Goal: Task Accomplishment & Management: Manage account settings

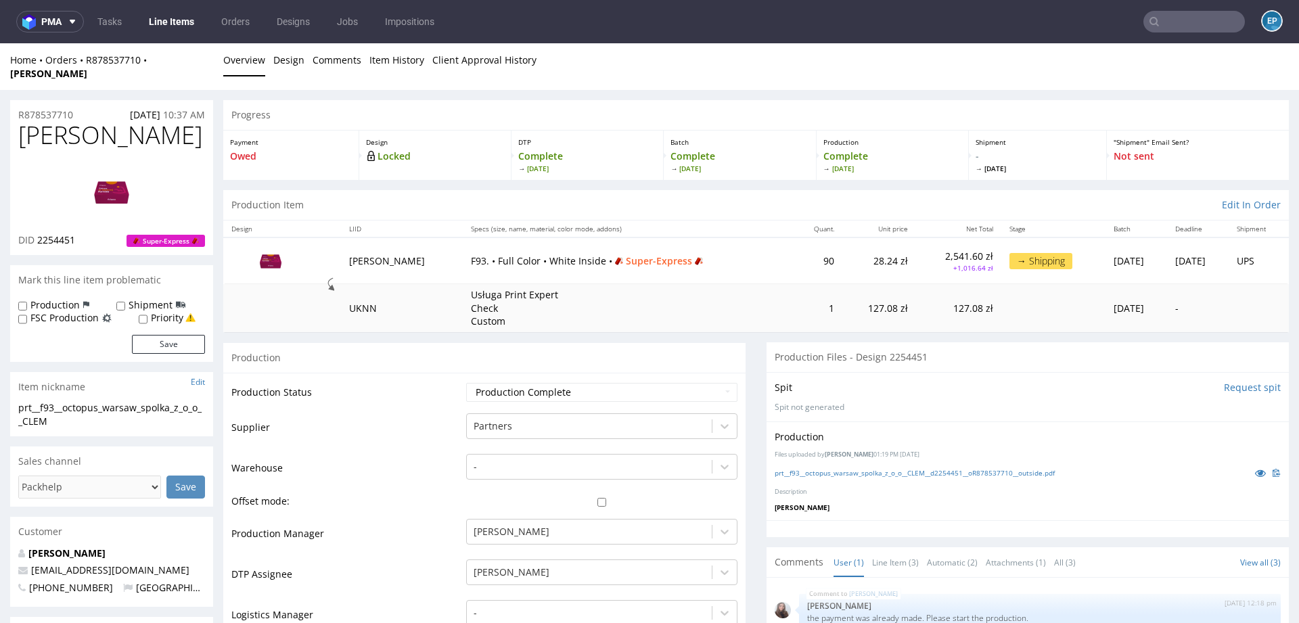
scroll to position [538, 0]
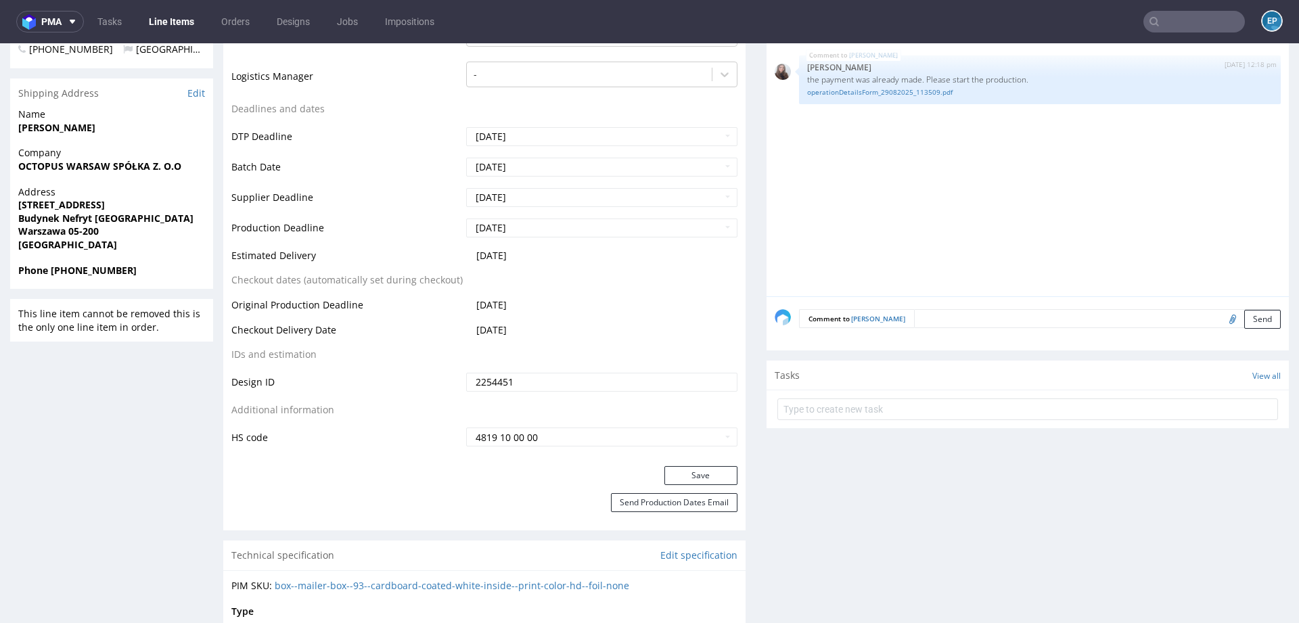
click at [187, 21] on link "Line Items" at bounding box center [172, 22] width 62 height 22
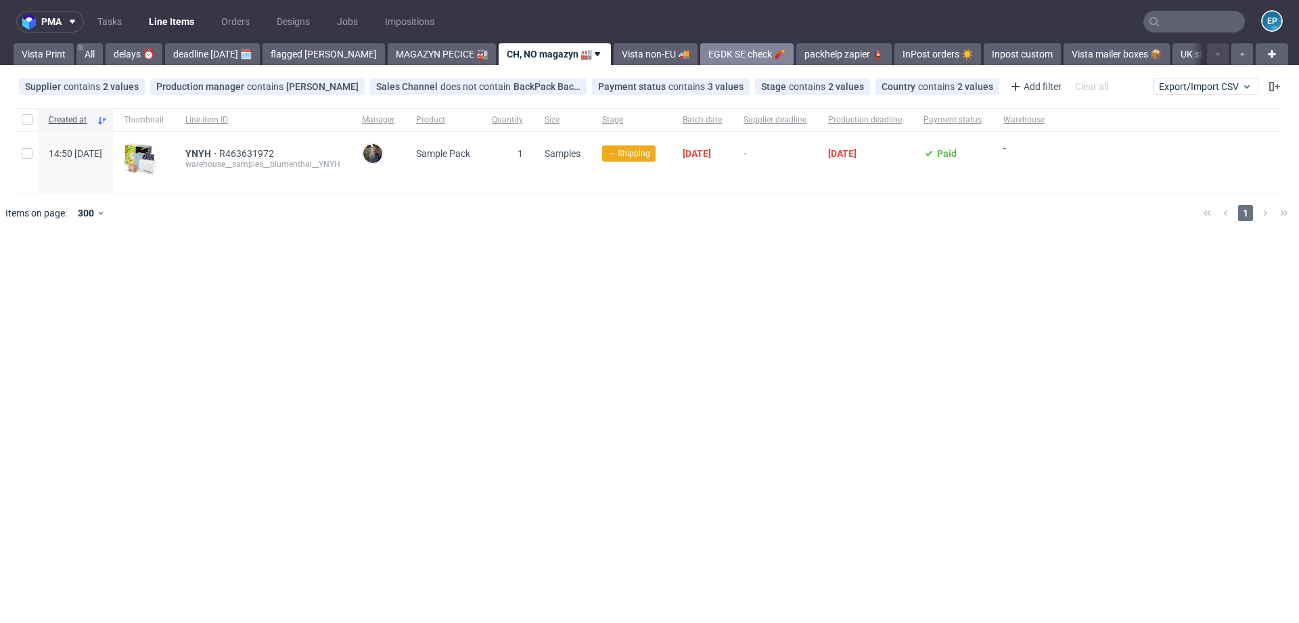
click at [725, 46] on link "EGDK SE check 🧨" at bounding box center [746, 54] width 93 height 22
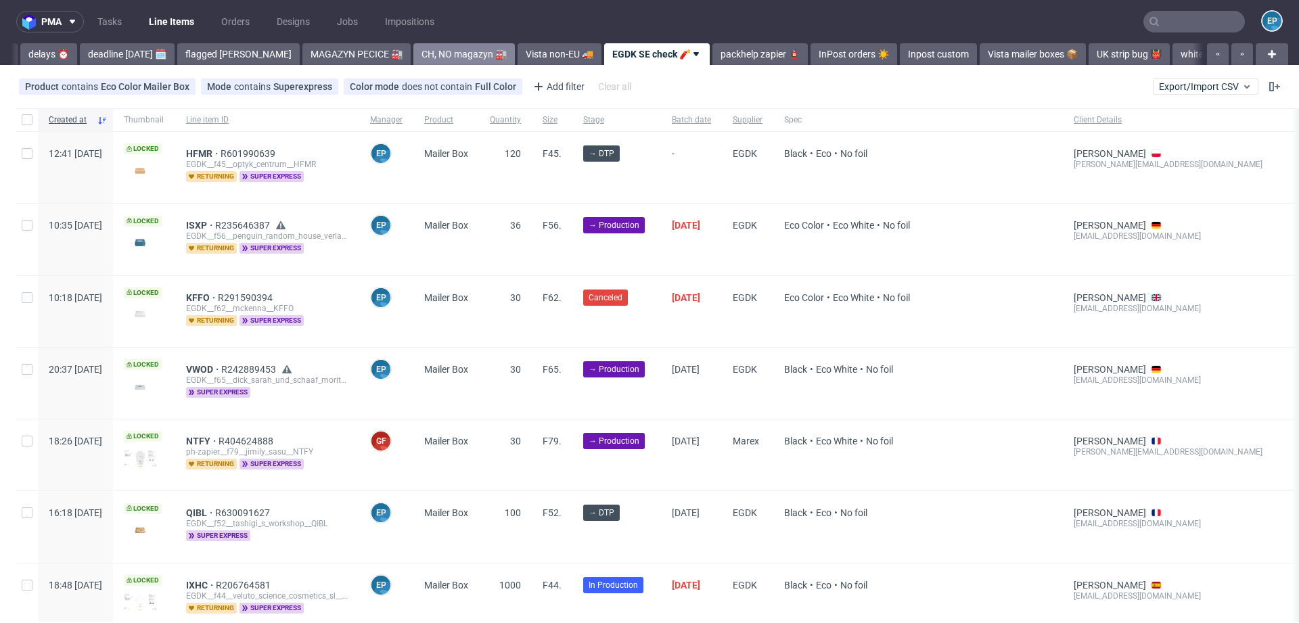
click at [426, 56] on link "CH, NO magazyn 🏭" at bounding box center [463, 54] width 101 height 22
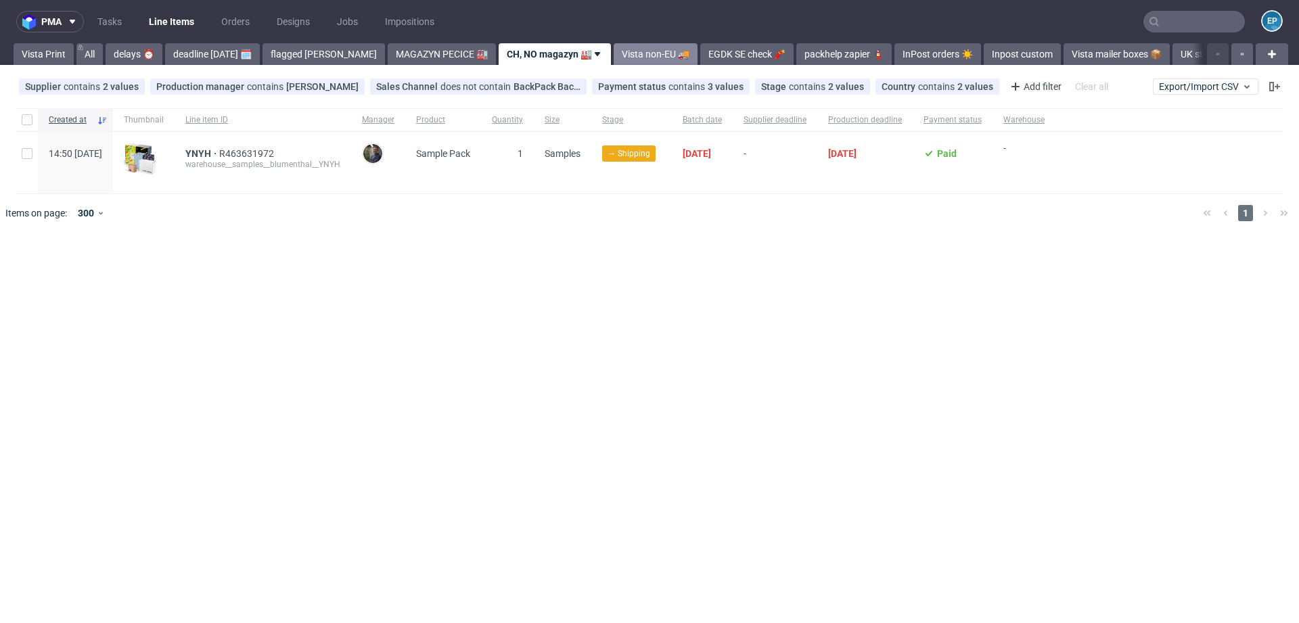
click at [626, 57] on link "Vista non-EU 🚚" at bounding box center [656, 54] width 84 height 22
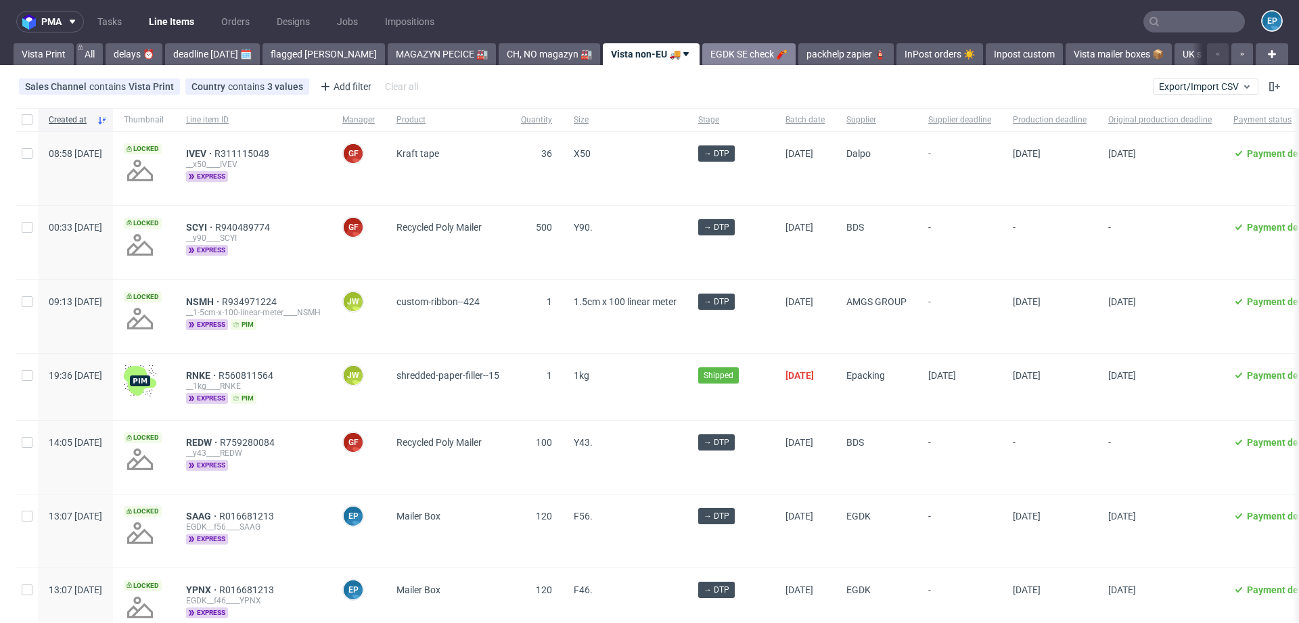
click at [702, 53] on link "EGDK SE check 🧨" at bounding box center [748, 54] width 93 height 22
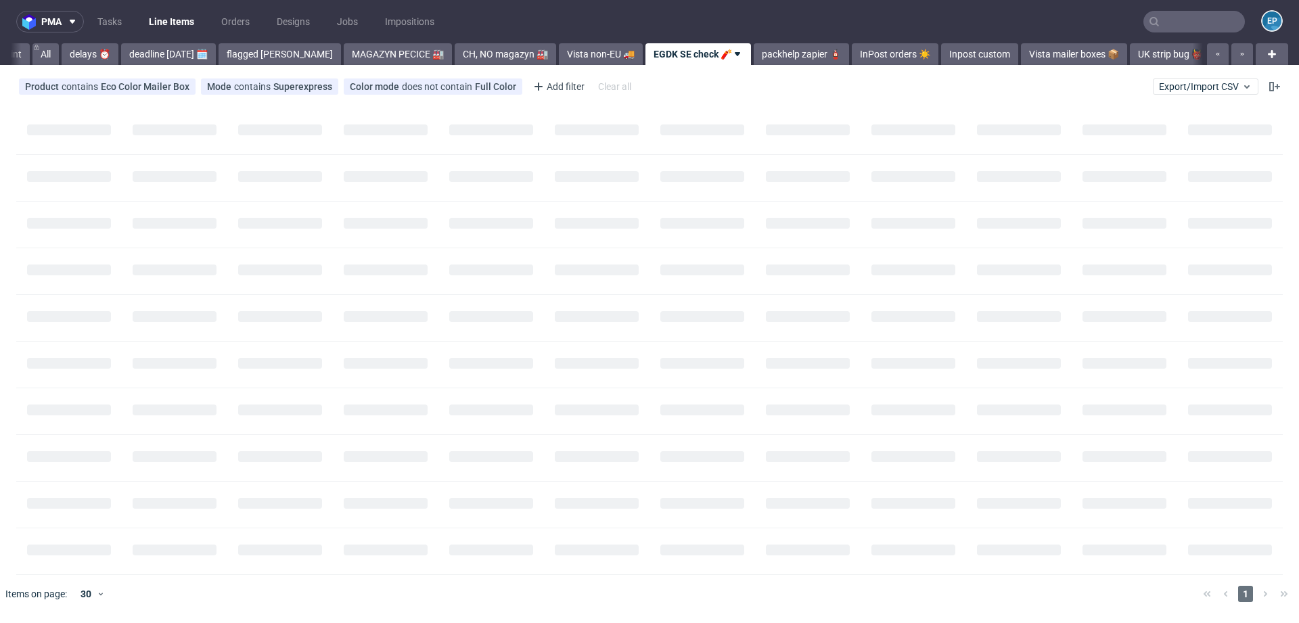
scroll to position [0, 85]
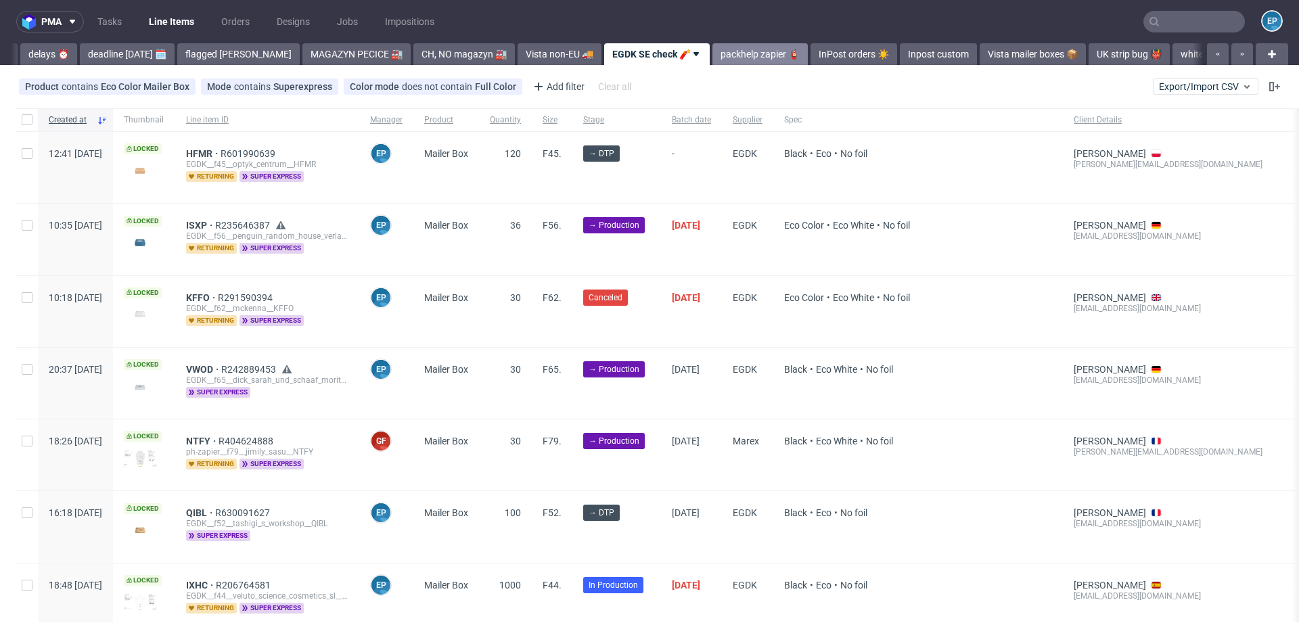
click at [712, 55] on link "packhelp zapier 🧯" at bounding box center [759, 54] width 95 height 22
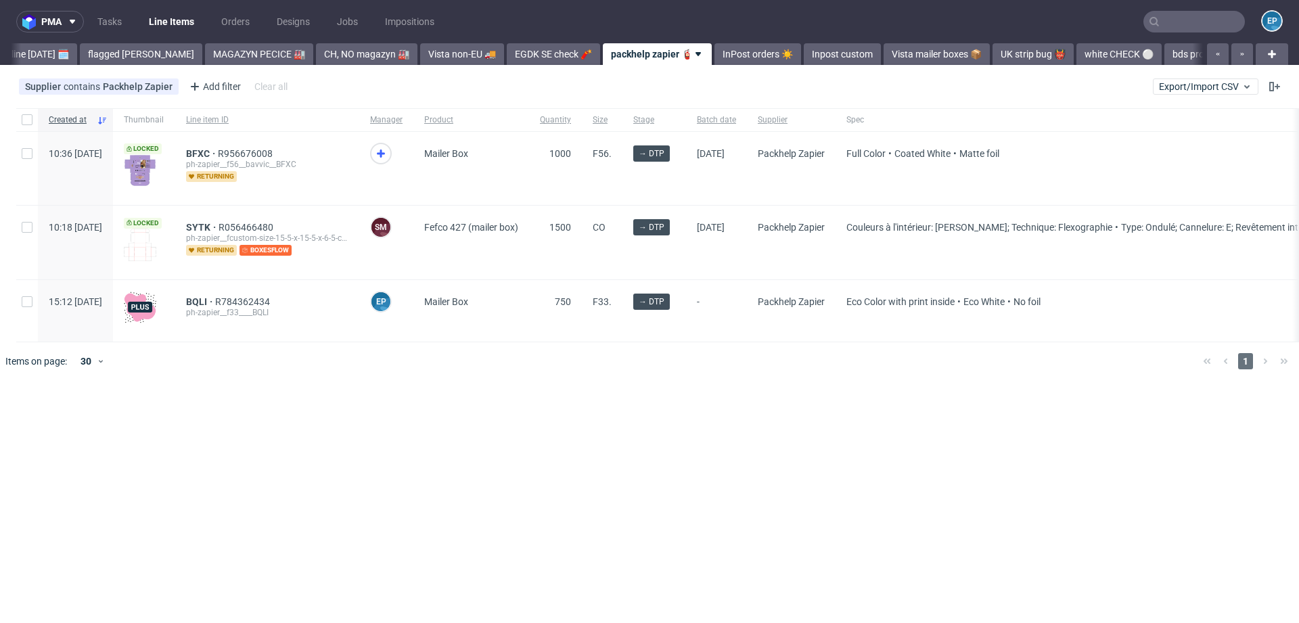
click at [714, 55] on link "InPost orders ☀️" at bounding box center [757, 54] width 87 height 22
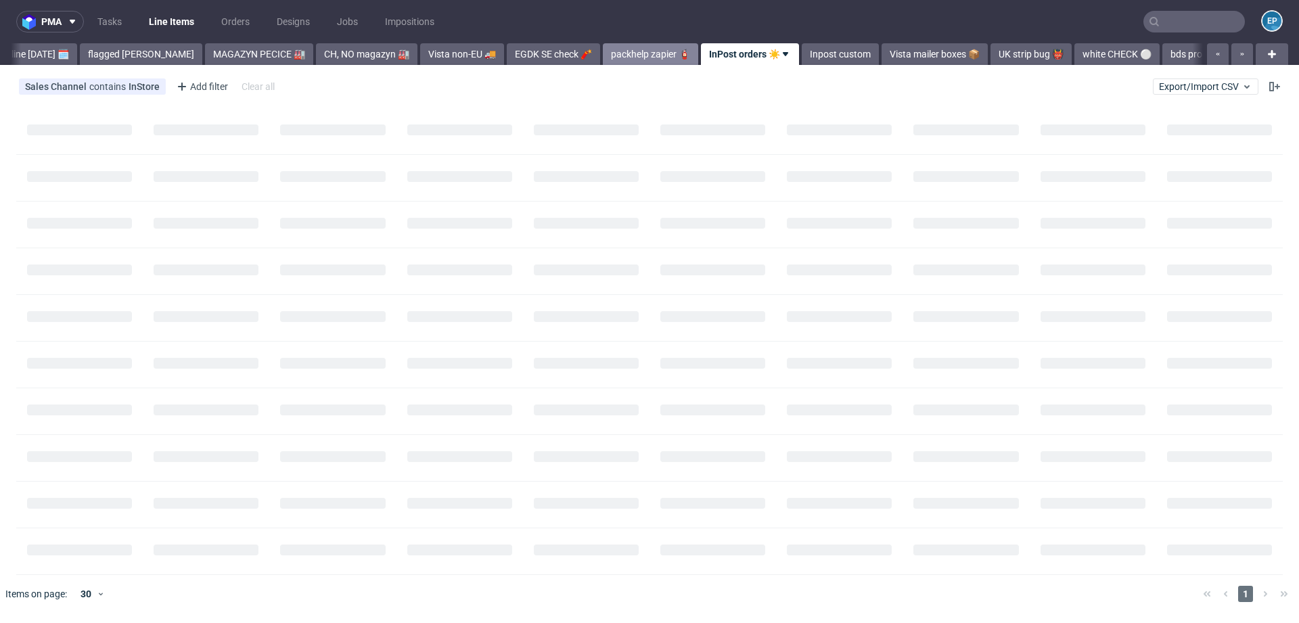
scroll to position [0, 276]
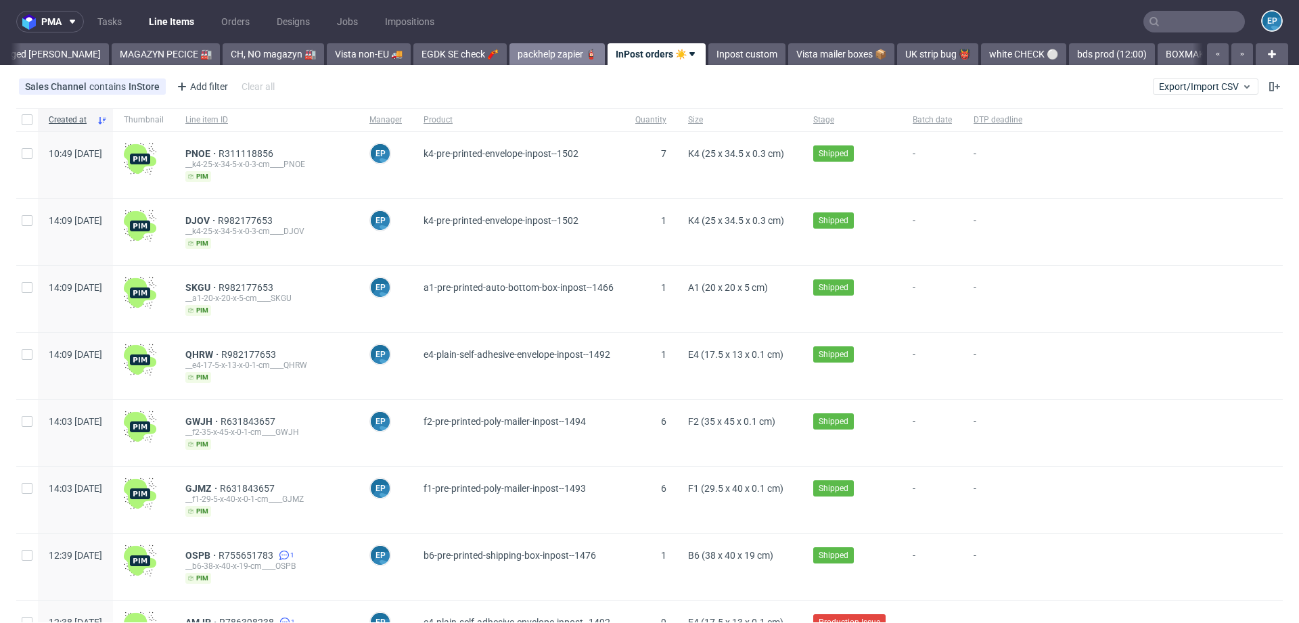
click at [509, 54] on link "packhelp zapier 🧯" at bounding box center [556, 54] width 95 height 22
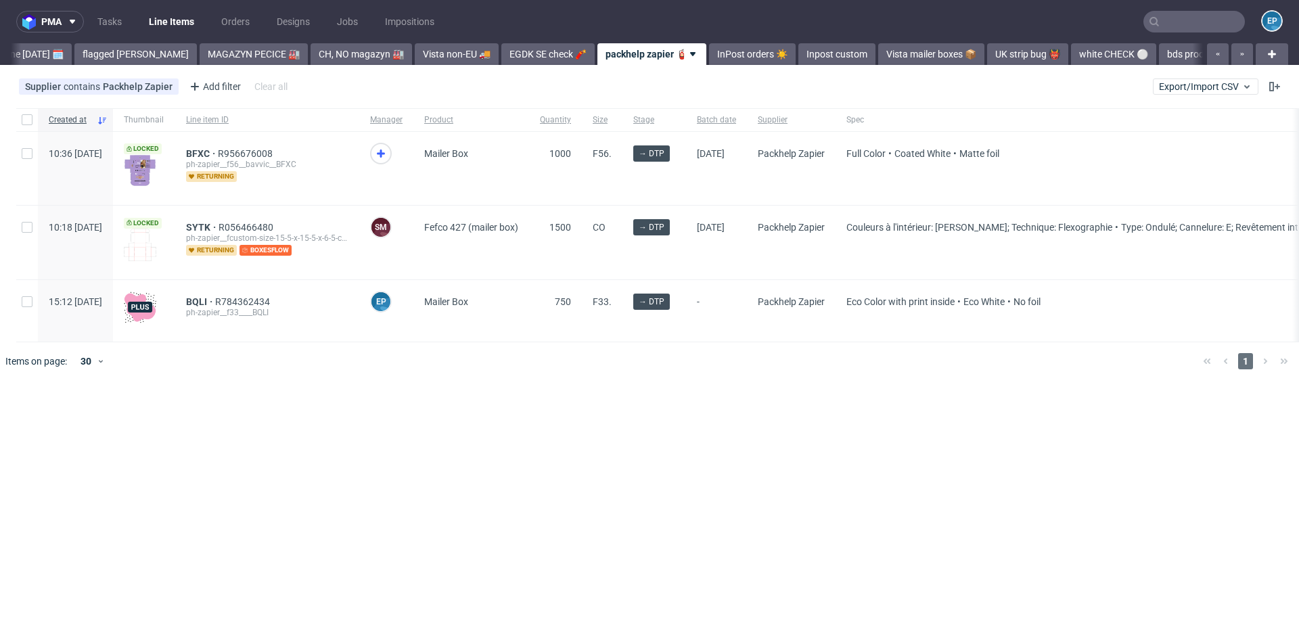
scroll to position [0, 183]
click at [218, 155] on span "BFXC" at bounding box center [202, 153] width 32 height 11
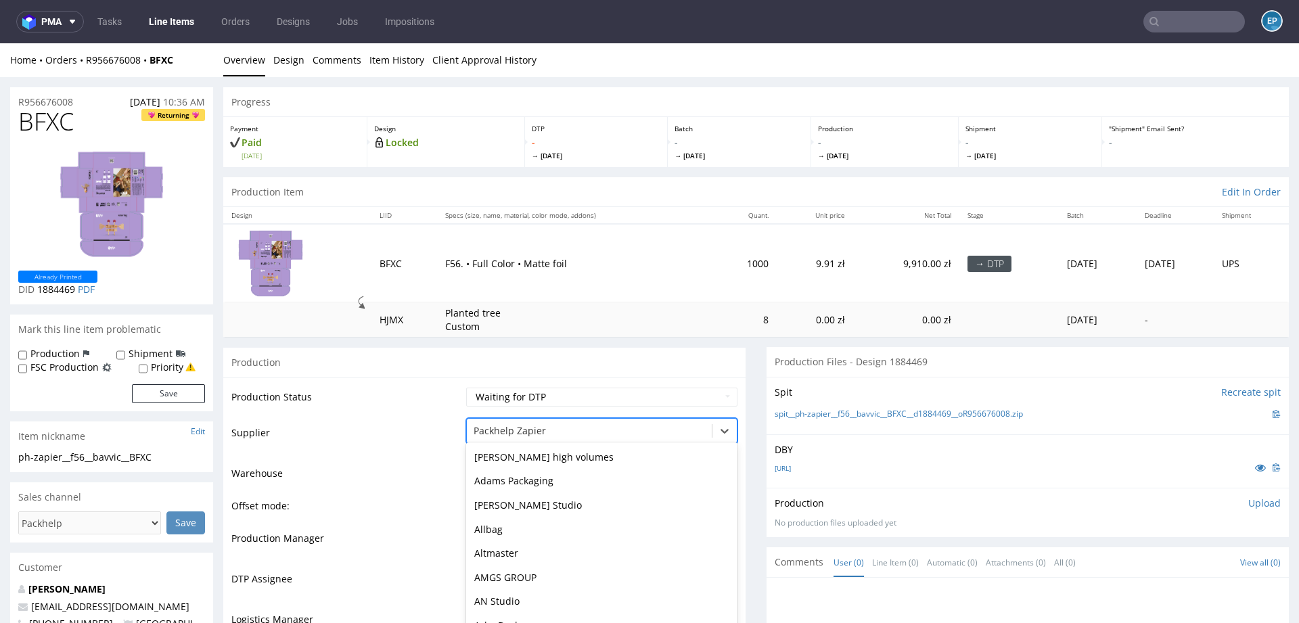
scroll to position [24, 0]
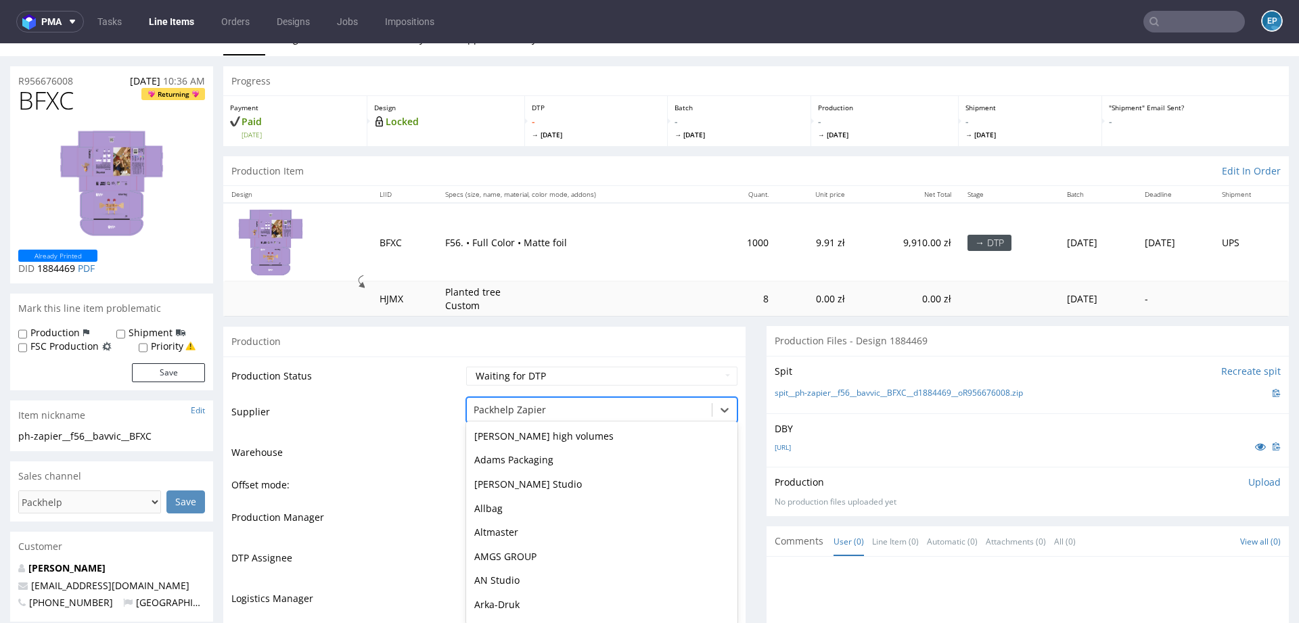
click at [486, 416] on div "Opak Szczecinek, 111 of 172. 172 results available. Use Up and Down to choose o…" at bounding box center [601, 406] width 271 height 19
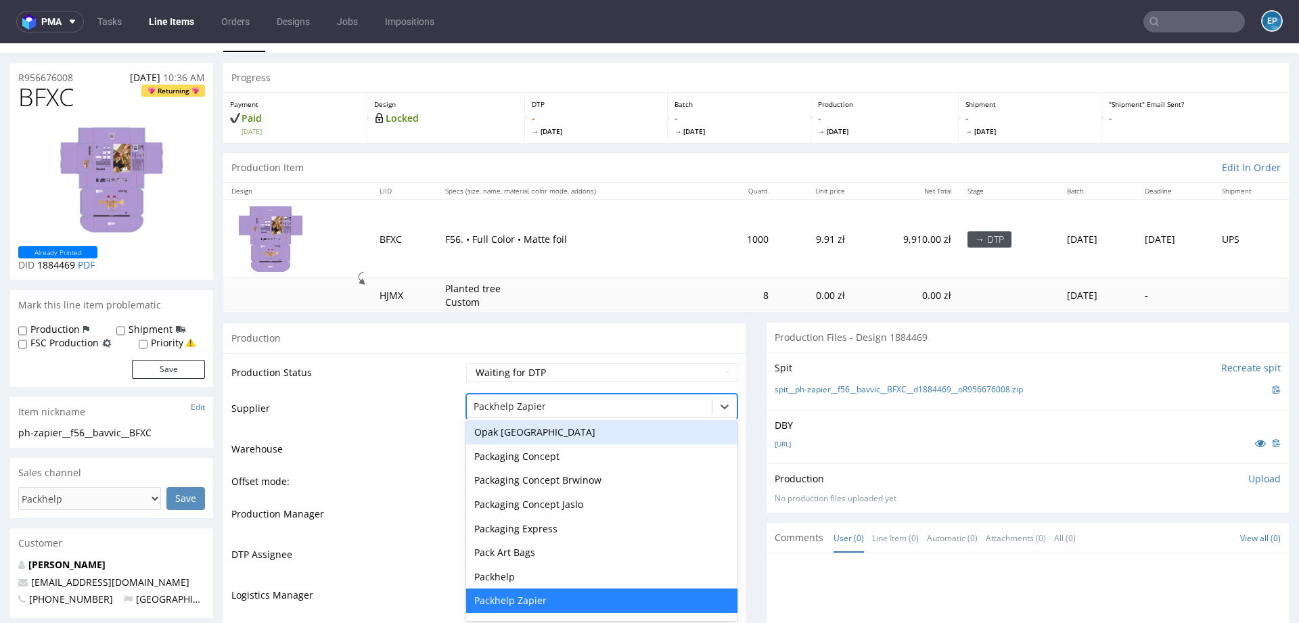
scroll to position [26, 0]
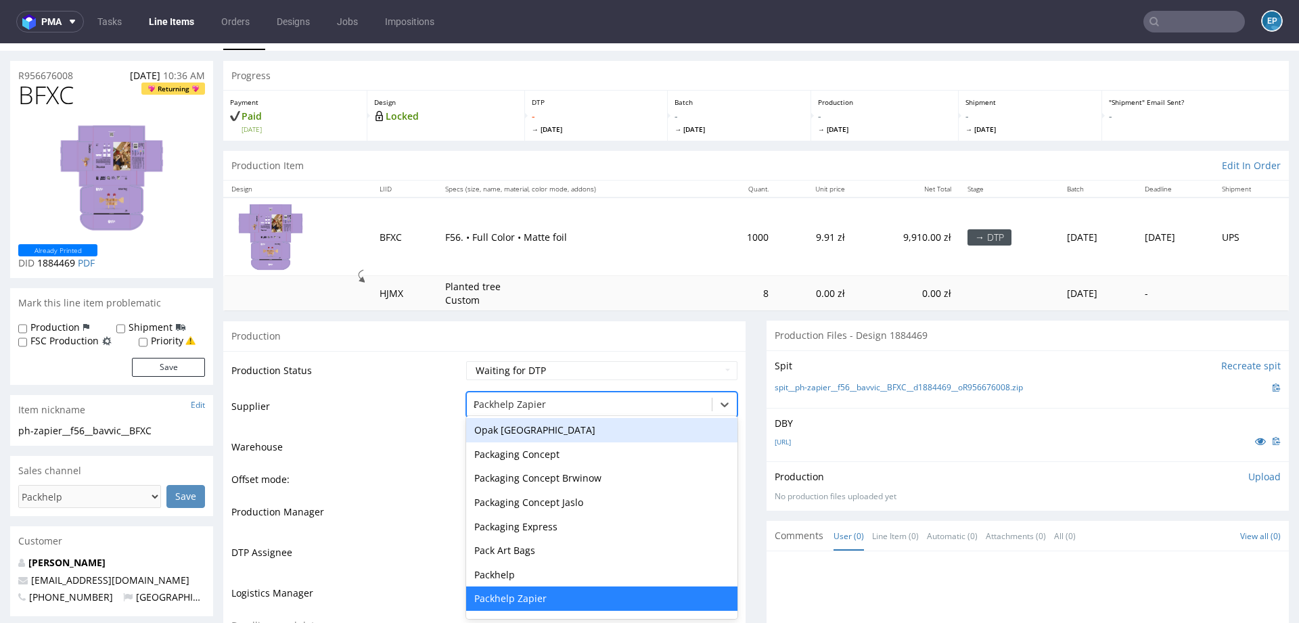
type input "al"
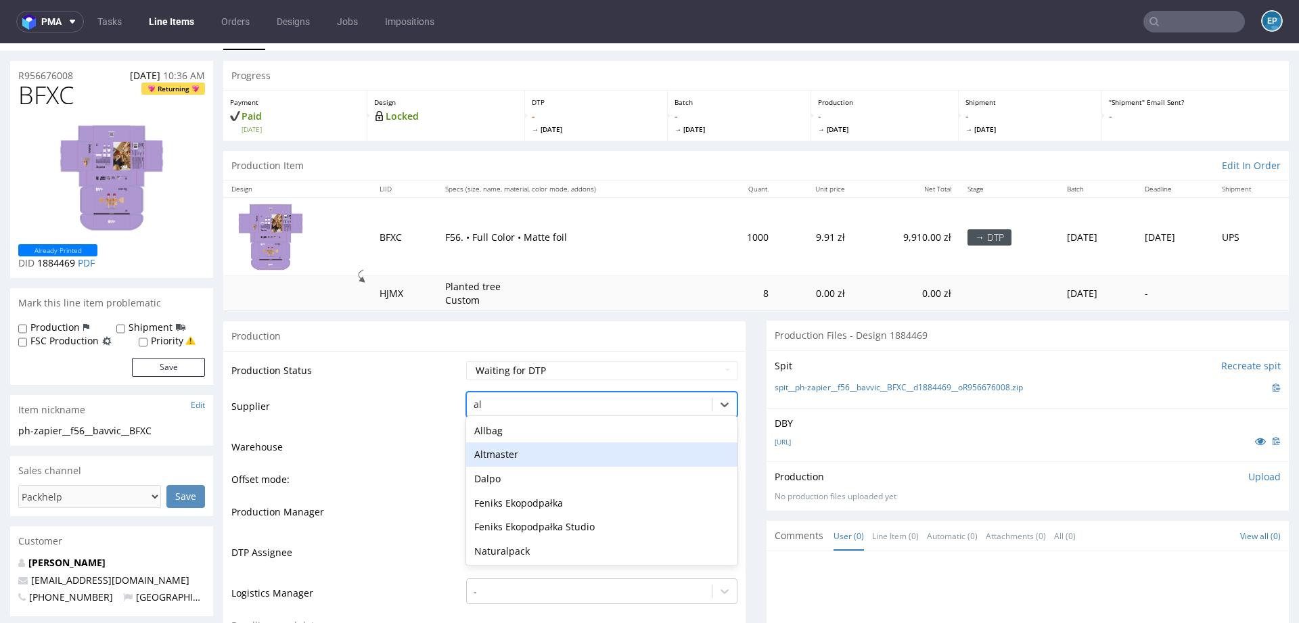
click at [501, 455] on div "Altmaster" at bounding box center [601, 454] width 271 height 24
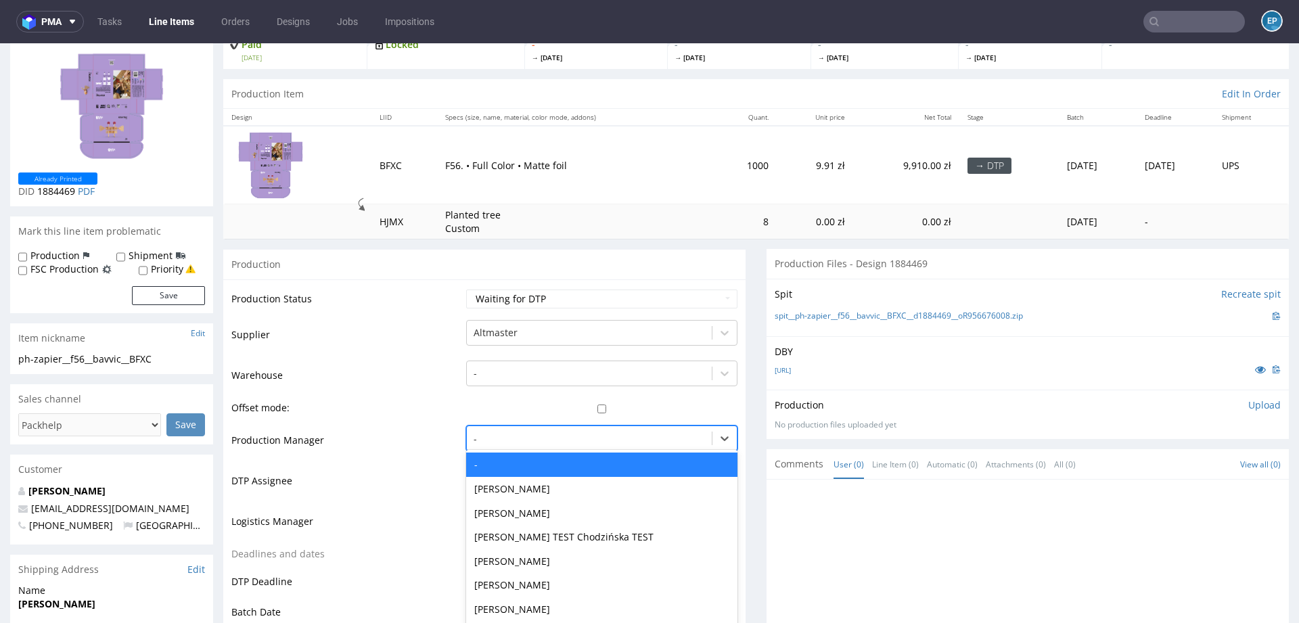
click at [505, 444] on div "- selected, 1 of 62. 62 results available. Use Up and Down to choose options, p…" at bounding box center [601, 434] width 271 height 19
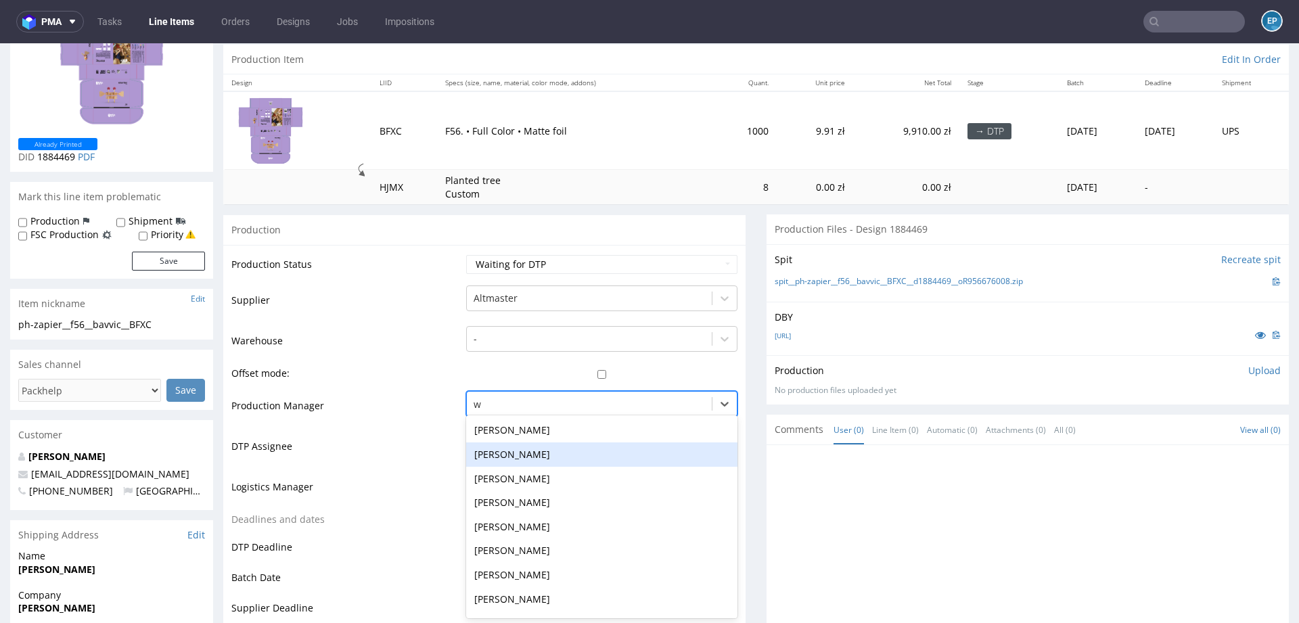
type input "wa"
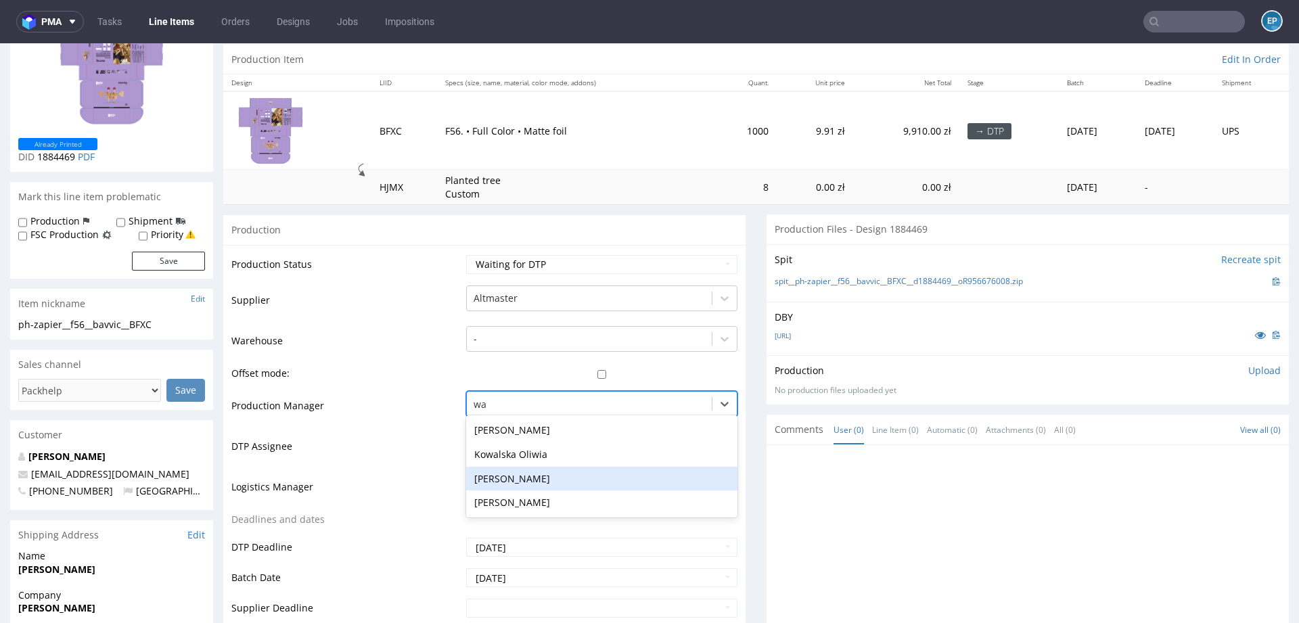
click at [497, 478] on div "[PERSON_NAME]" at bounding box center [601, 479] width 271 height 24
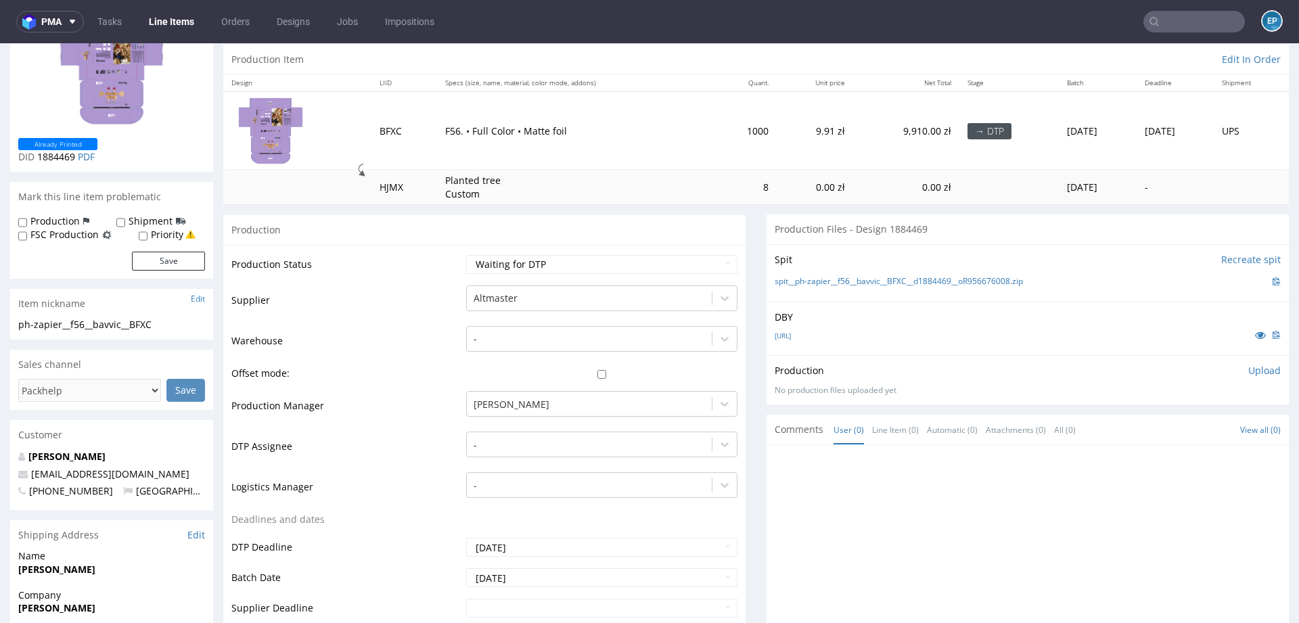
click at [591, 373] on input "checkbox" at bounding box center [601, 374] width 271 height 9
checkbox input "true"
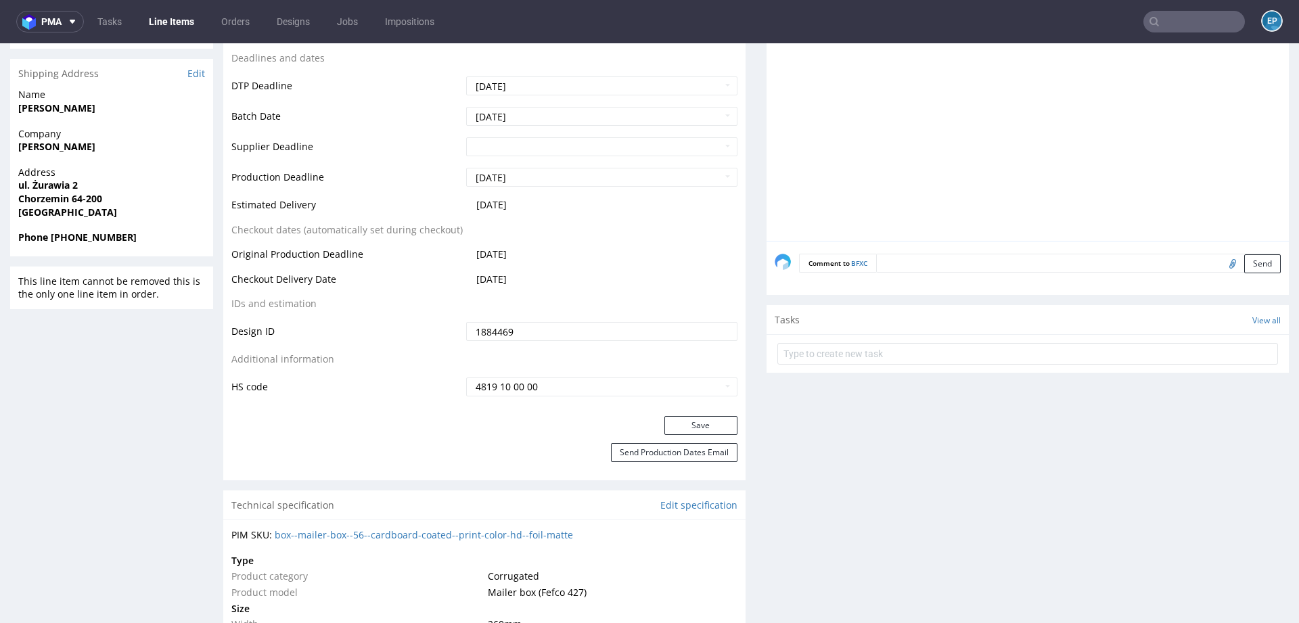
scroll to position [766, 0]
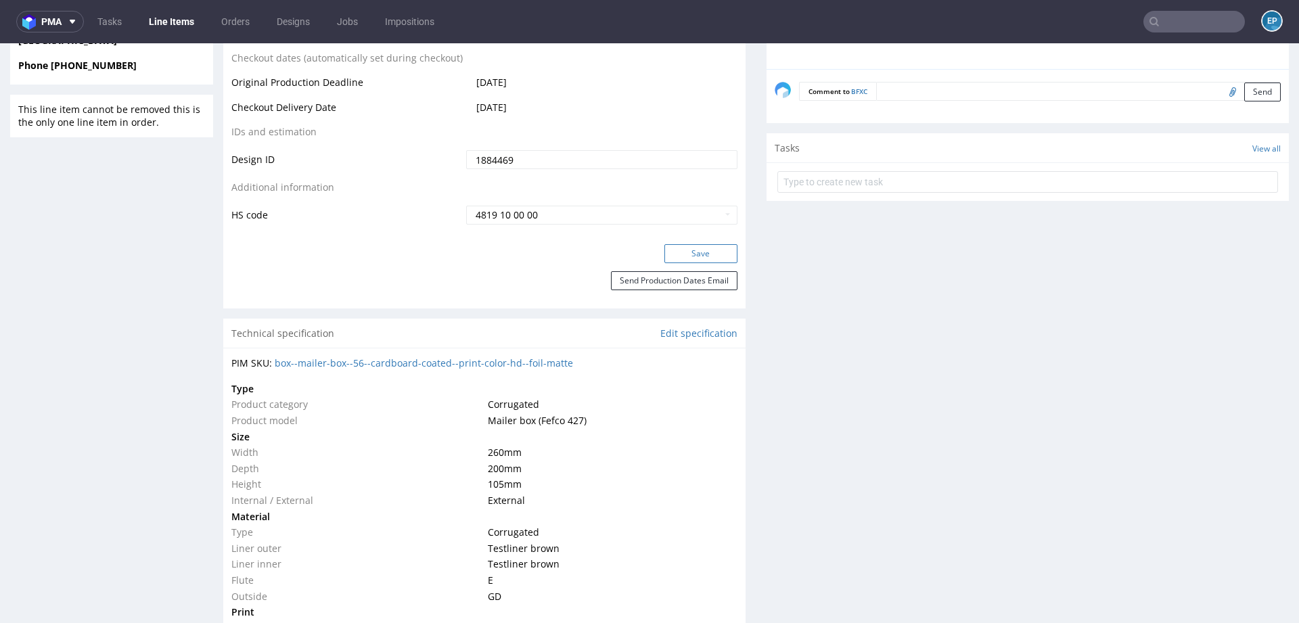
click at [687, 255] on button "Save" at bounding box center [700, 253] width 73 height 19
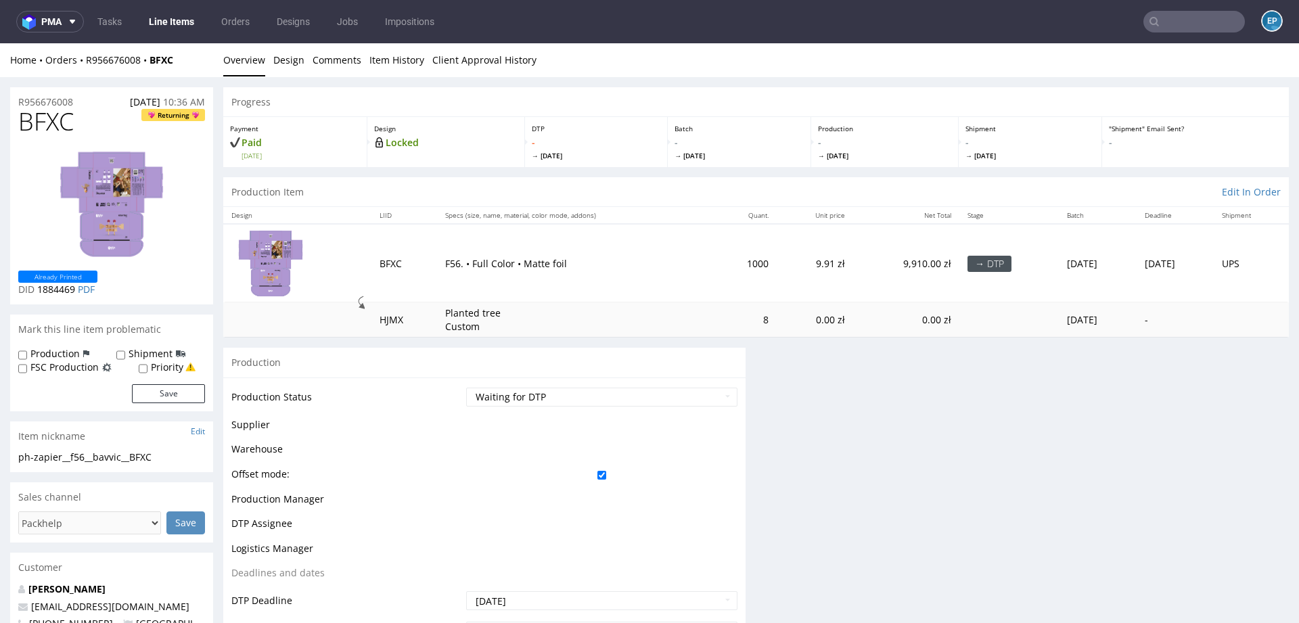
scroll to position [0, 0]
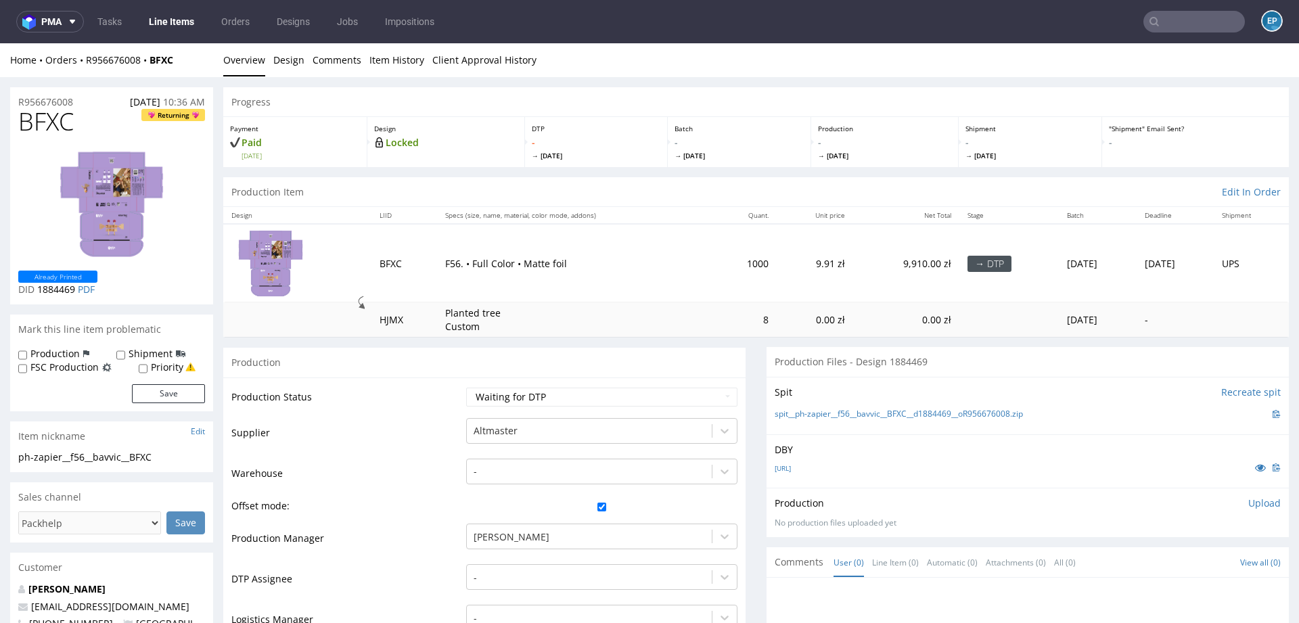
click at [168, 25] on link "Line Items" at bounding box center [172, 22] width 62 height 22
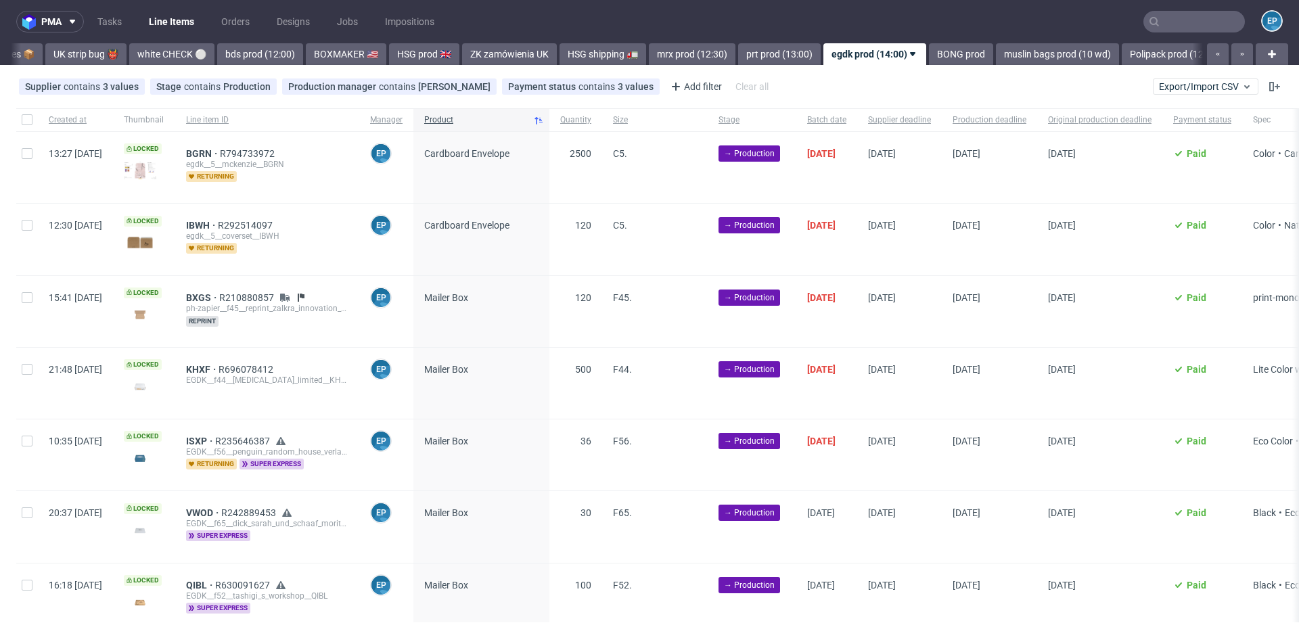
scroll to position [0, 1336]
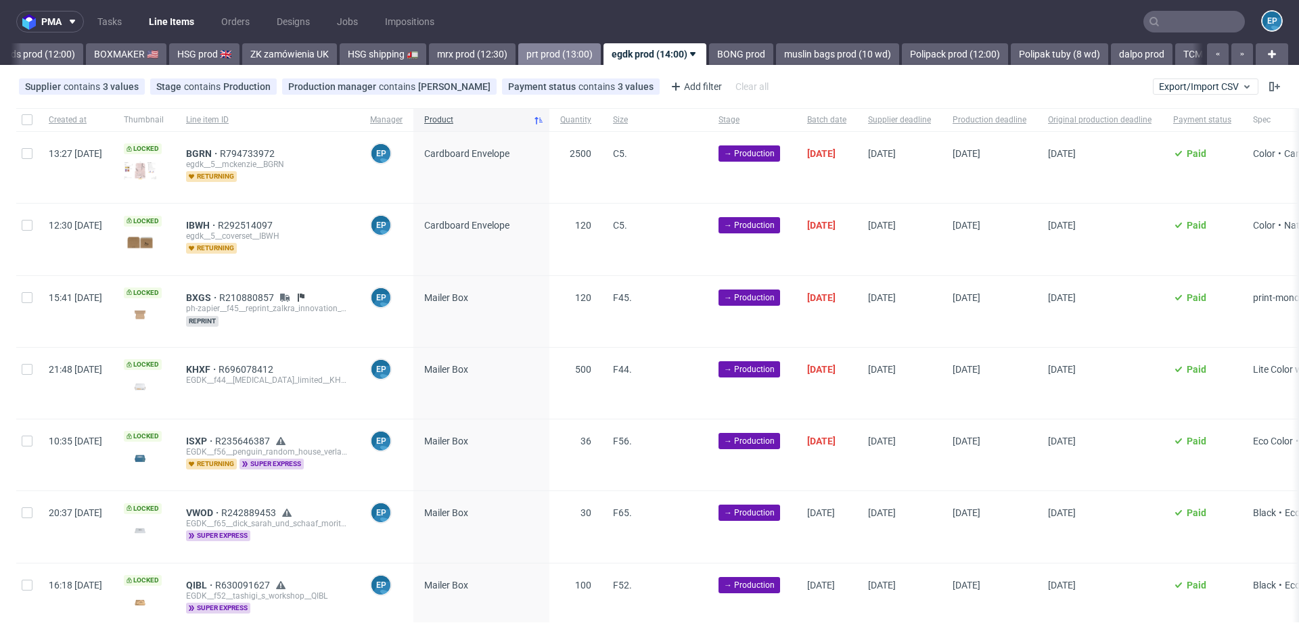
click at [518, 49] on link "prt prod (13:00)" at bounding box center [559, 54] width 83 height 22
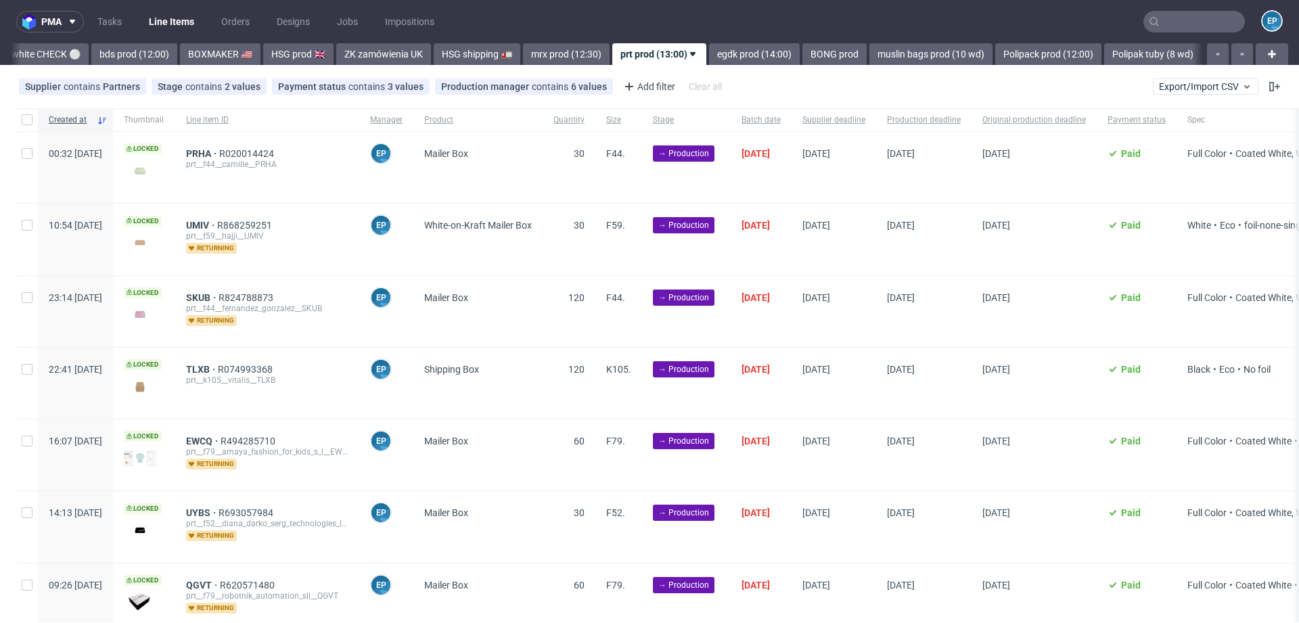
scroll to position [0, 1247]
click at [28, 120] on input "checkbox" at bounding box center [27, 119] width 11 height 11
checkbox input "true"
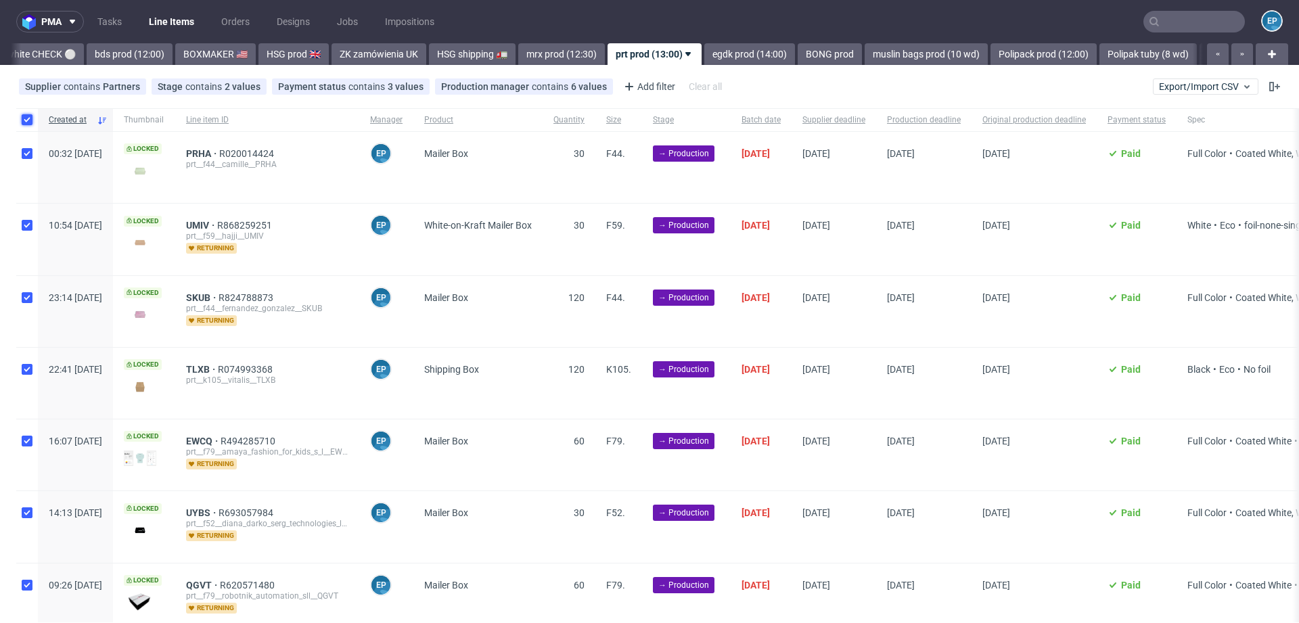
checkbox input "true"
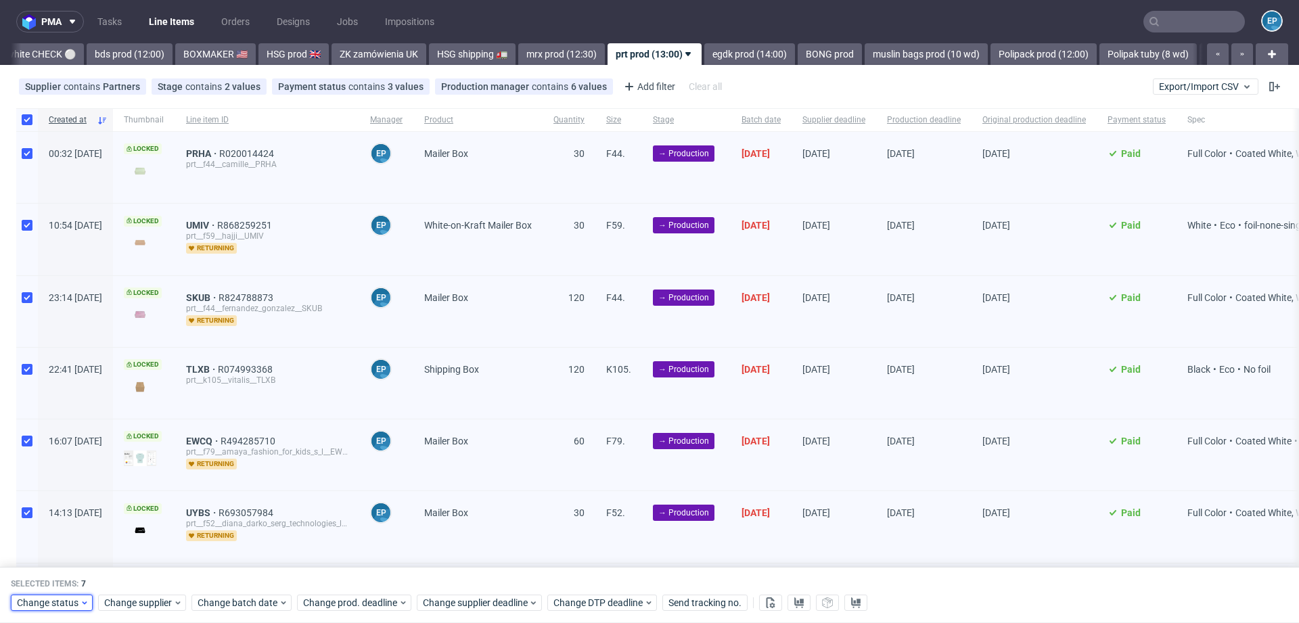
click at [52, 599] on span "Change status" at bounding box center [48, 604] width 63 height 14
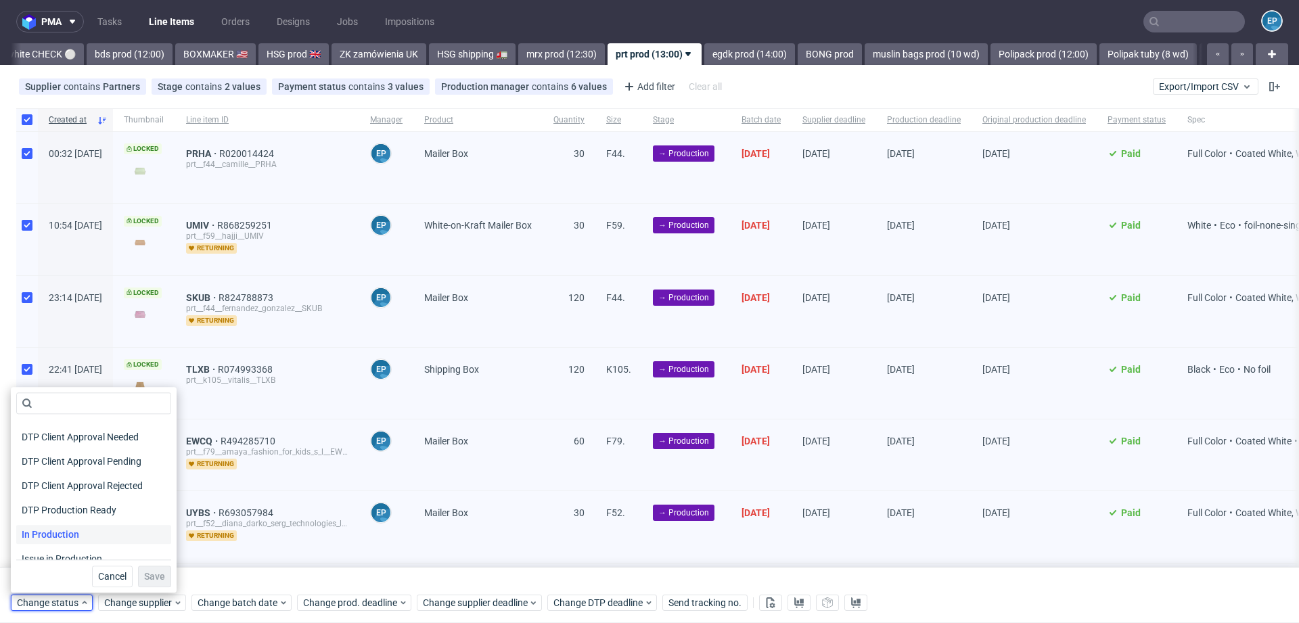
scroll to position [93, 0]
click at [55, 537] on span "In Production" at bounding box center [50, 533] width 68 height 19
click at [144, 576] on span "Save" at bounding box center [154, 576] width 21 height 9
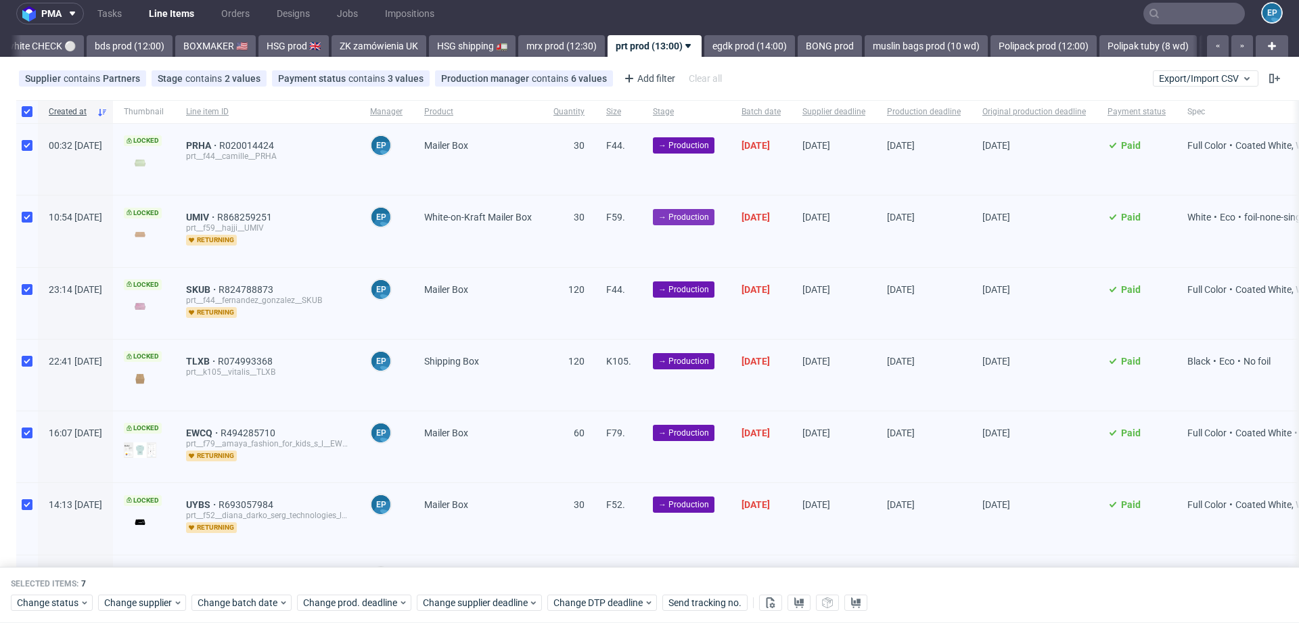
scroll to position [0, 0]
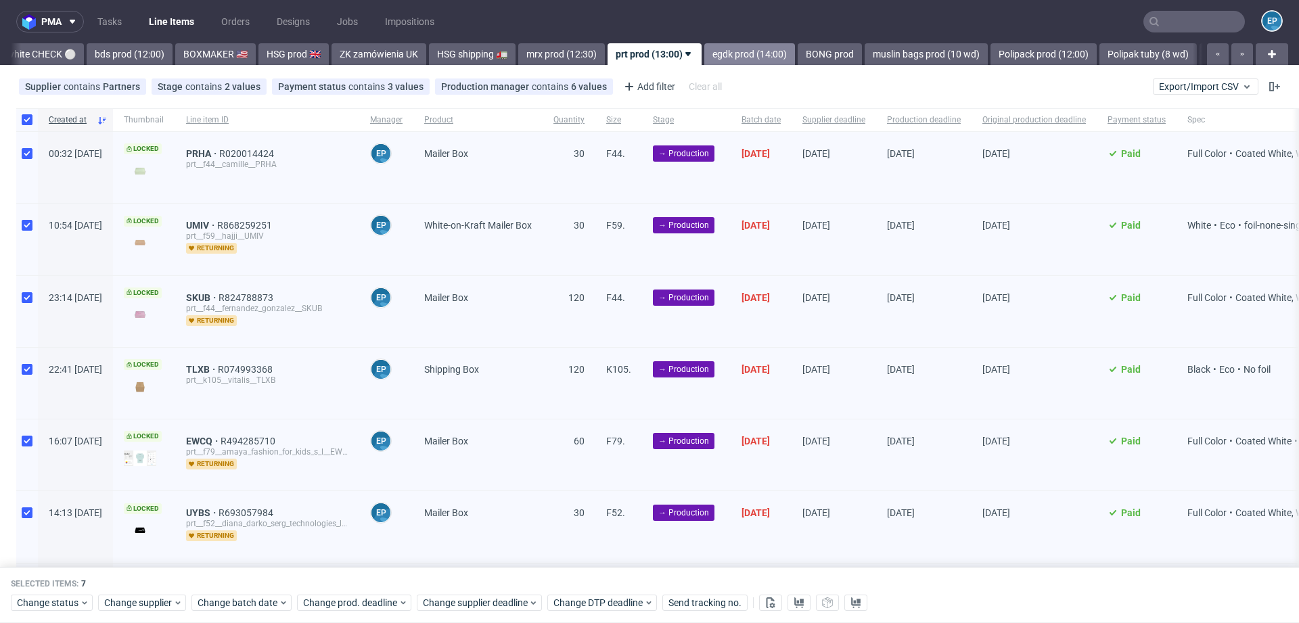
click at [704, 55] on link "egdk prod (14:00)" at bounding box center [749, 54] width 91 height 22
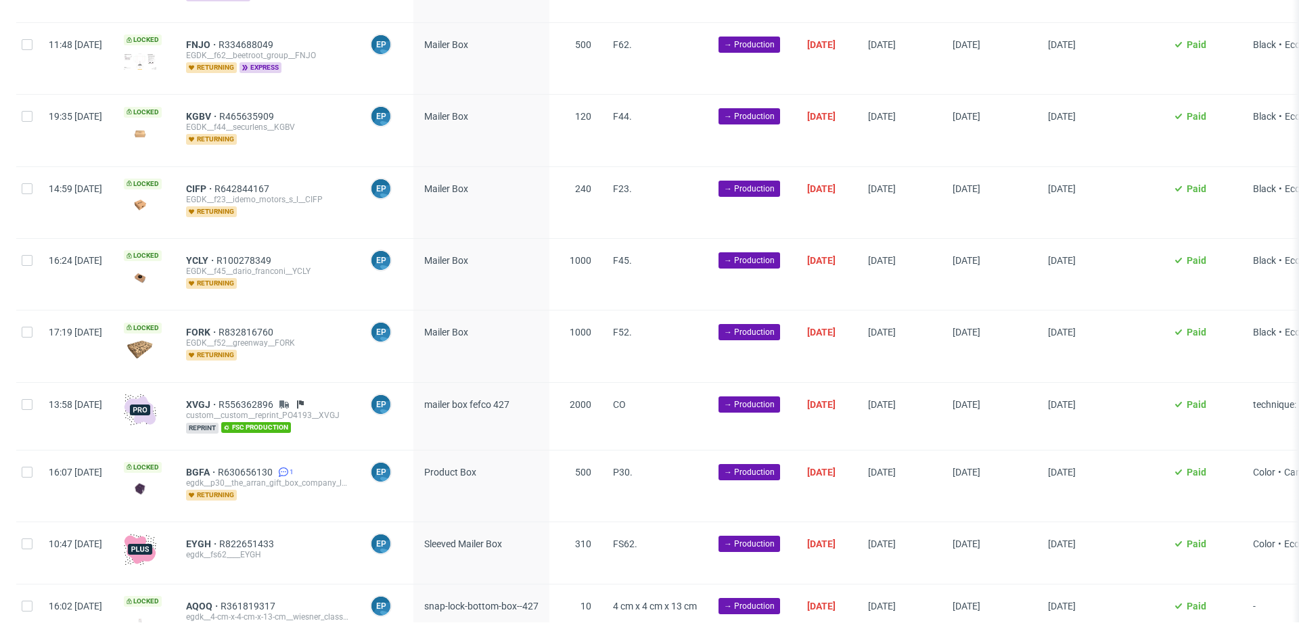
scroll to position [682, 0]
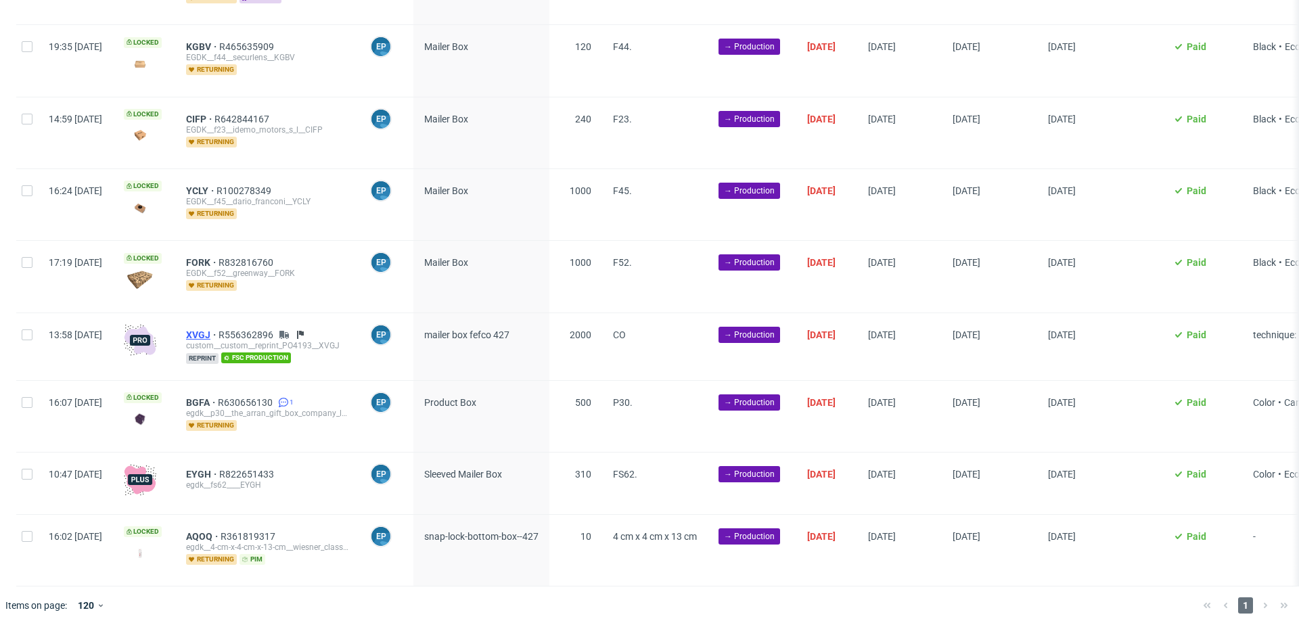
click at [218, 329] on span "XVGJ" at bounding box center [202, 334] width 32 height 11
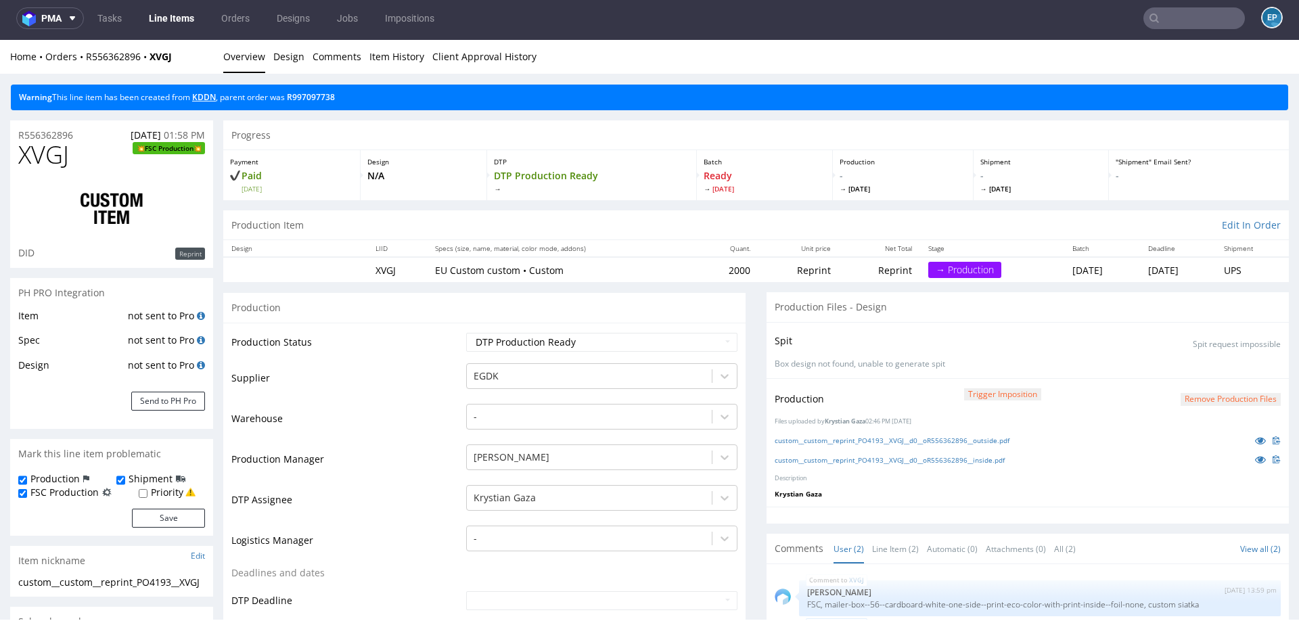
click at [207, 97] on link "KDDN" at bounding box center [204, 96] width 24 height 11
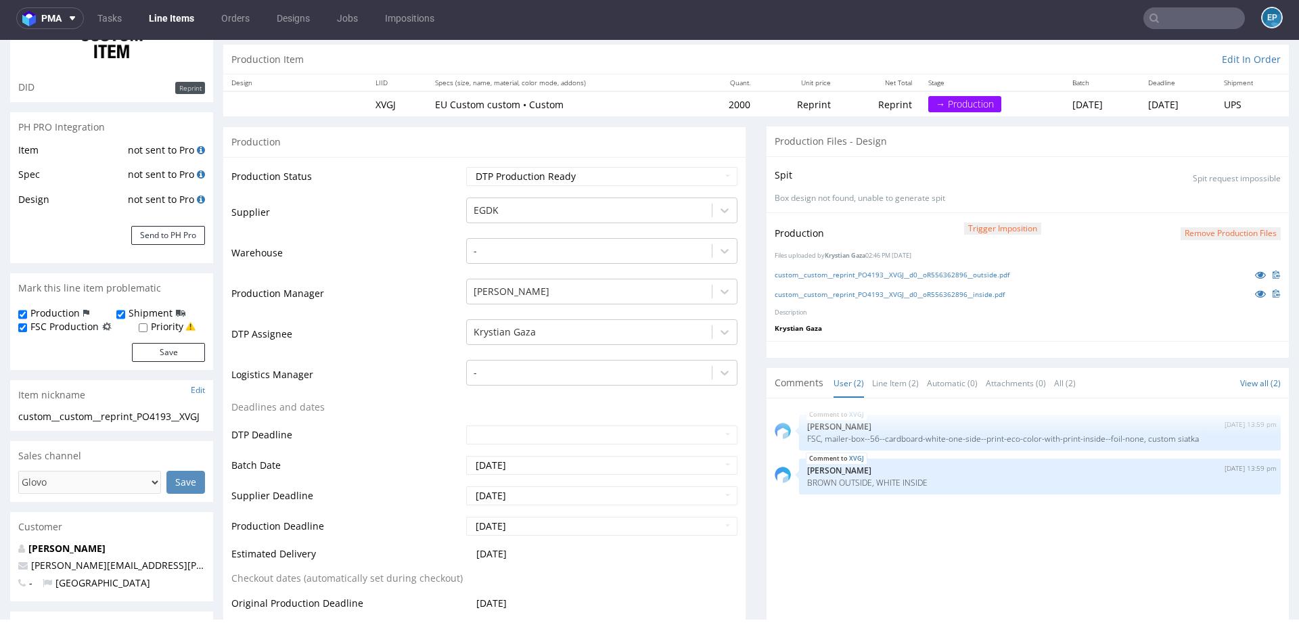
scroll to position [239, 0]
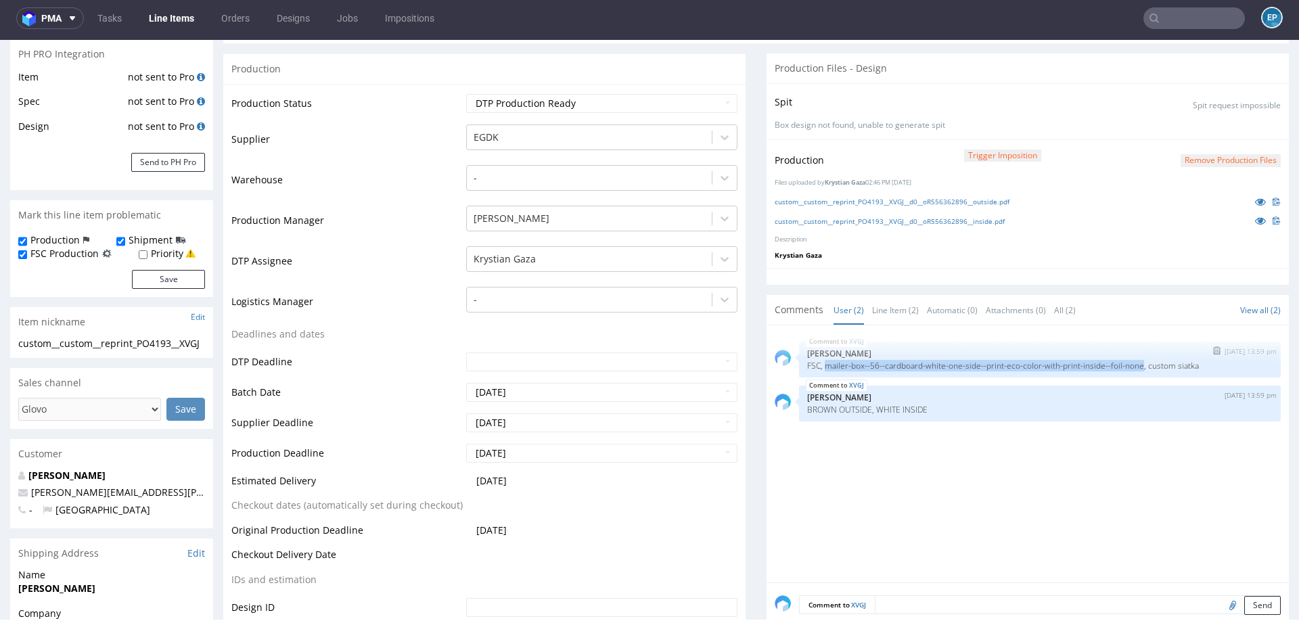
drag, startPoint x: 821, startPoint y: 364, endPoint x: 1159, endPoint y: 366, distance: 338.2
click at [1159, 366] on p "FSC, mailer-box--56--cardboard-white-one-side--print-eco-color-with-print-insid…" at bounding box center [1039, 366] width 465 height 10
copy p "mailer-box--56--cardboard-white-one-side--print-eco-color-with-print-inside--fo…"
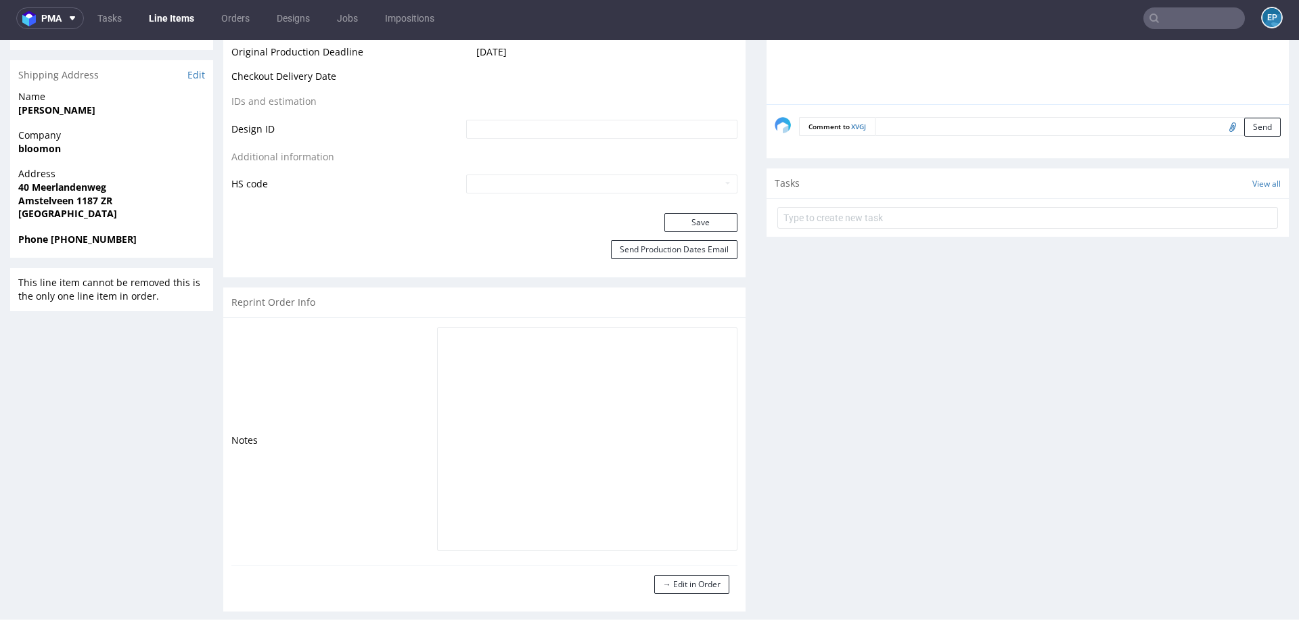
scroll to position [736, 0]
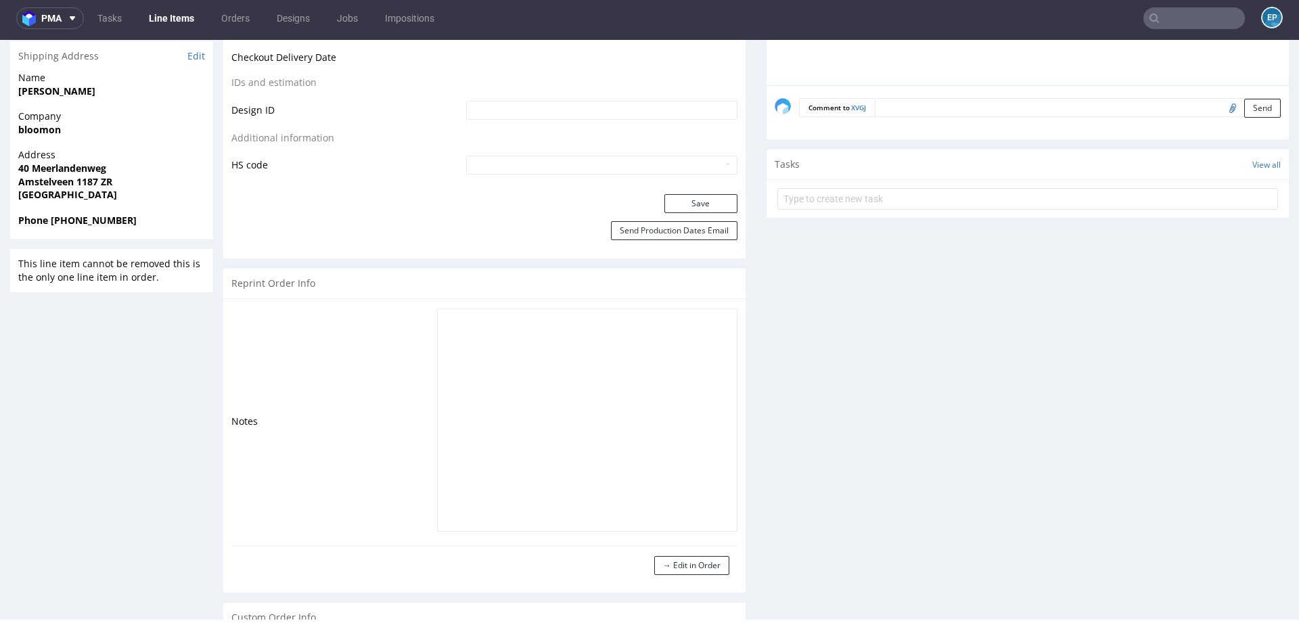
click at [1168, 16] on input "text" at bounding box center [1193, 18] width 101 height 22
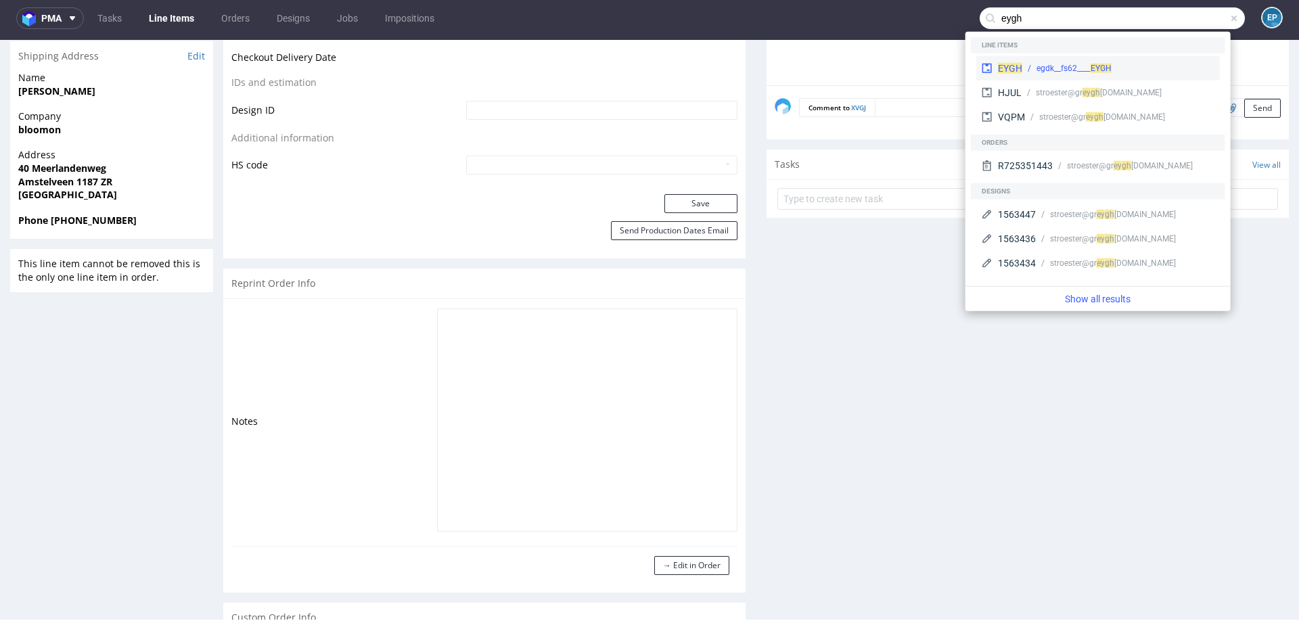
type input "eygh"
click at [1039, 61] on div "EYGH egdk__fs62____ EYGH" at bounding box center [1098, 68] width 244 height 24
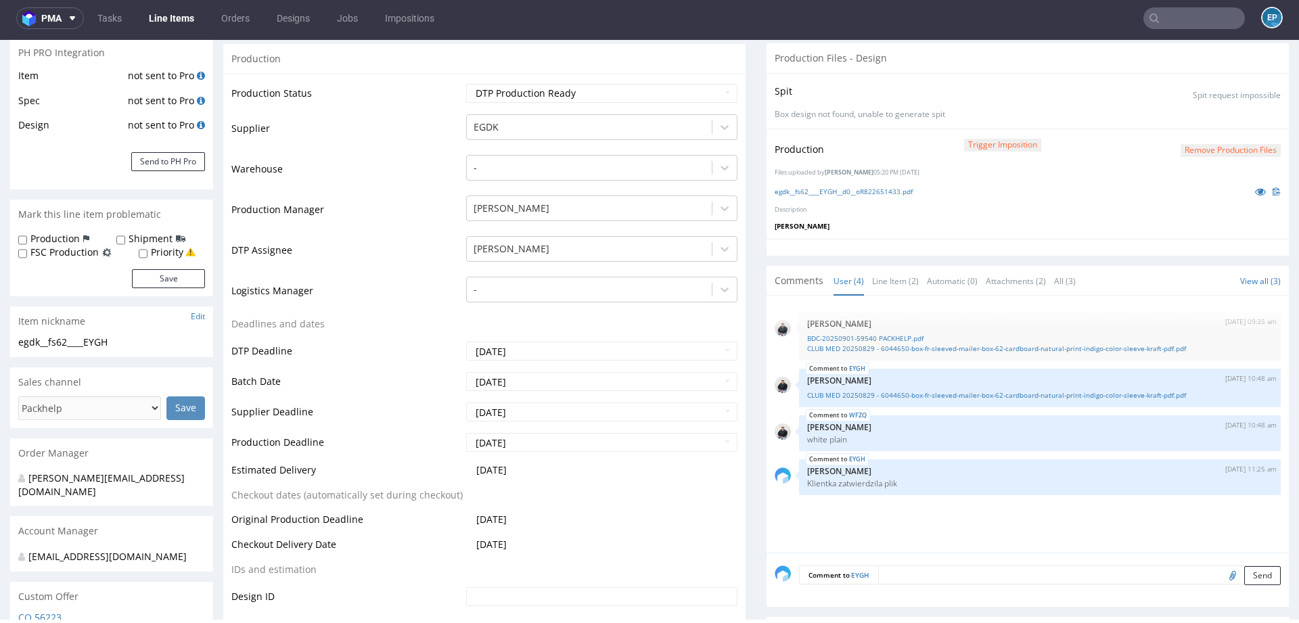
scroll to position [277, 0]
click at [896, 280] on link "Line Item (2)" at bounding box center [895, 278] width 47 height 29
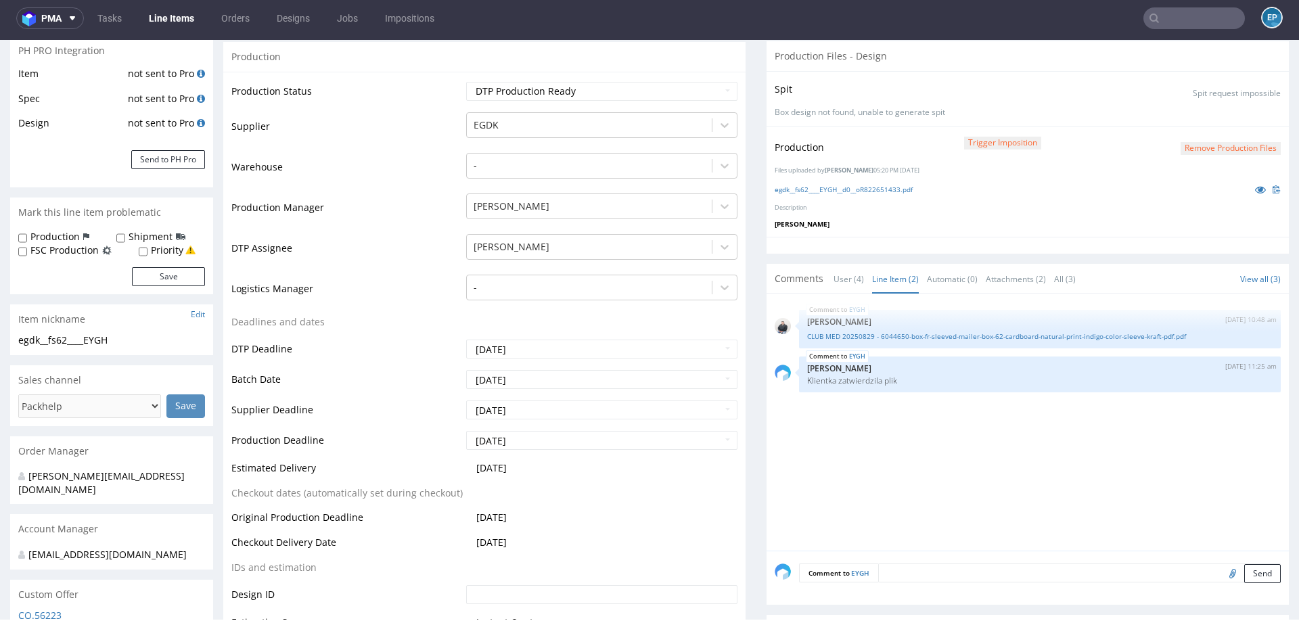
click at [199, 20] on link "Line Items" at bounding box center [172, 18] width 62 height 22
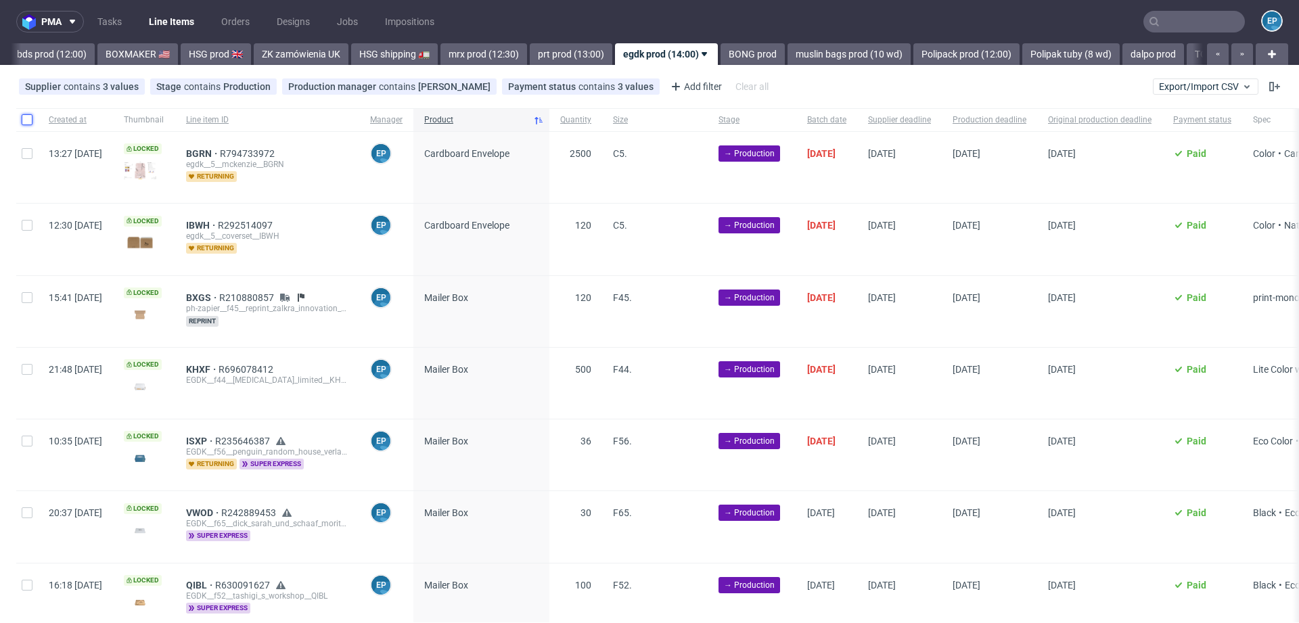
click at [25, 121] on input "checkbox" at bounding box center [27, 119] width 11 height 11
checkbox input "true"
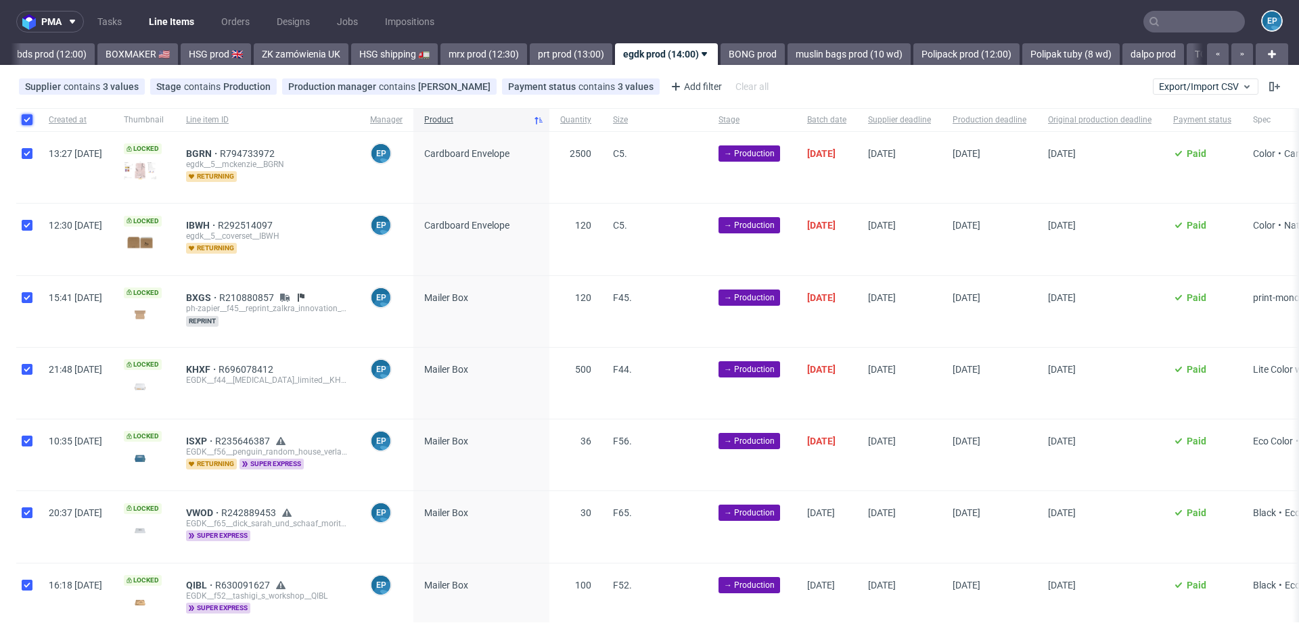
checkbox input "true"
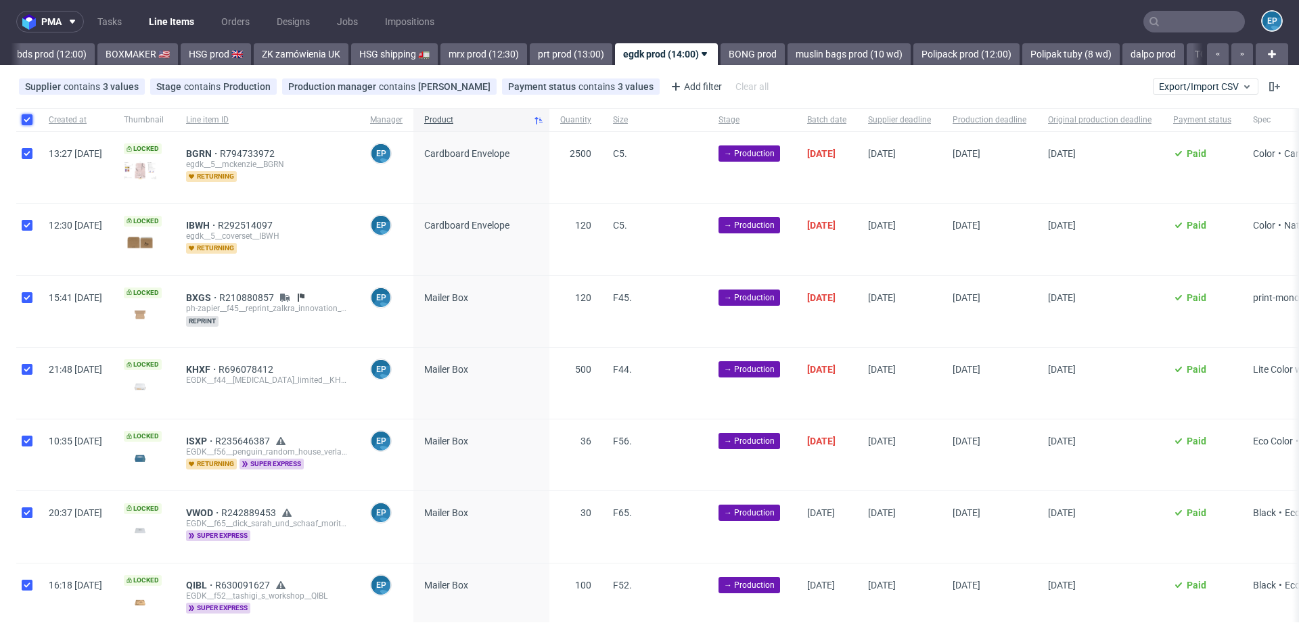
checkbox input "true"
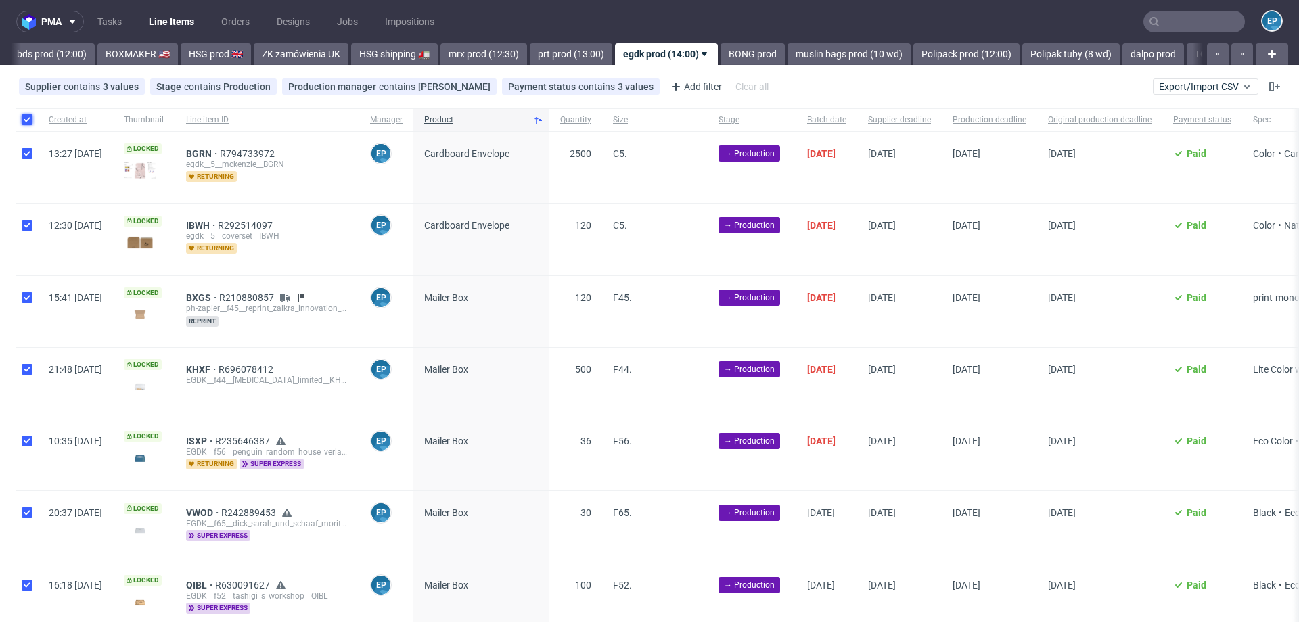
checkbox input "true"
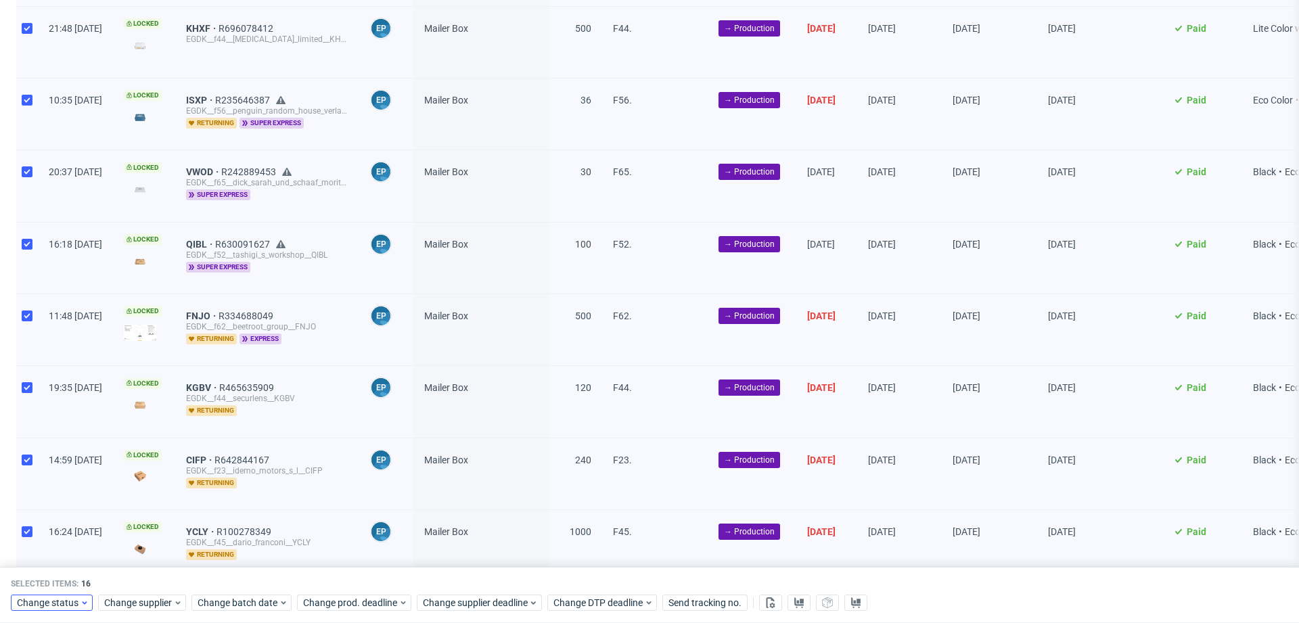
scroll to position [384, 0]
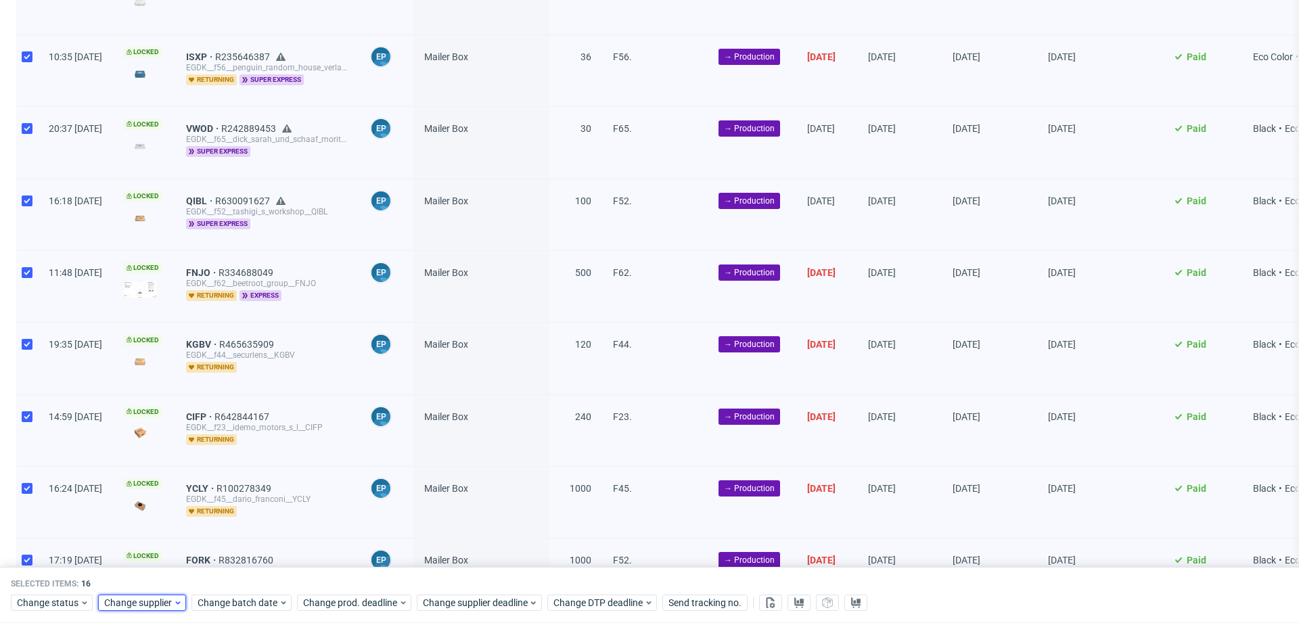
click at [113, 609] on span "Change supplier" at bounding box center [138, 604] width 69 height 14
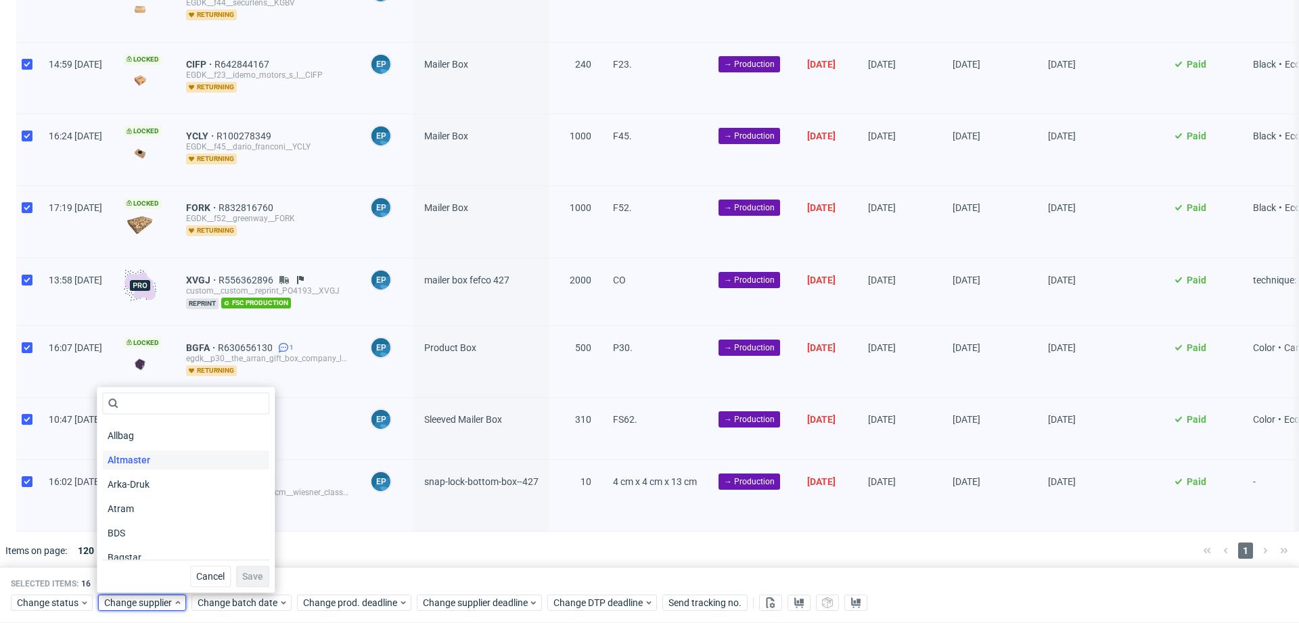
scroll to position [158, 0]
click at [42, 597] on span "Change status" at bounding box center [48, 604] width 63 height 14
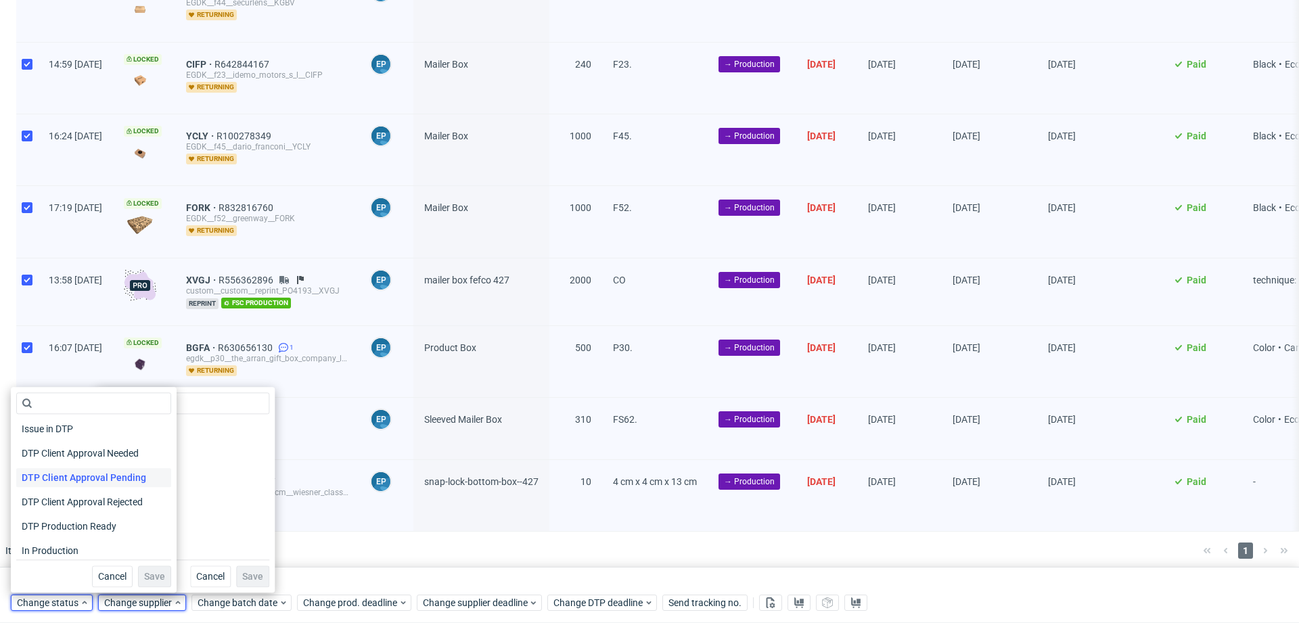
scroll to position [77, 0]
click at [46, 547] on span "In Production" at bounding box center [50, 549] width 68 height 19
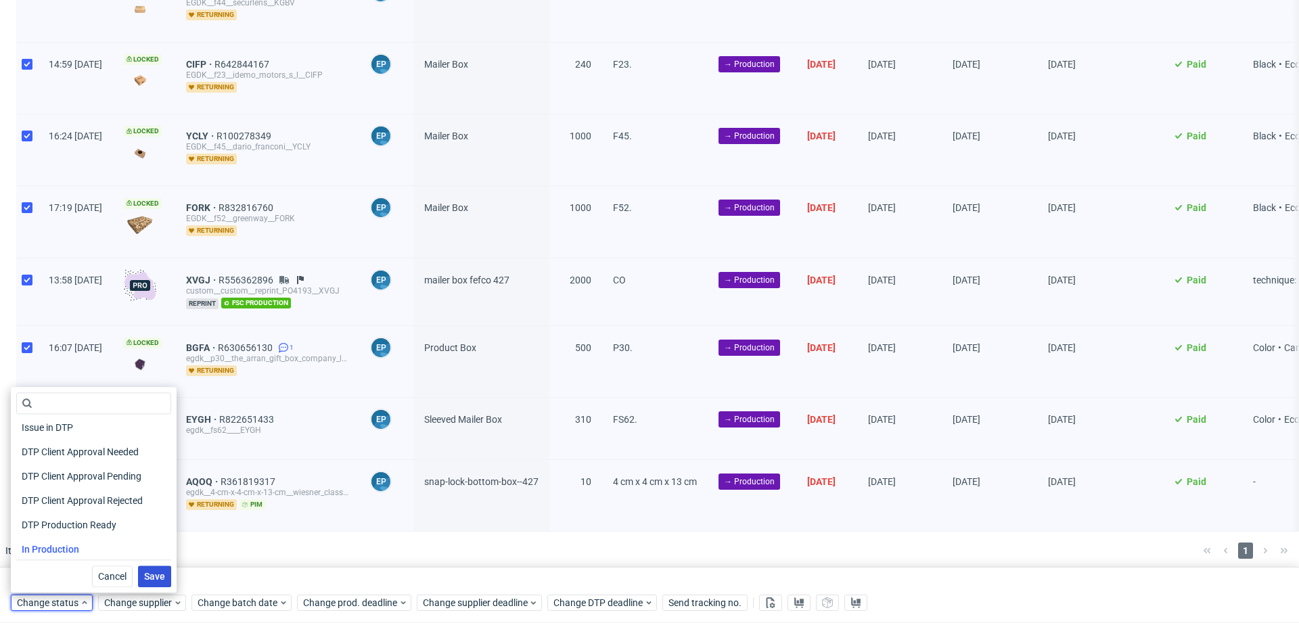
click at [152, 578] on span "Save" at bounding box center [154, 576] width 21 height 9
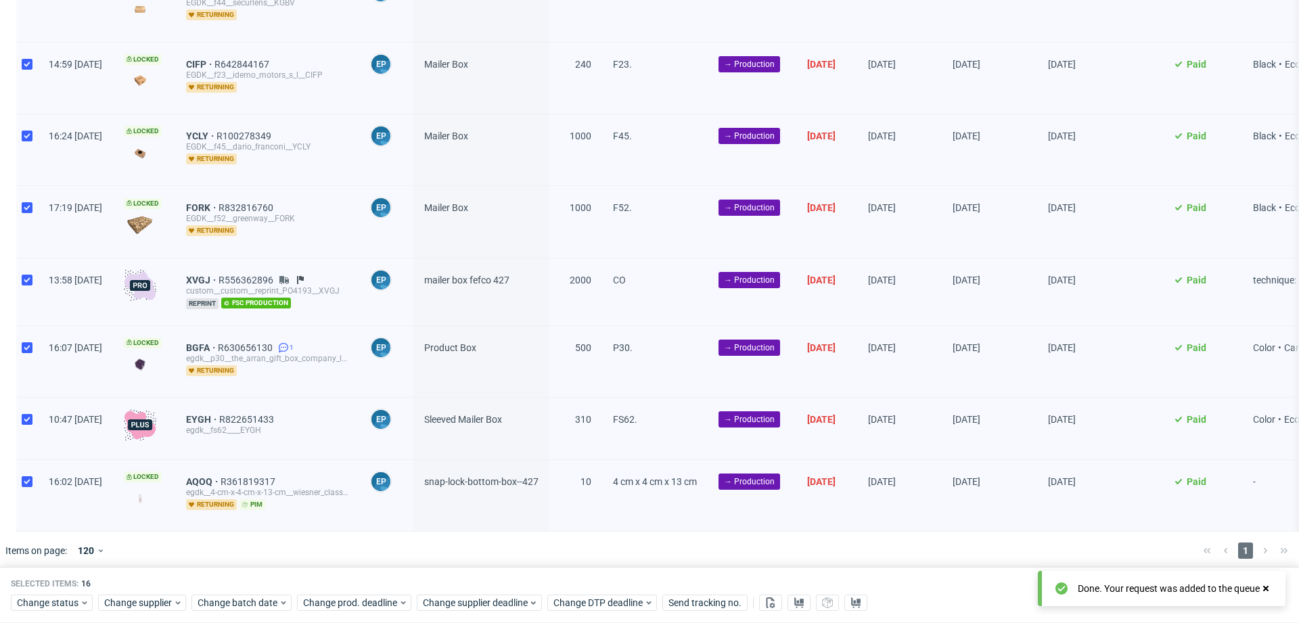
scroll to position [0, 0]
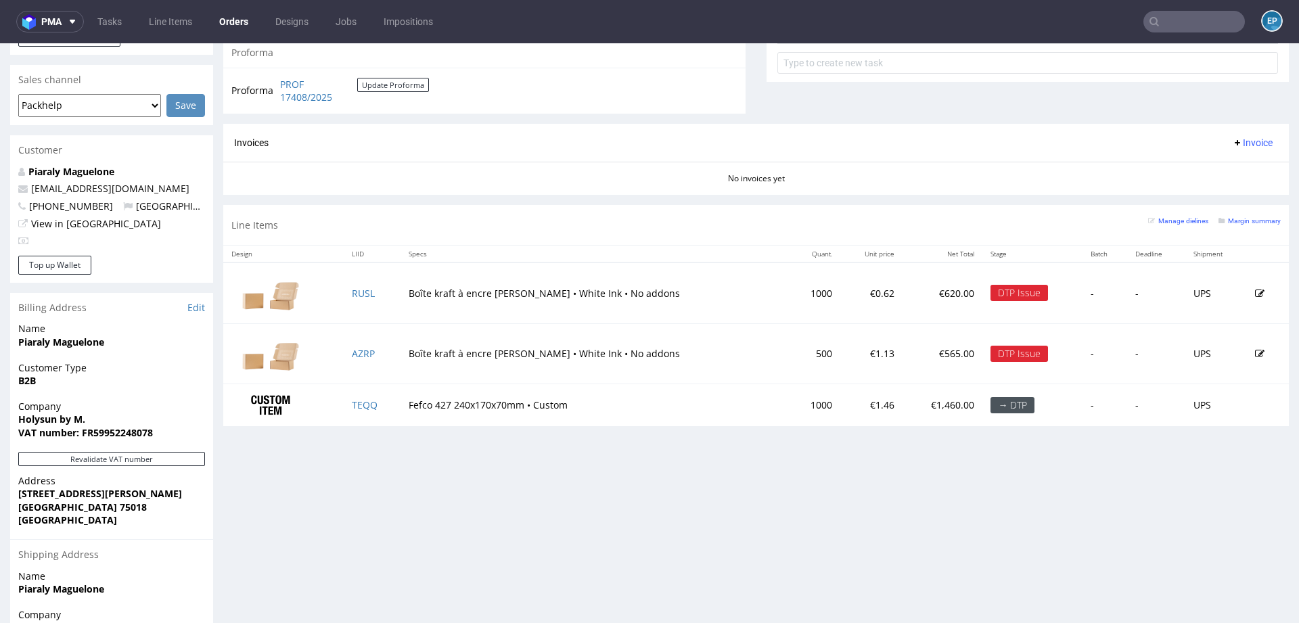
scroll to position [553, 0]
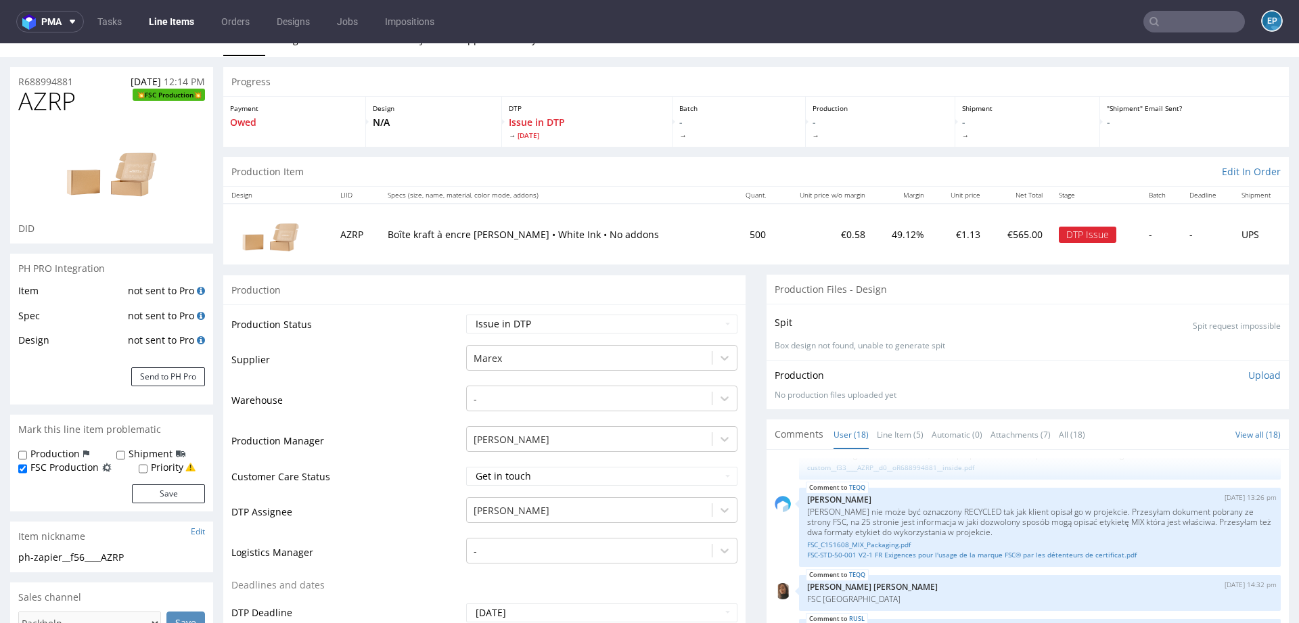
scroll to position [239, 0]
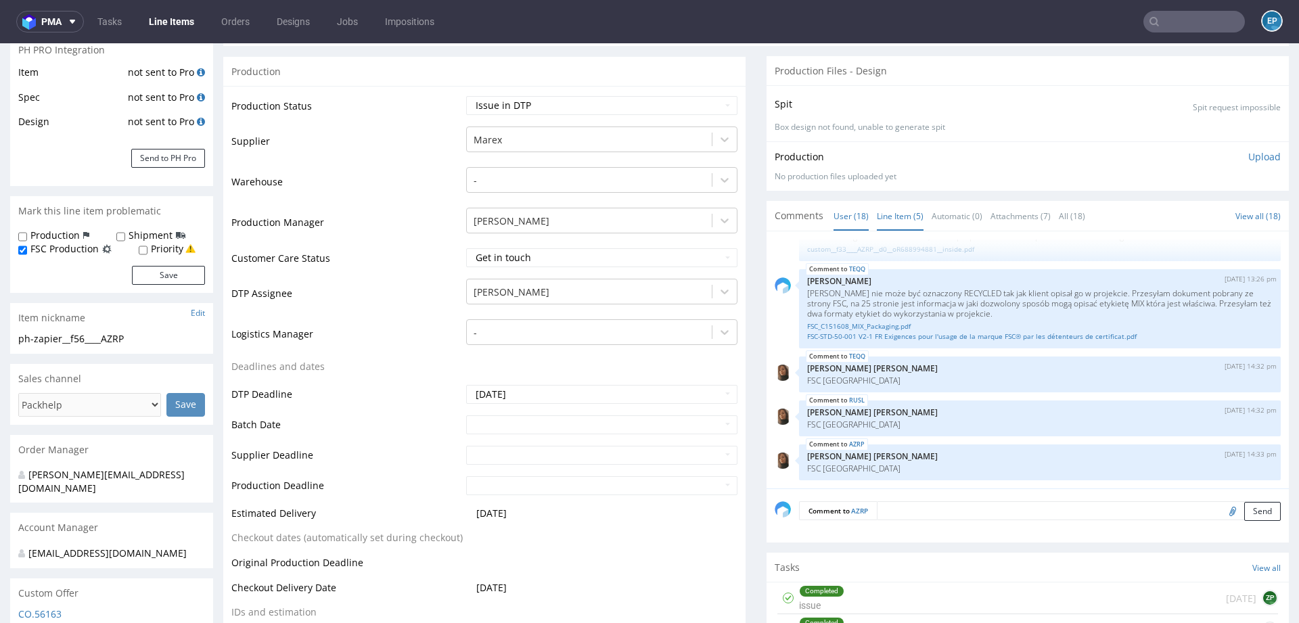
click at [895, 209] on link "Line Item (5)" at bounding box center [900, 216] width 47 height 29
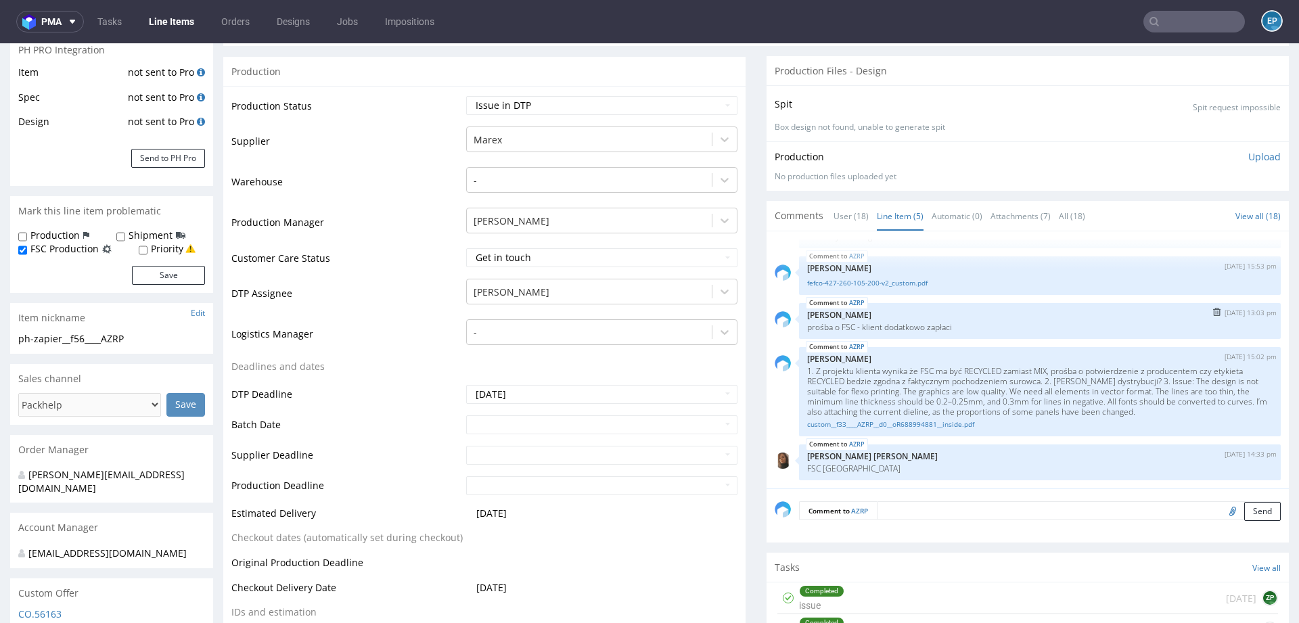
scroll to position [0, 0]
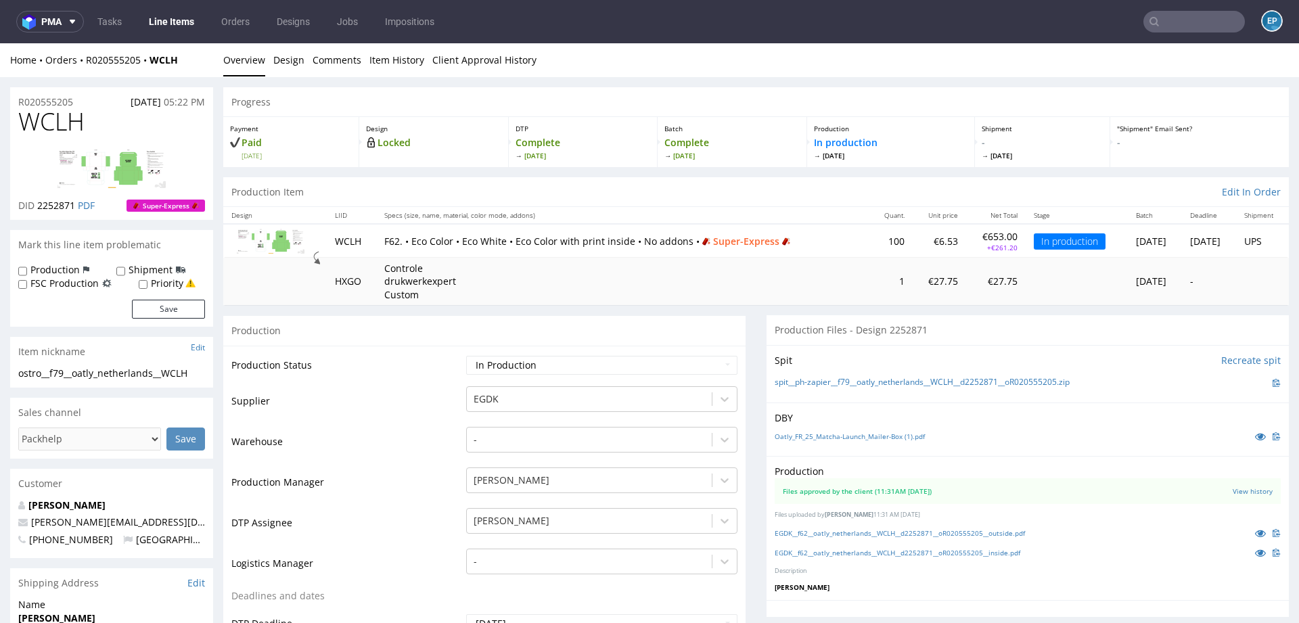
click at [150, 24] on link "Line Items" at bounding box center [172, 22] width 62 height 22
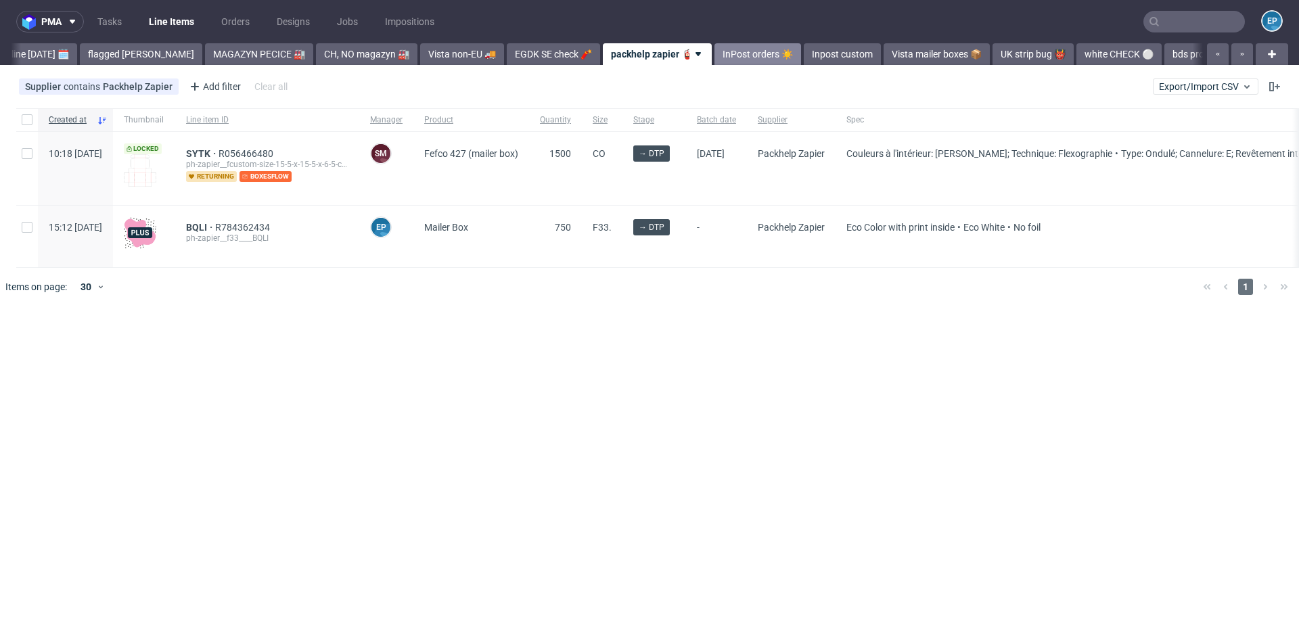
click at [714, 55] on link "InPost orders ☀️" at bounding box center [757, 54] width 87 height 22
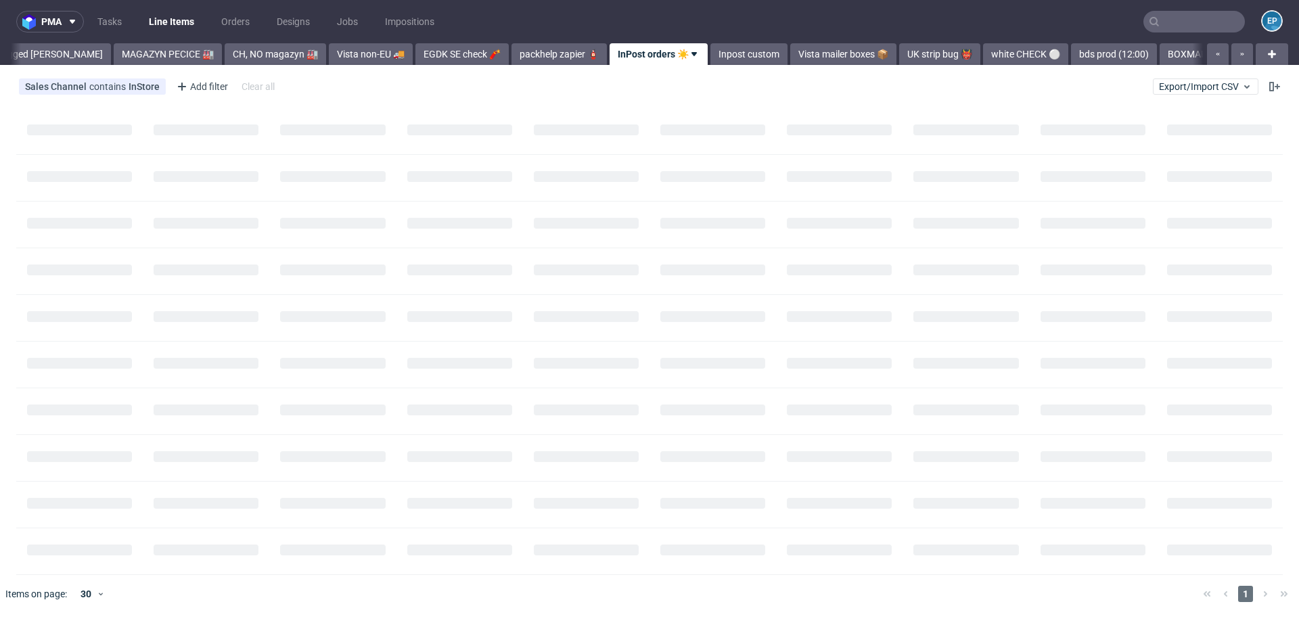
scroll to position [0, 276]
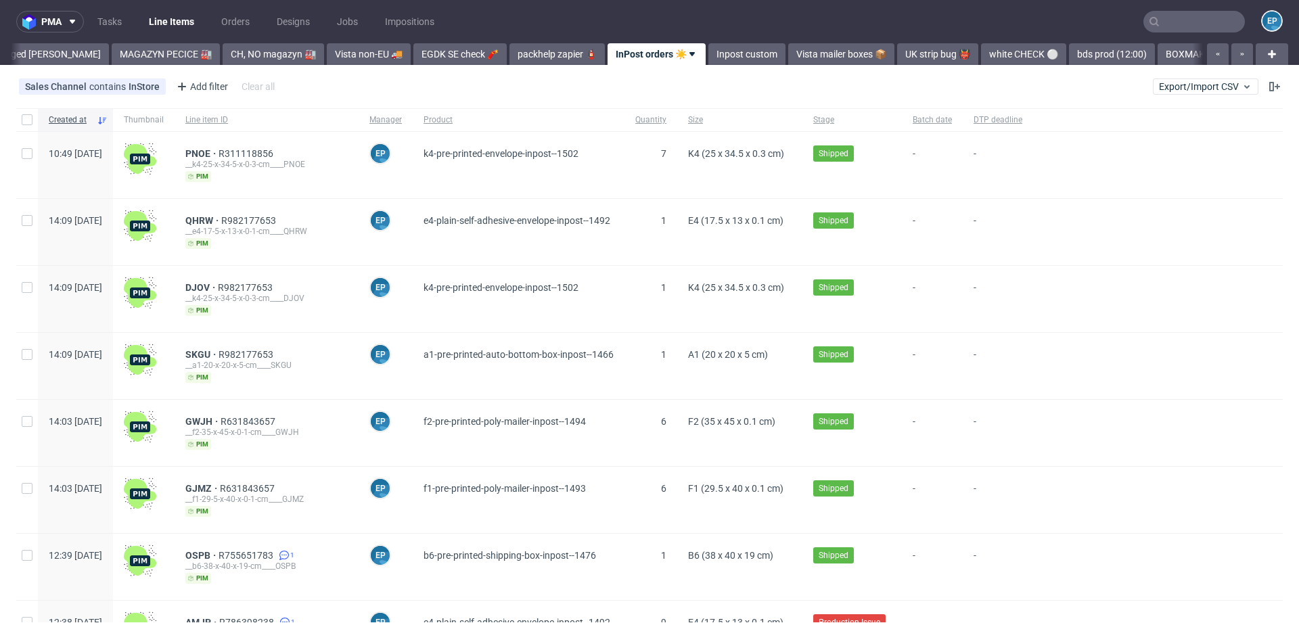
click at [708, 55] on link "Inpost custom" at bounding box center [746, 54] width 77 height 22
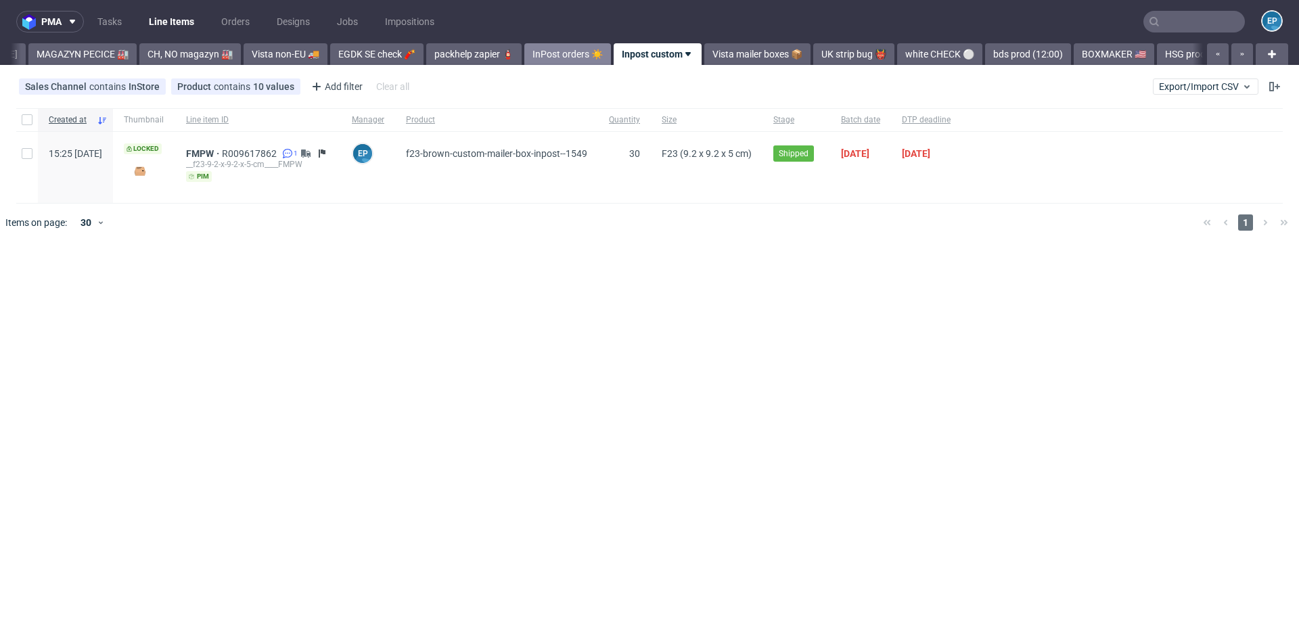
click at [704, 55] on link "Vista mailer boxes 📦" at bounding box center [757, 54] width 106 height 22
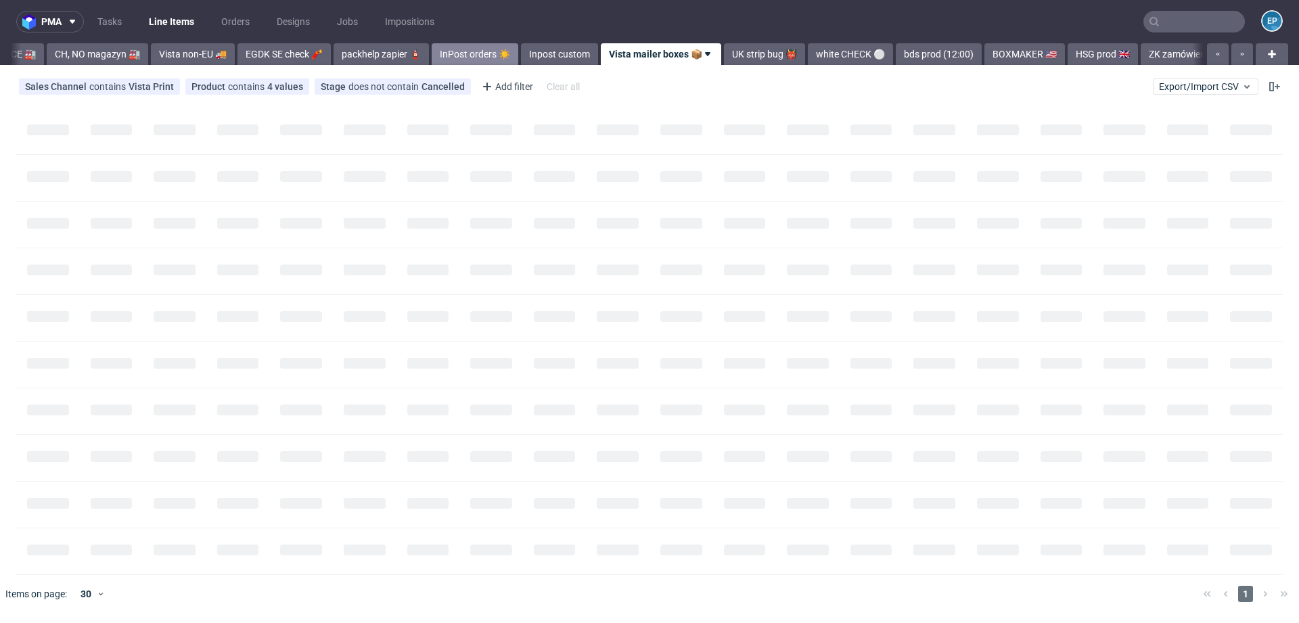
scroll to position [0, 454]
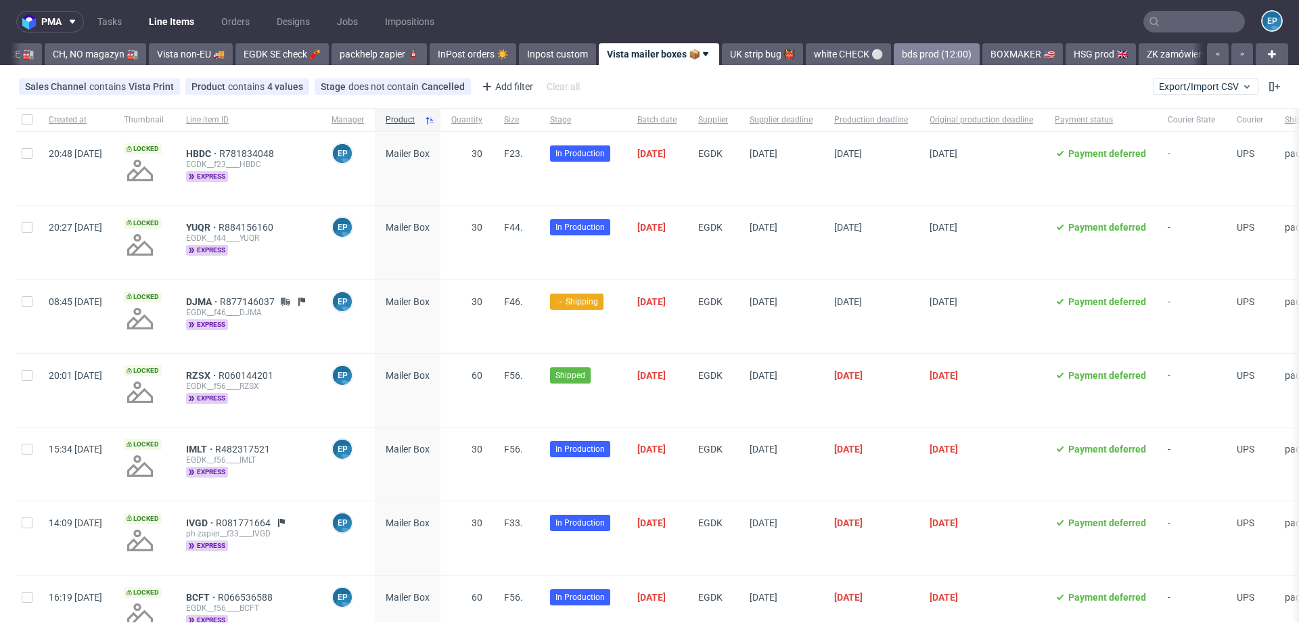
click at [894, 58] on link "bds prod (12:00)" at bounding box center [937, 54] width 86 height 22
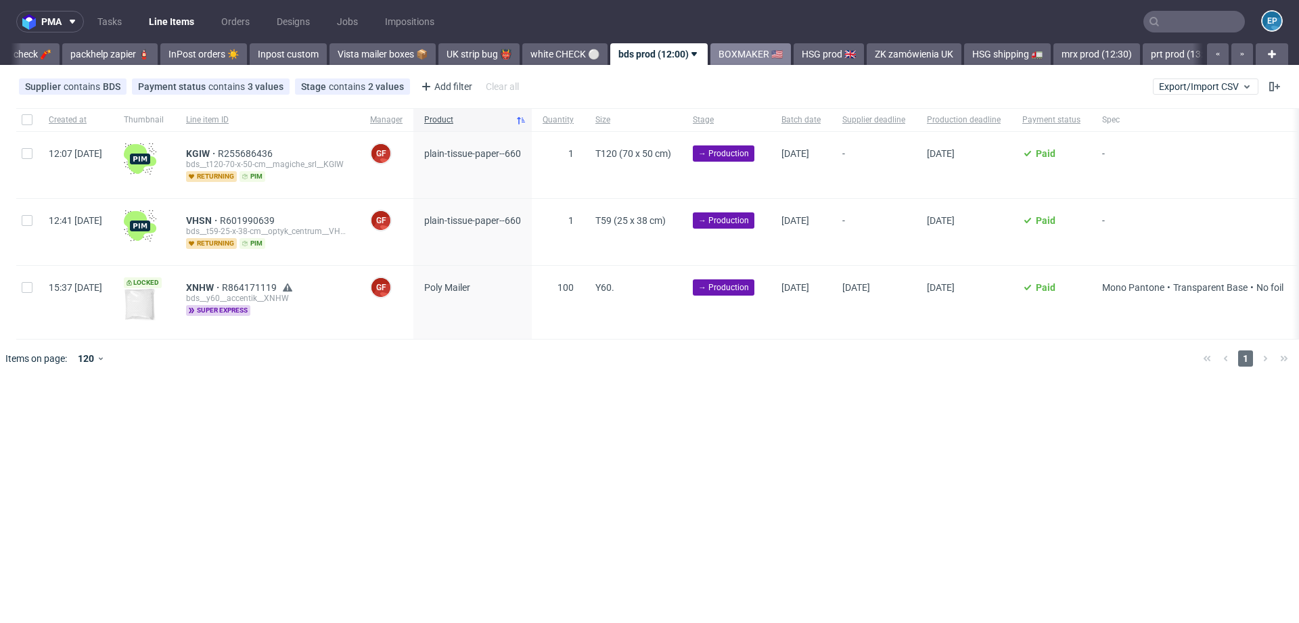
click at [710, 52] on link "BOXMAKER 🇺🇸" at bounding box center [750, 54] width 80 height 22
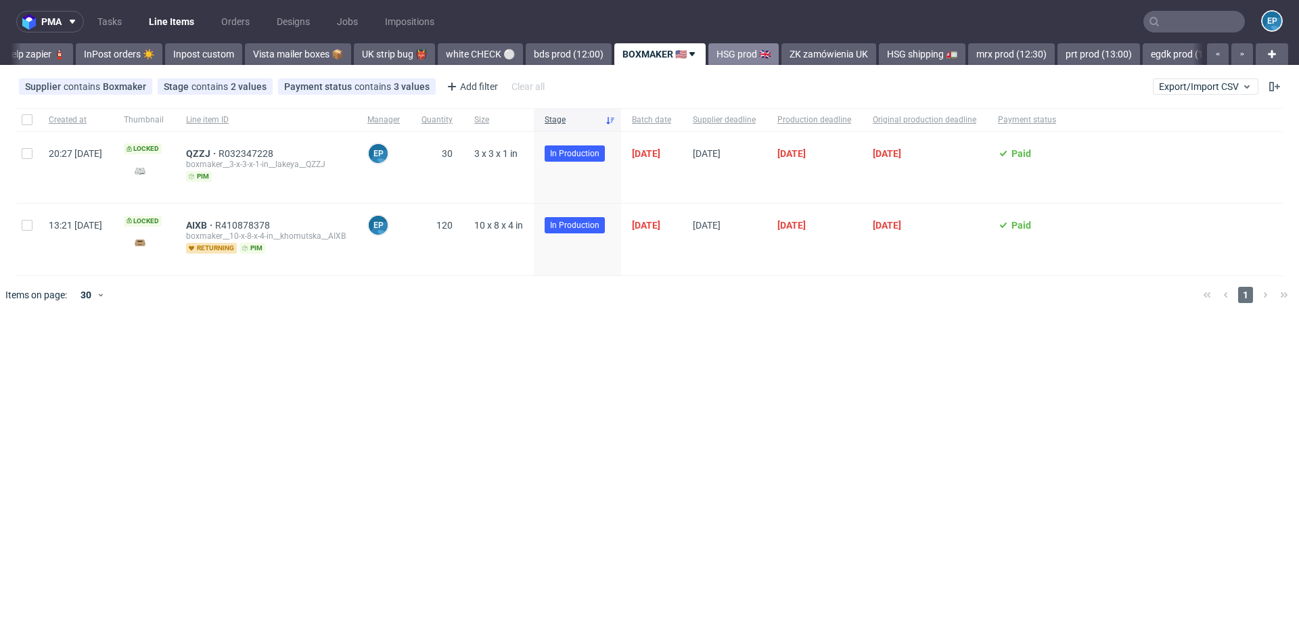
click at [708, 53] on link "HSG prod 🇬🇧" at bounding box center [743, 54] width 70 height 22
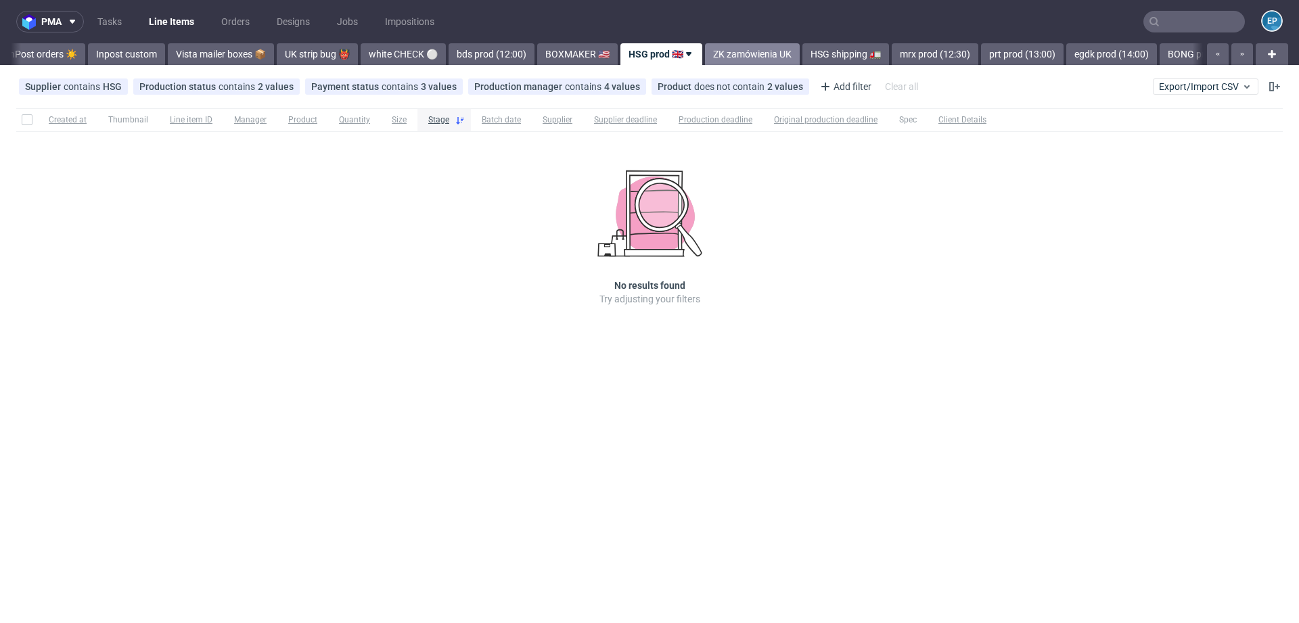
click at [705, 54] on link "ZK zamówienia UK" at bounding box center [752, 54] width 95 height 22
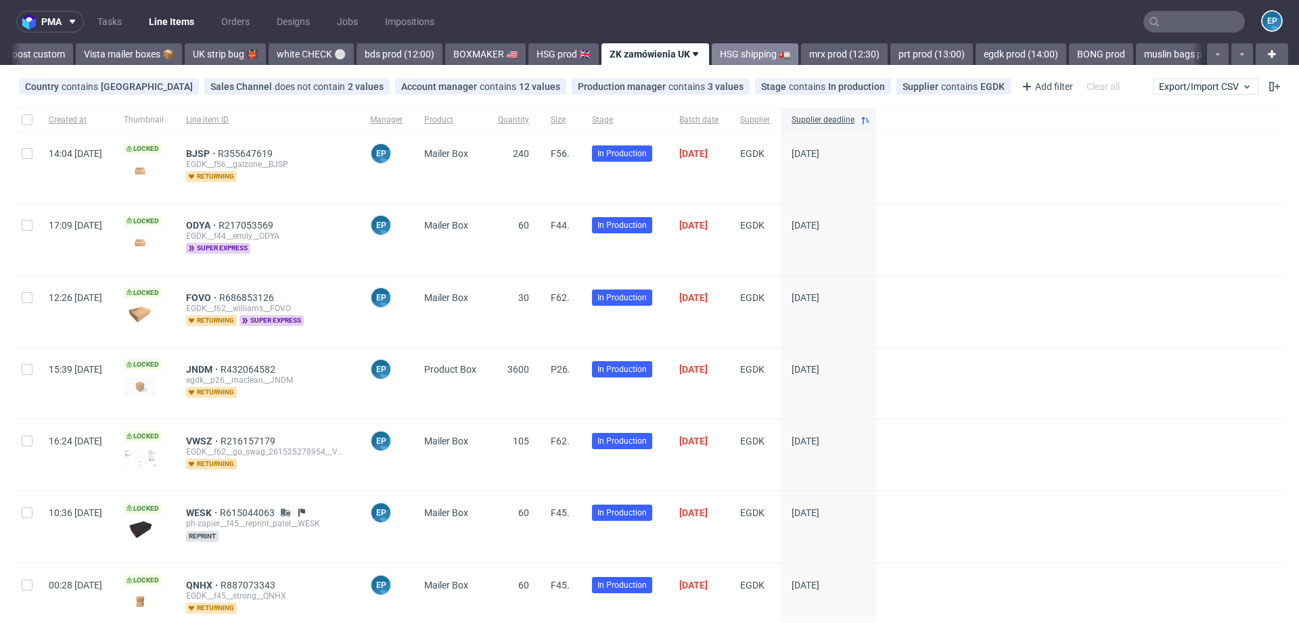
click at [712, 57] on link "HSG shipping 🚛" at bounding box center [755, 54] width 87 height 22
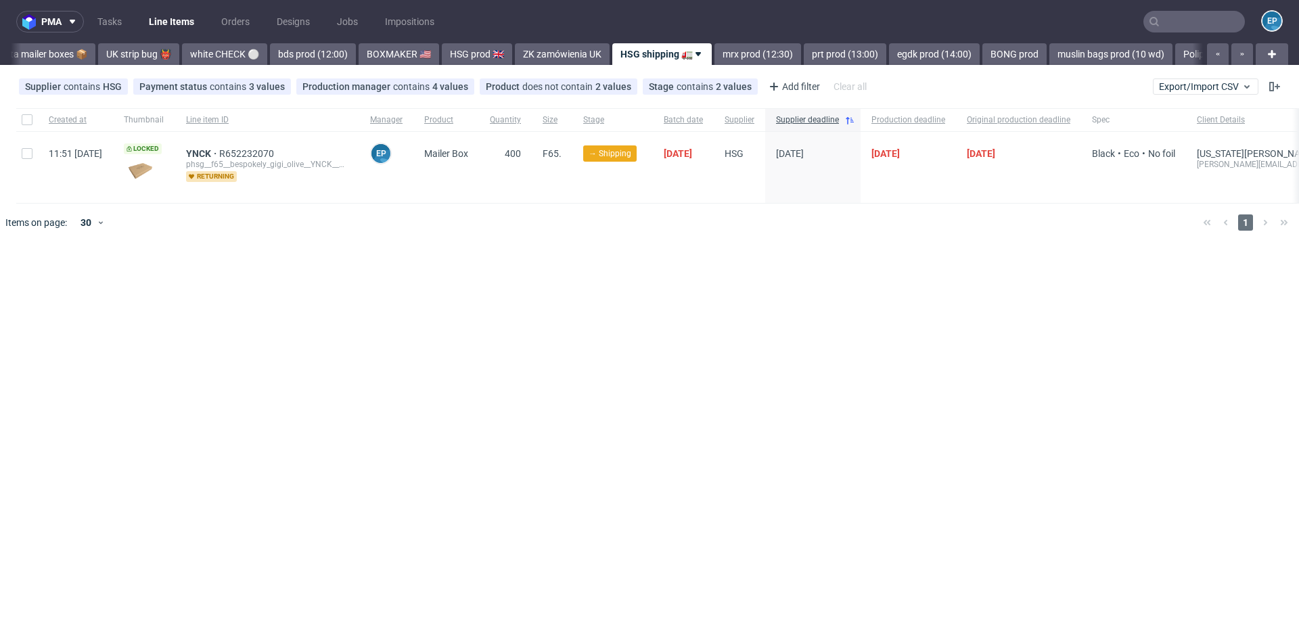
click at [714, 57] on link "mrx prod (12:30)" at bounding box center [757, 54] width 87 height 22
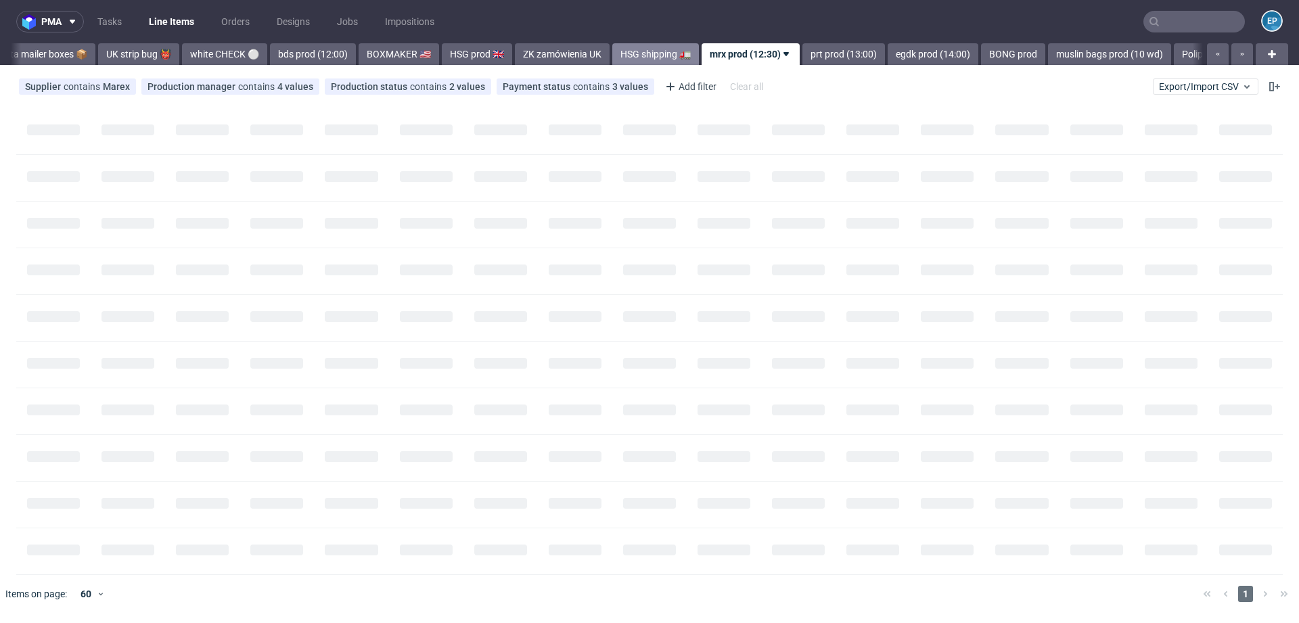
scroll to position [0, 1153]
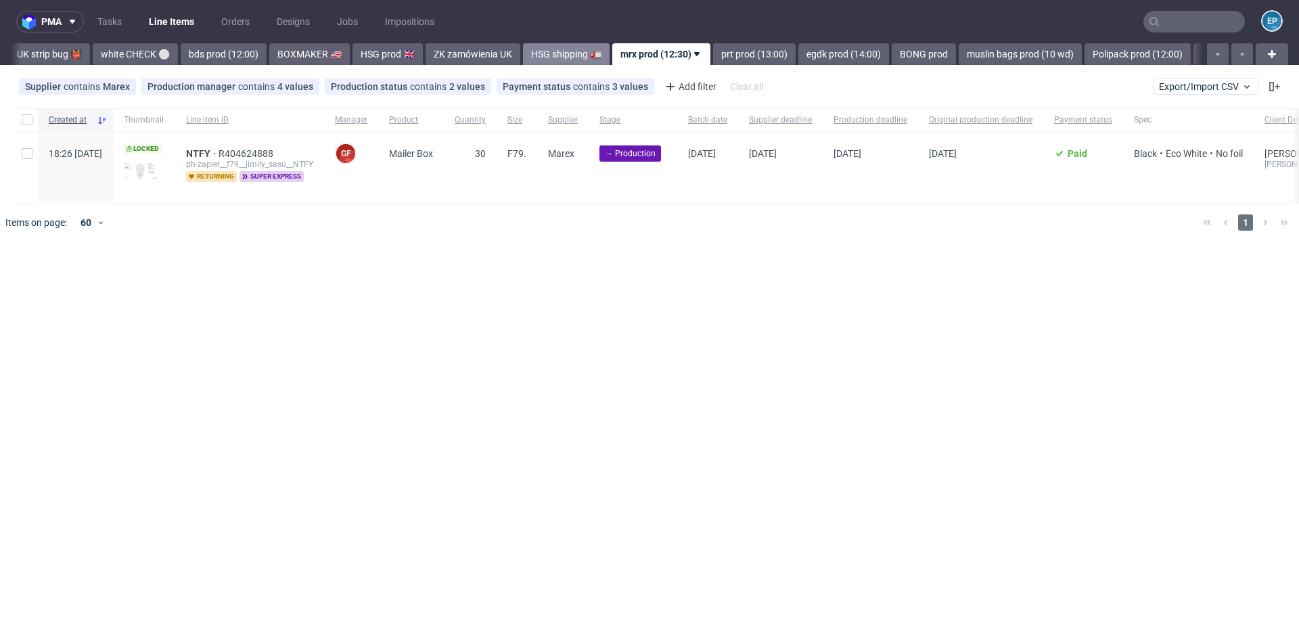
click at [713, 57] on link "prt prod (13:00)" at bounding box center [754, 54] width 83 height 22
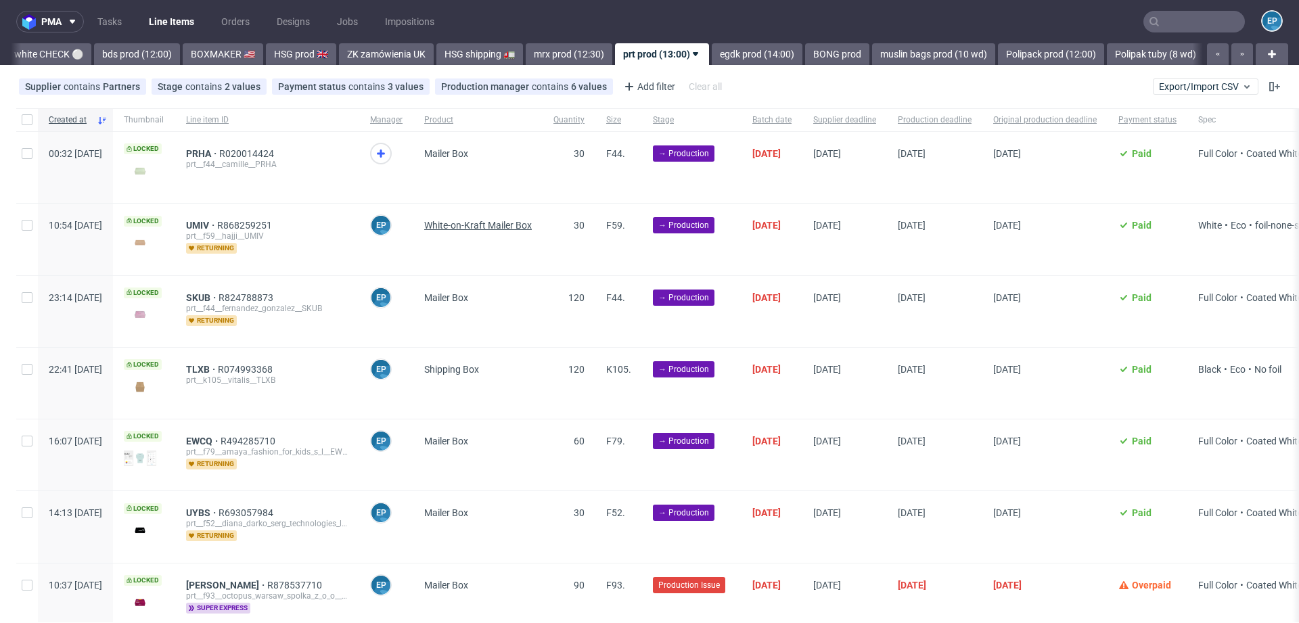
scroll to position [124, 0]
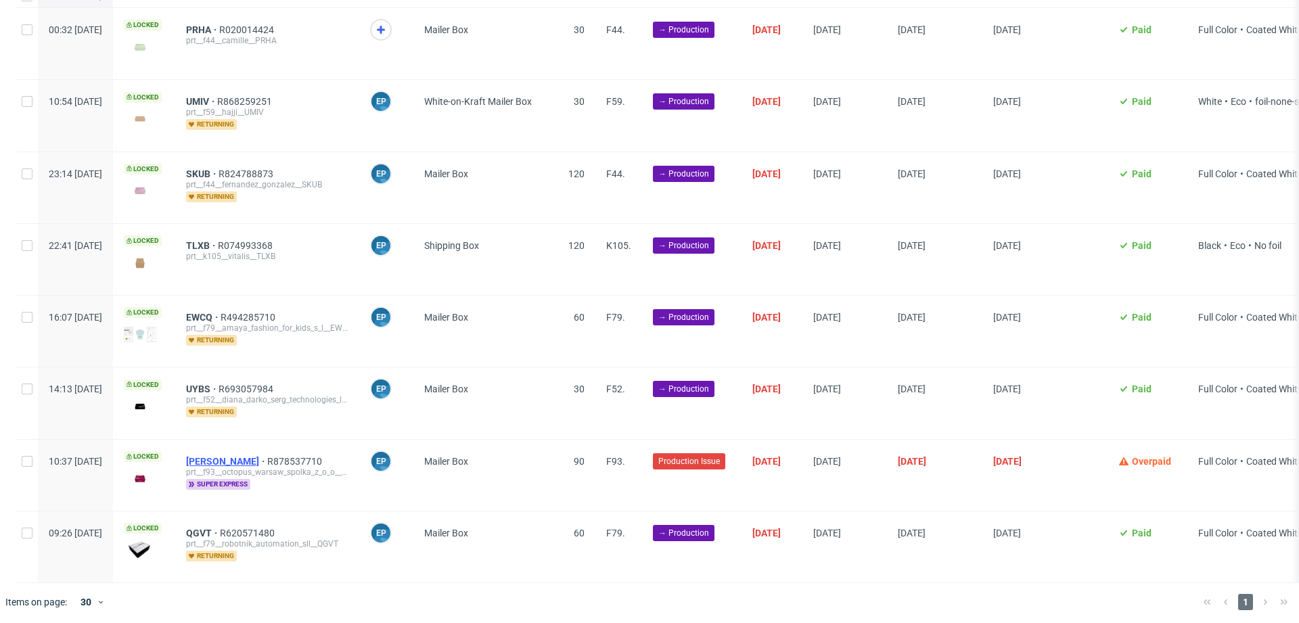
click at [235, 457] on span "CLEM" at bounding box center [226, 461] width 81 height 11
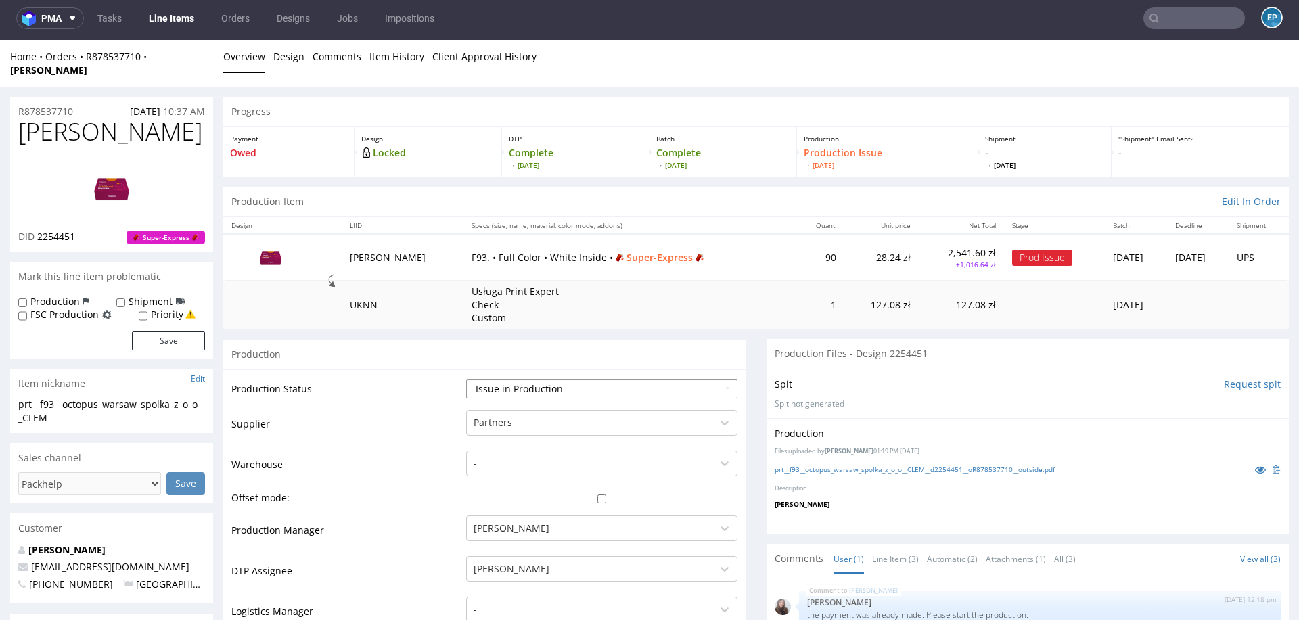
click at [503, 379] on select "Waiting for Artwork Waiting for Diecut Waiting for Mockup Waiting for DTP Waiti…" at bounding box center [601, 388] width 271 height 19
select select "production_complete"
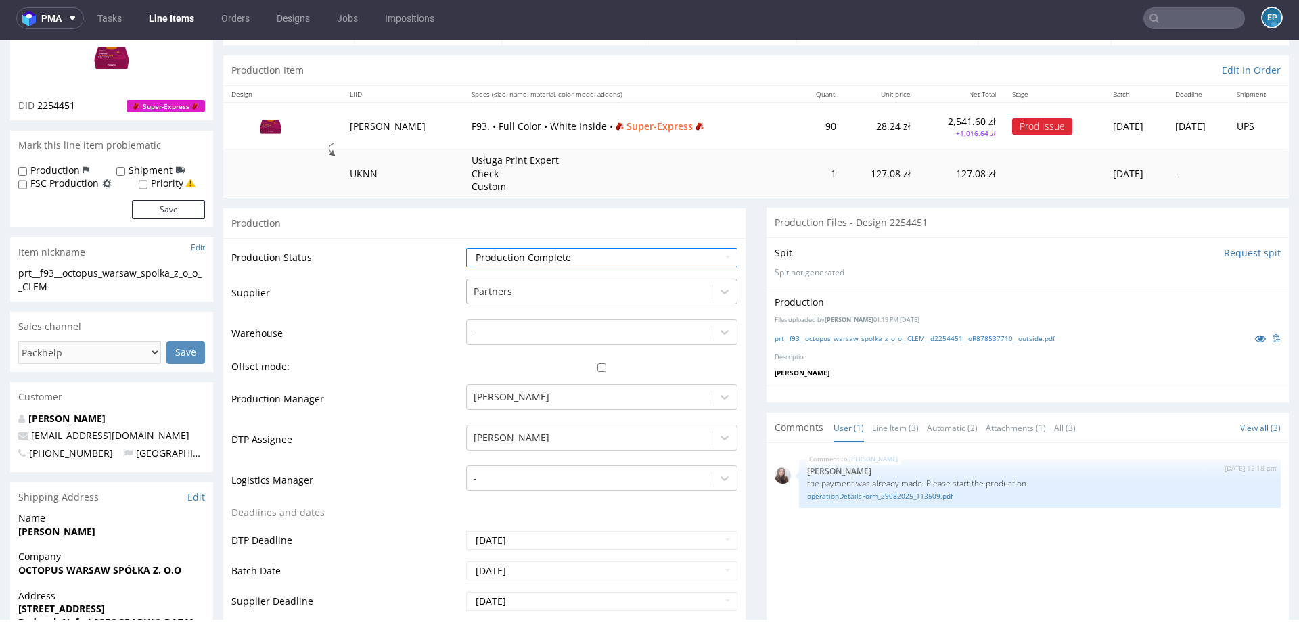
scroll to position [589, 0]
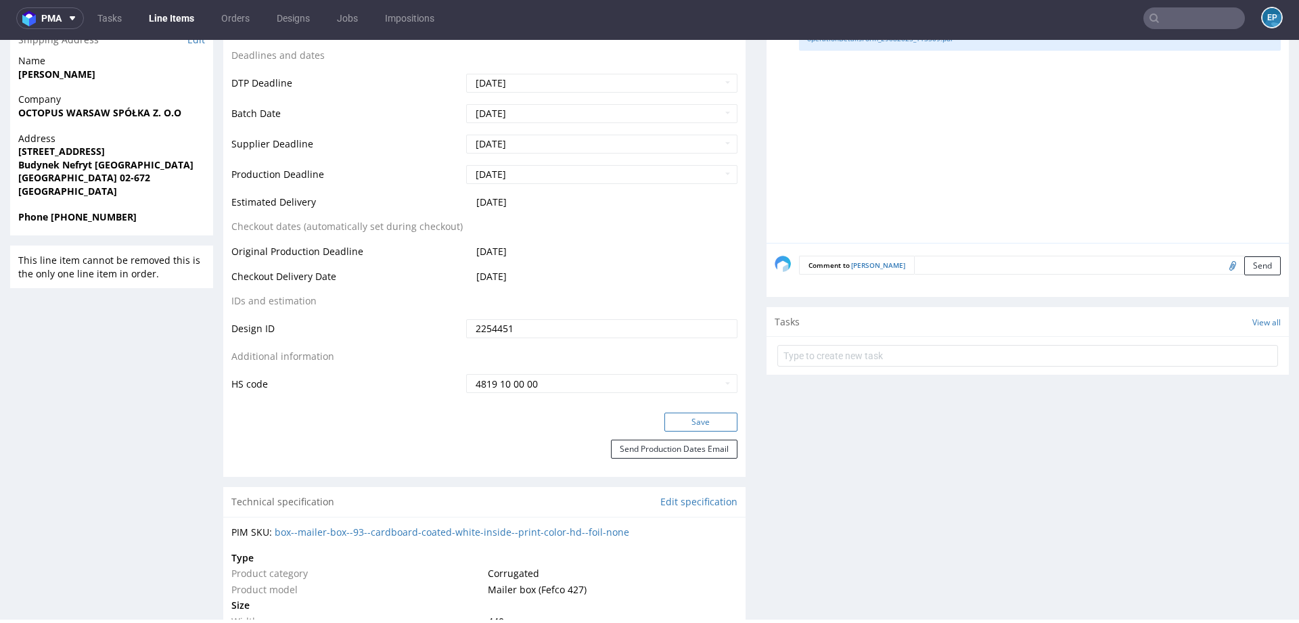
click at [664, 413] on button "Save" at bounding box center [700, 422] width 73 height 19
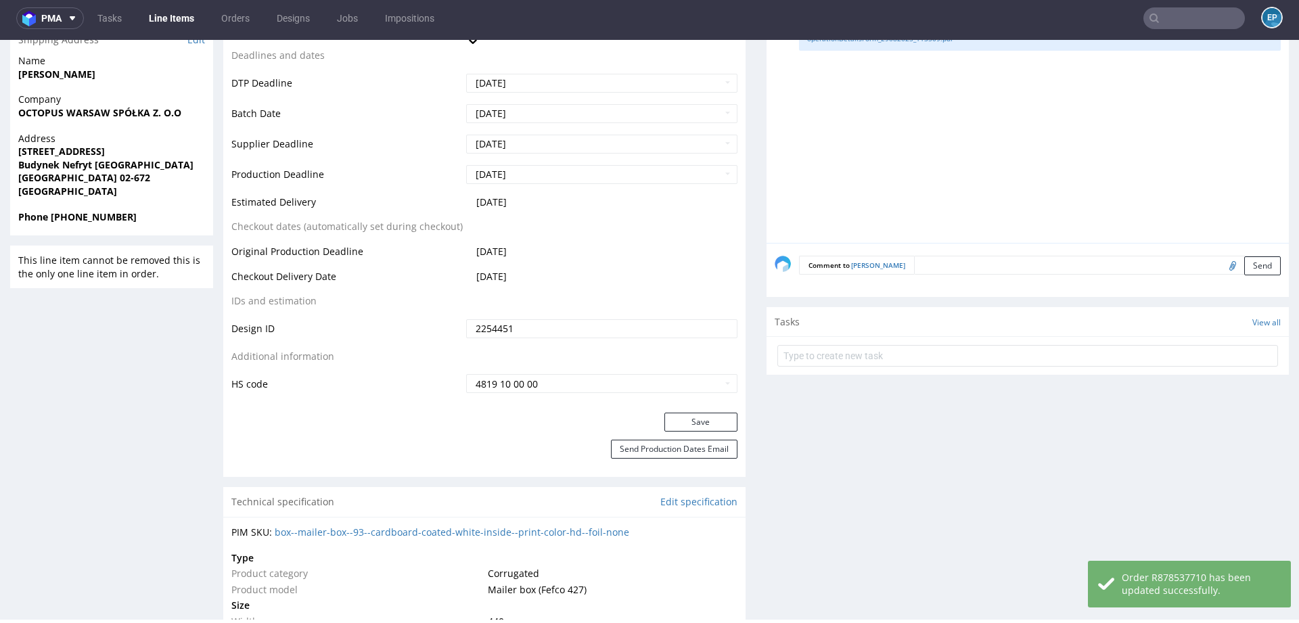
click at [169, 17] on link "Line Items" at bounding box center [172, 18] width 62 height 22
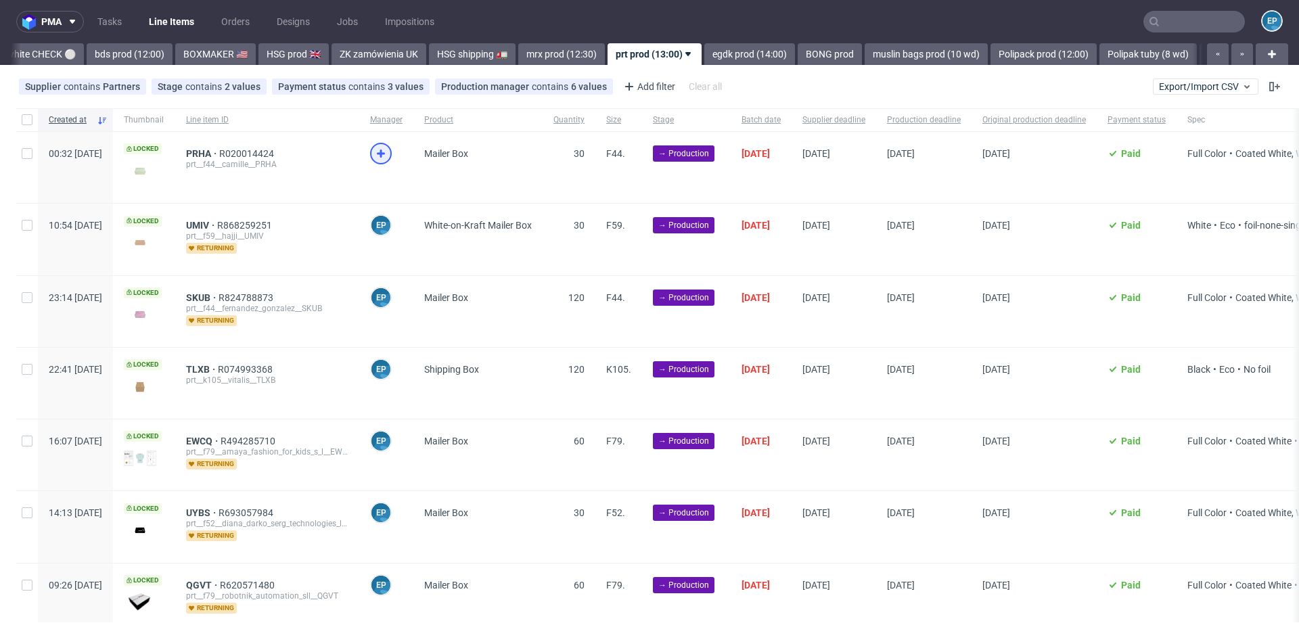
click at [392, 157] on div at bounding box center [381, 154] width 22 height 22
click at [24, 124] on input "checkbox" at bounding box center [27, 119] width 11 height 11
checkbox input "true"
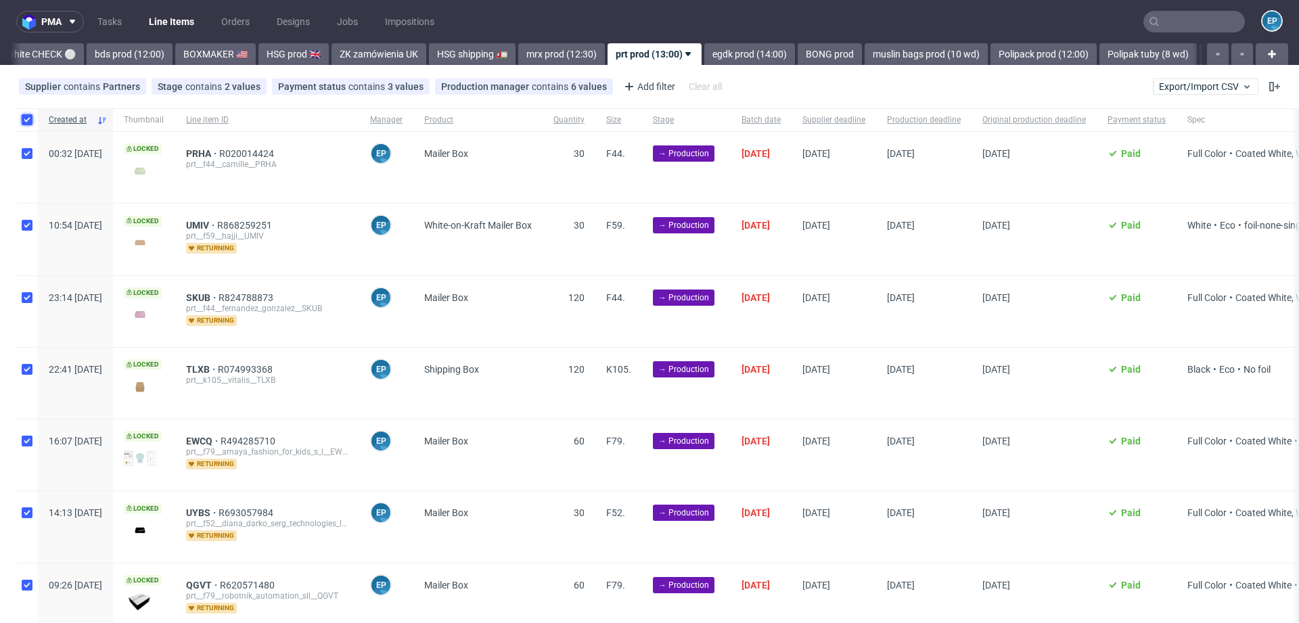
checkbox input "true"
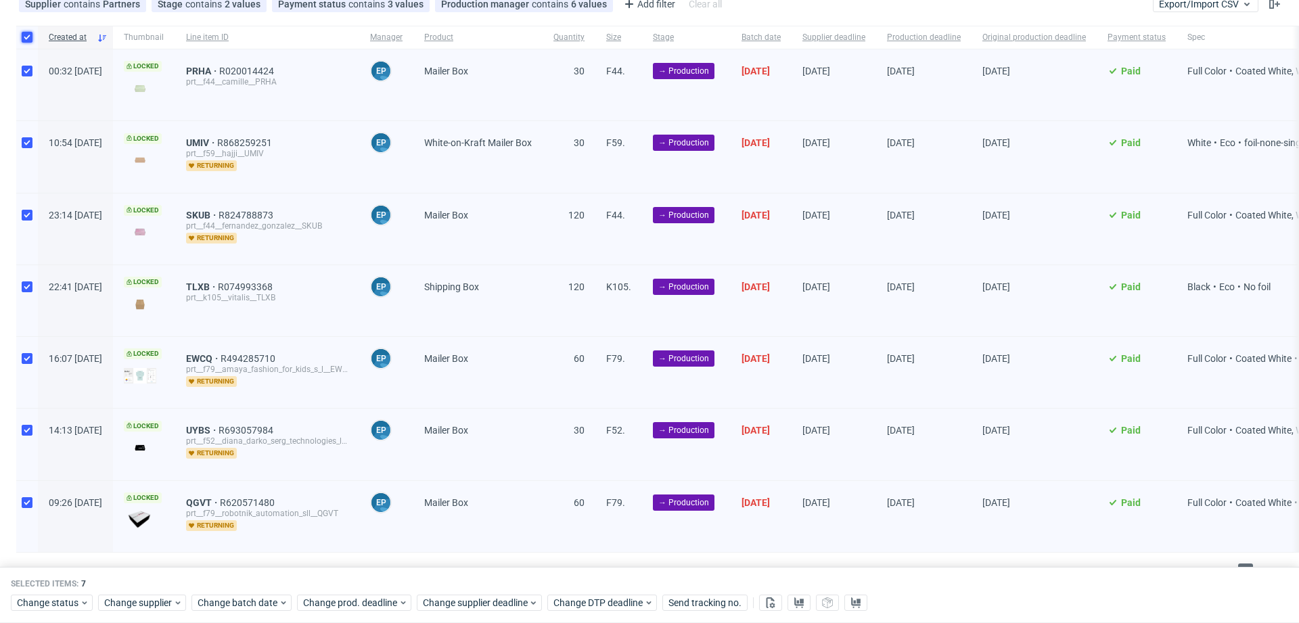
scroll to position [107, 0]
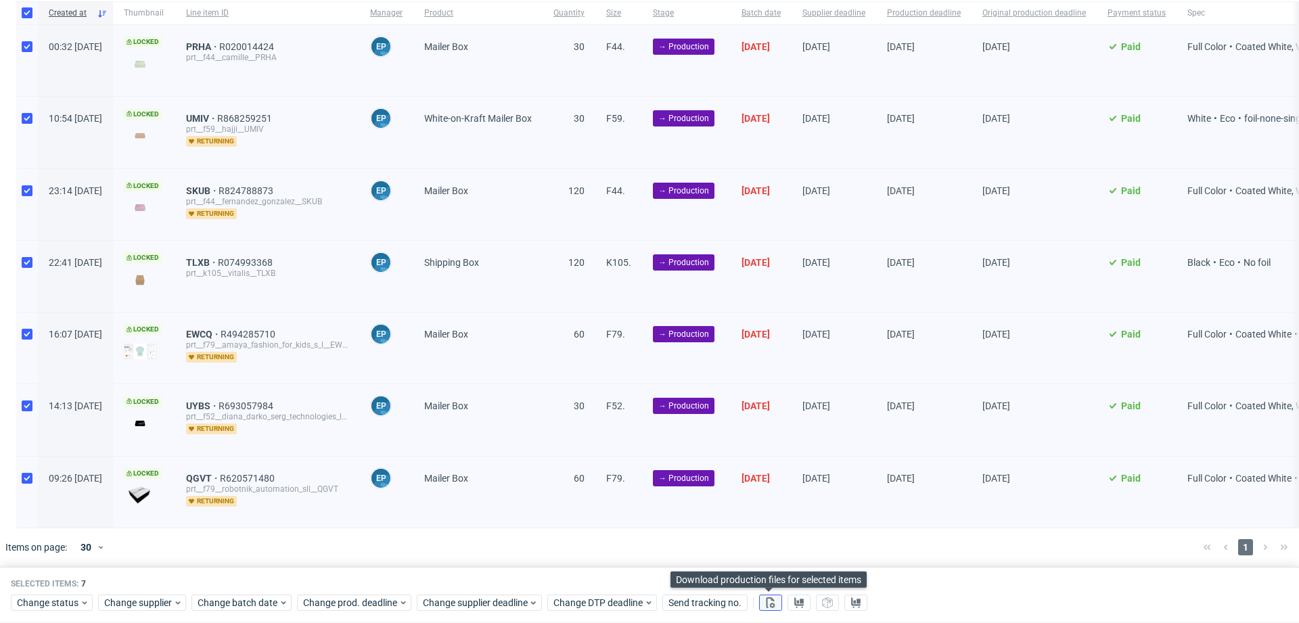
click at [774, 607] on button at bounding box center [770, 603] width 23 height 16
click at [796, 605] on use at bounding box center [798, 602] width 9 height 11
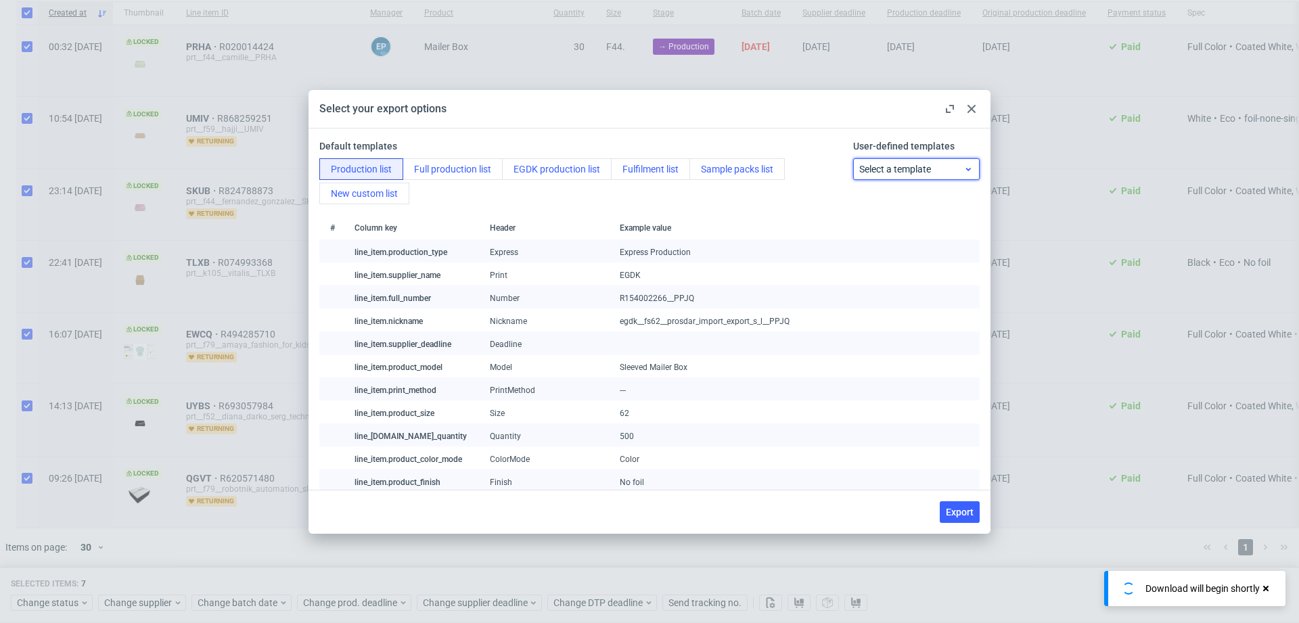
click at [885, 166] on span "Select a template" at bounding box center [911, 169] width 105 height 14
click at [886, 223] on div "prt production list" at bounding box center [916, 224] width 116 height 24
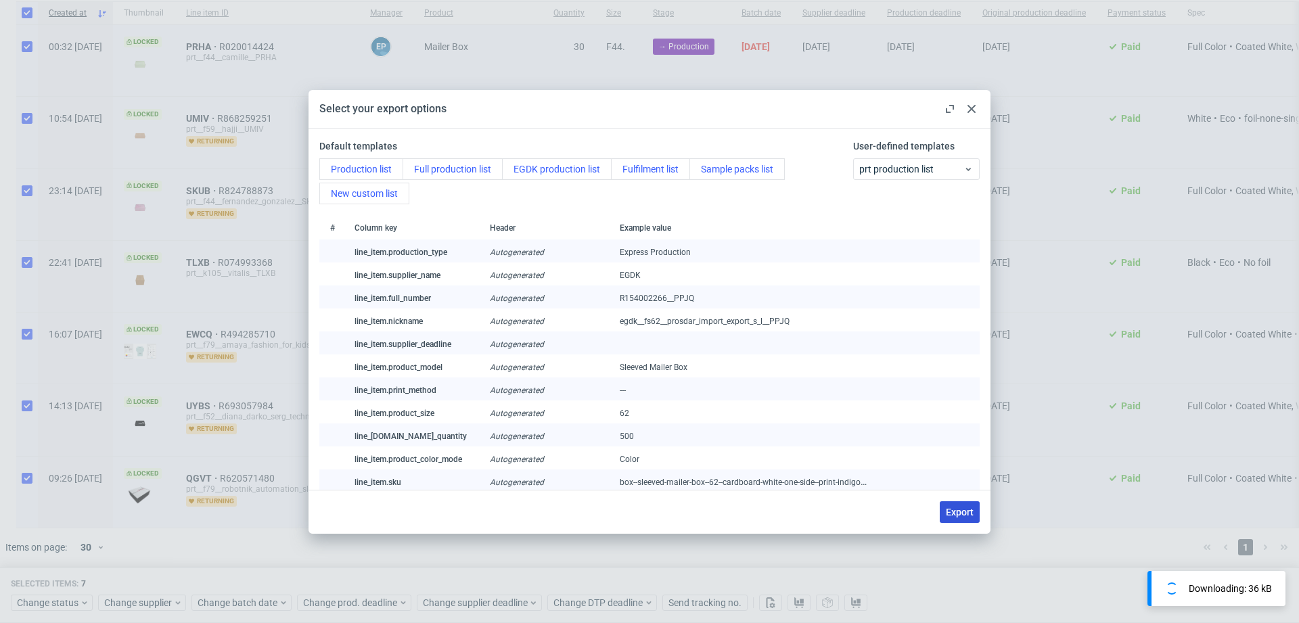
click at [953, 507] on span "Export" at bounding box center [960, 511] width 28 height 9
checkbox input "false"
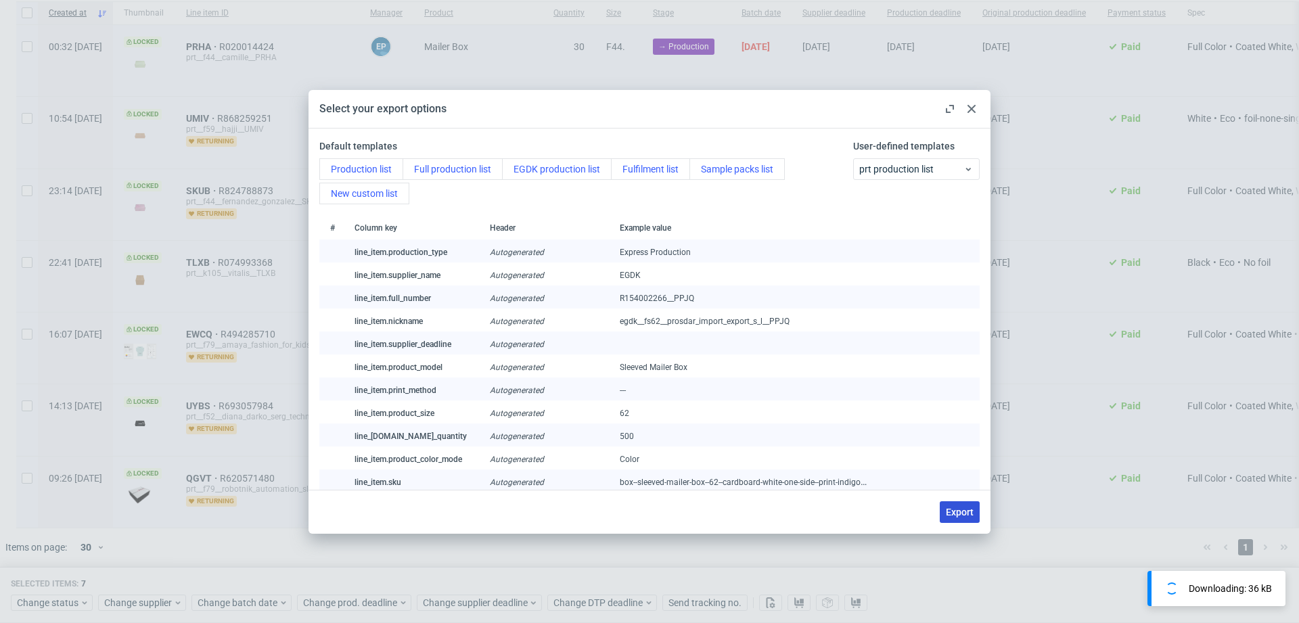
checkbox input "false"
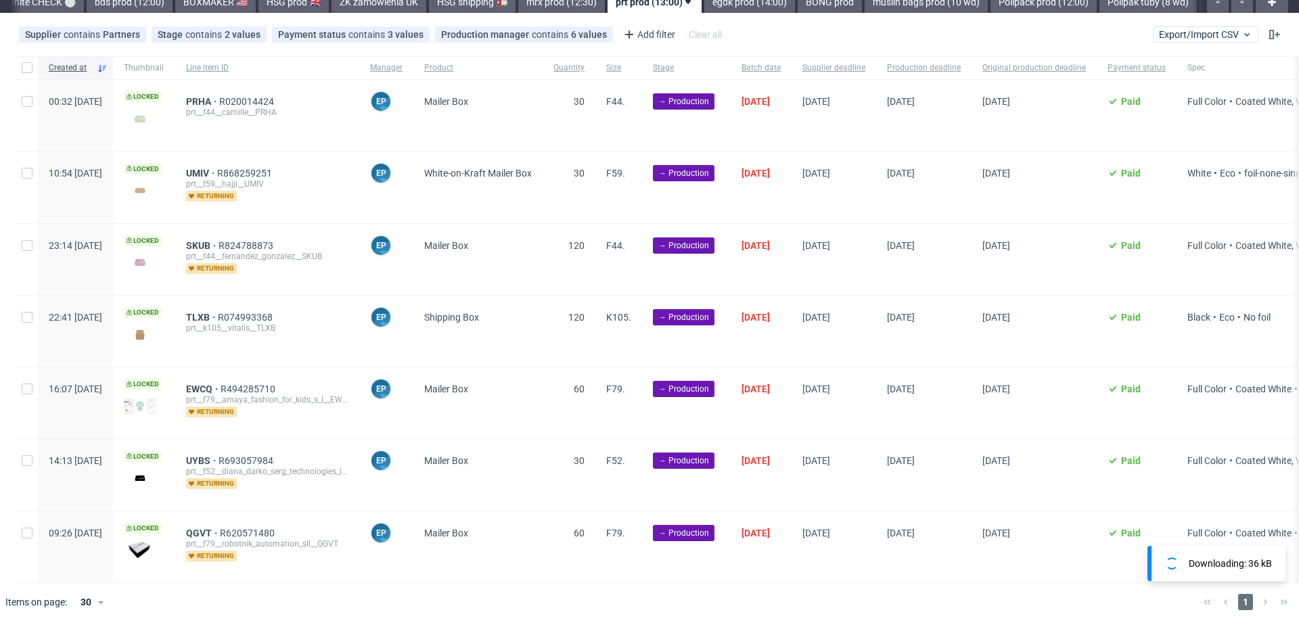
scroll to position [0, 0]
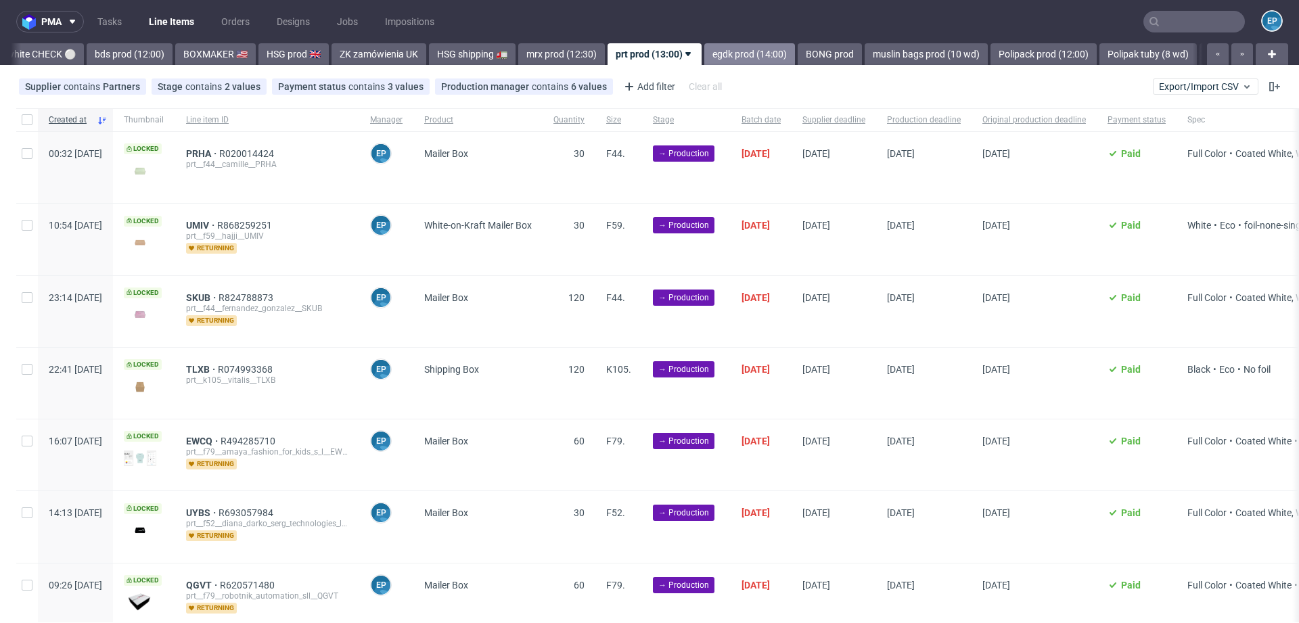
click at [704, 54] on link "egdk prod (14:00)" at bounding box center [749, 54] width 91 height 22
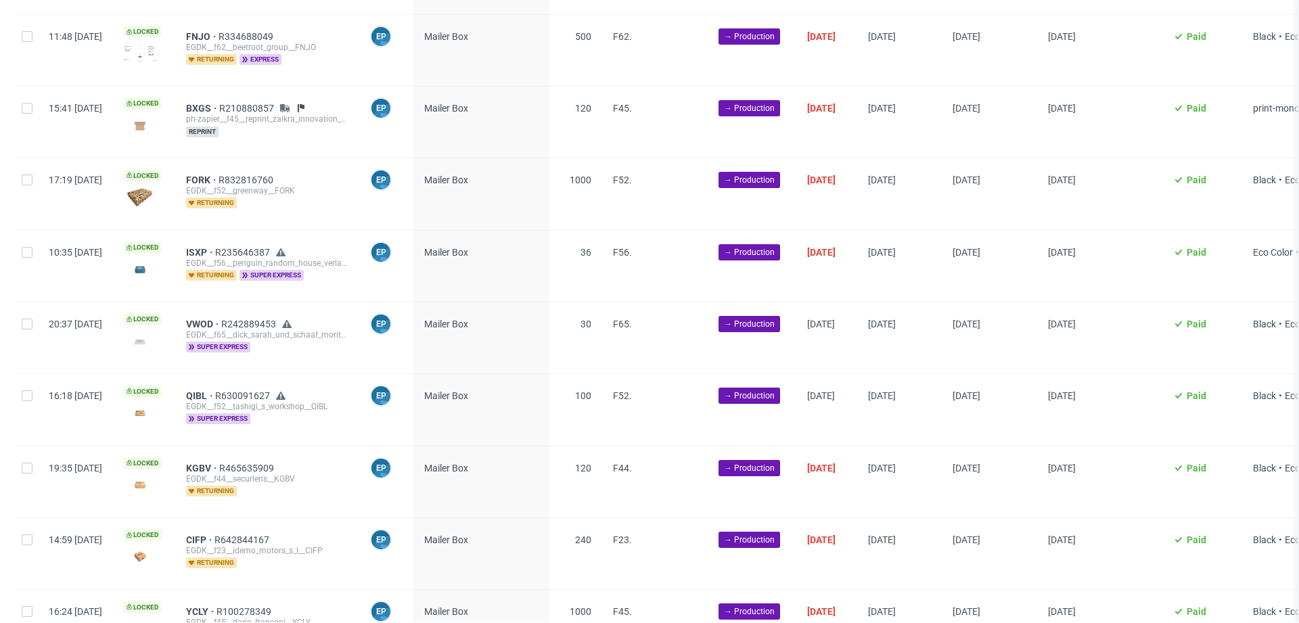
scroll to position [682, 0]
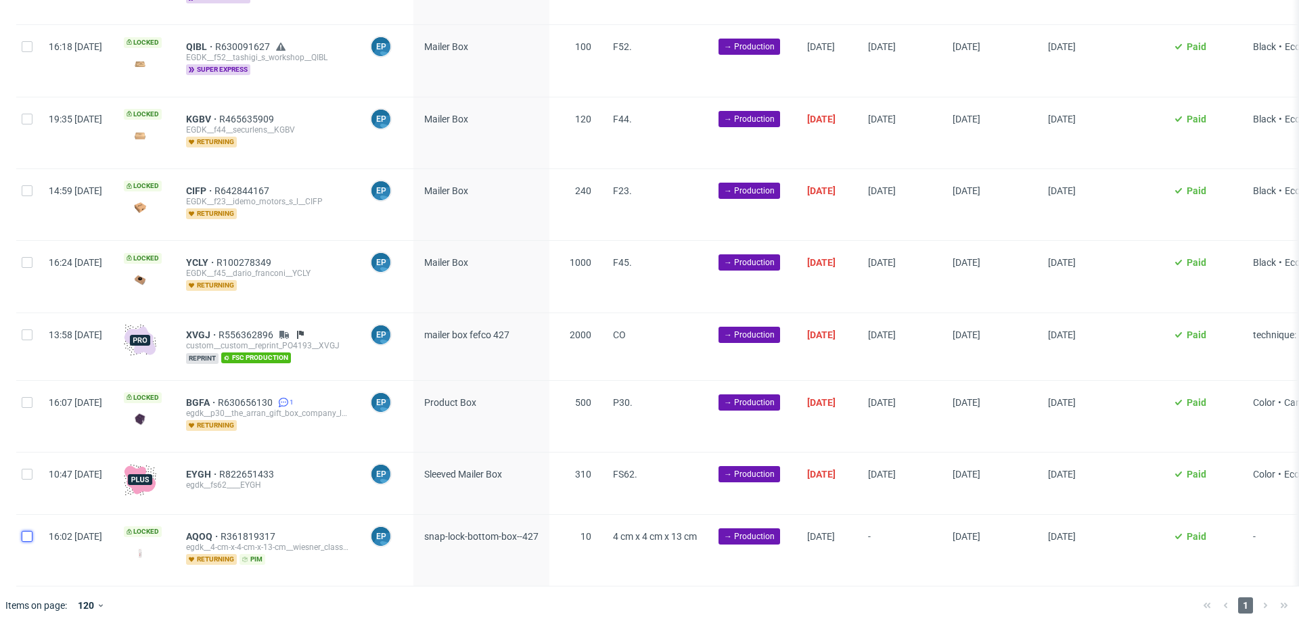
click at [25, 531] on input "checkbox" at bounding box center [27, 536] width 11 height 11
checkbox input "true"
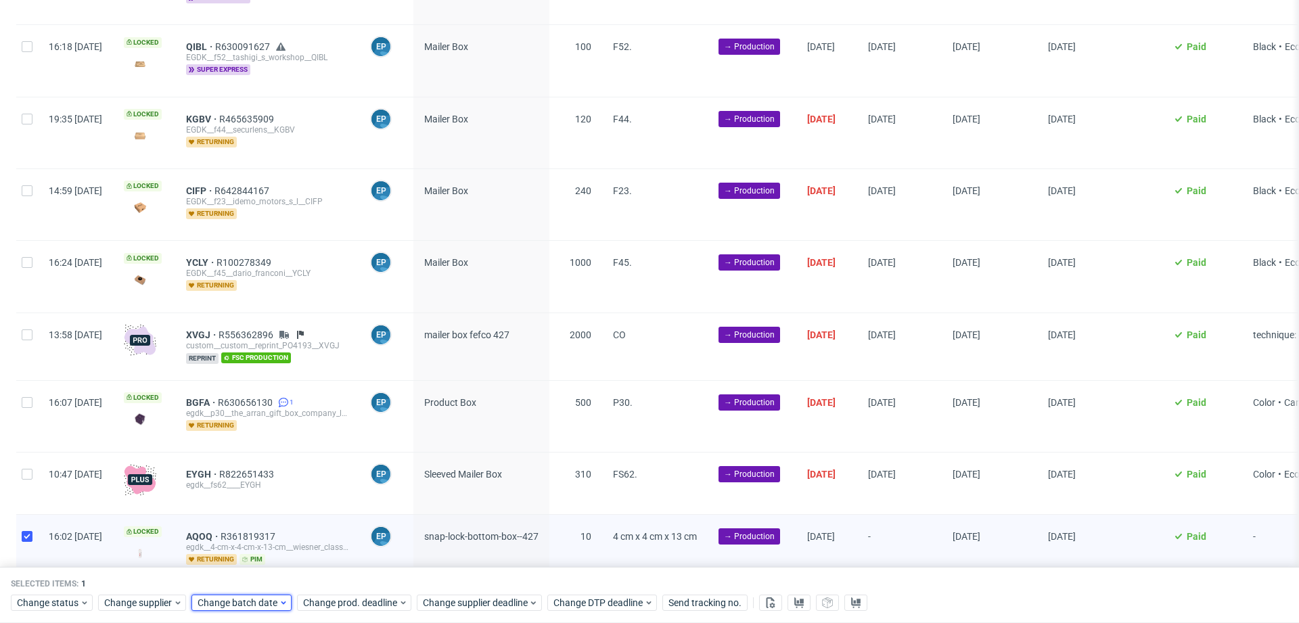
click at [240, 603] on span "Change batch date" at bounding box center [238, 604] width 81 height 14
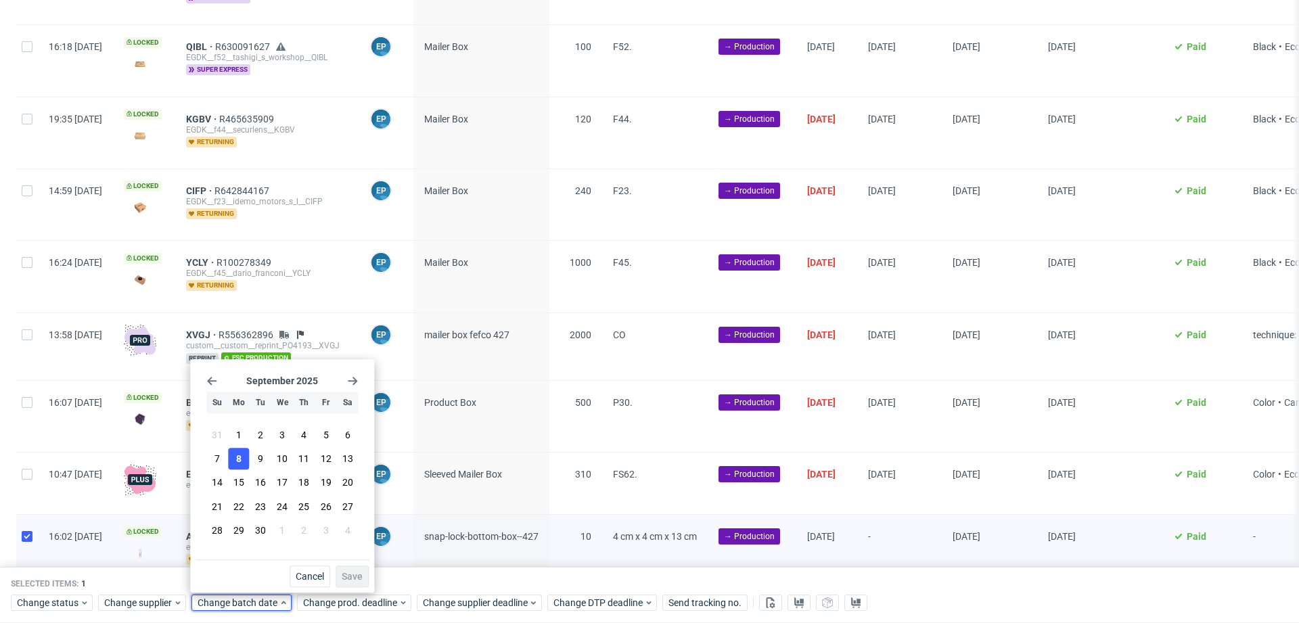
click at [240, 457] on span "8" at bounding box center [238, 460] width 5 height 14
click at [353, 584] on button "Save" at bounding box center [352, 577] width 33 height 22
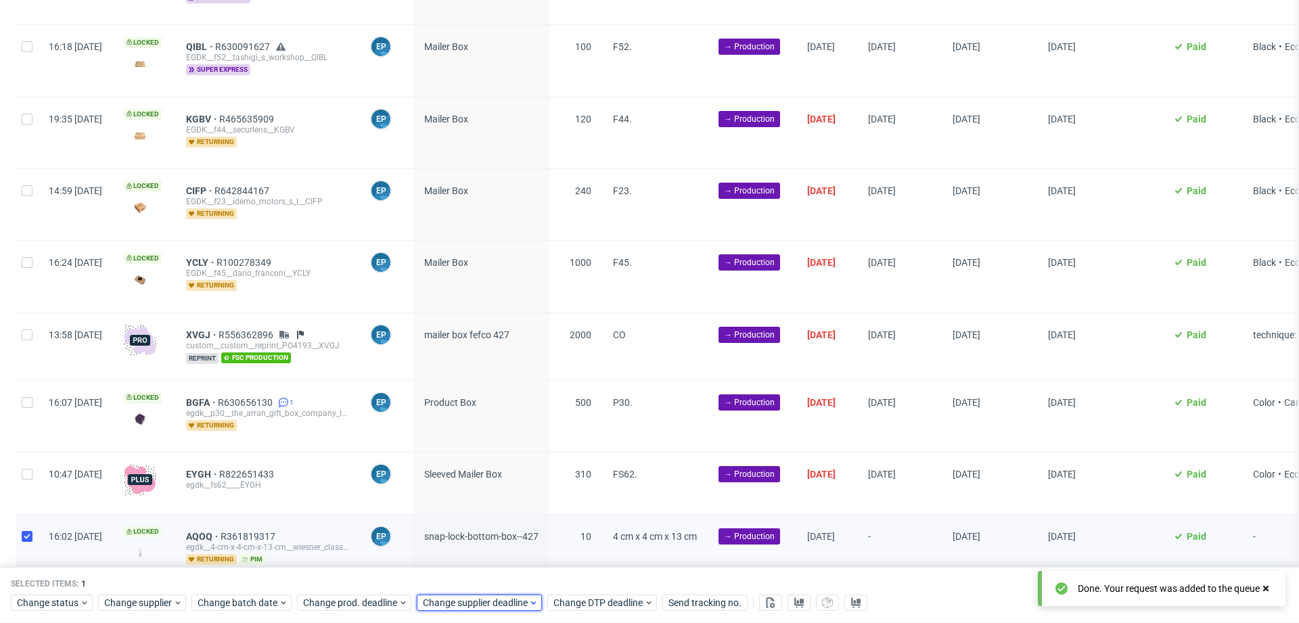
click at [459, 599] on span "Change supplier deadline" at bounding box center [476, 604] width 106 height 14
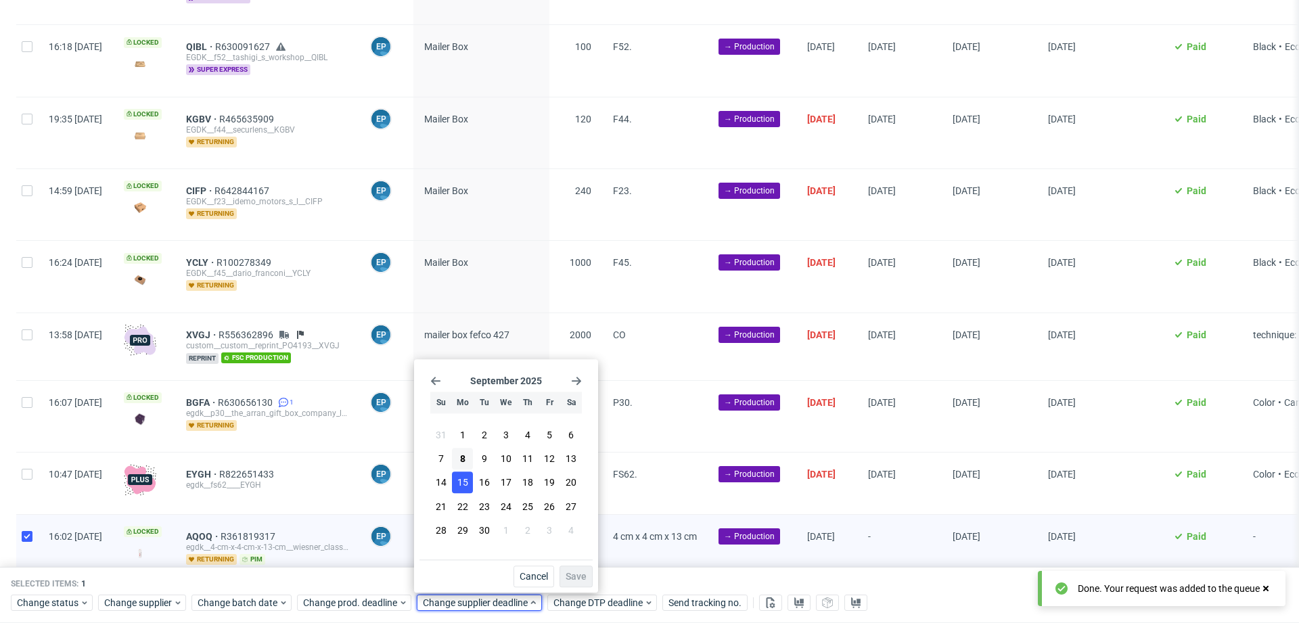
click at [457, 490] on span "15" at bounding box center [462, 483] width 11 height 14
click at [576, 572] on span "Save" at bounding box center [576, 576] width 21 height 9
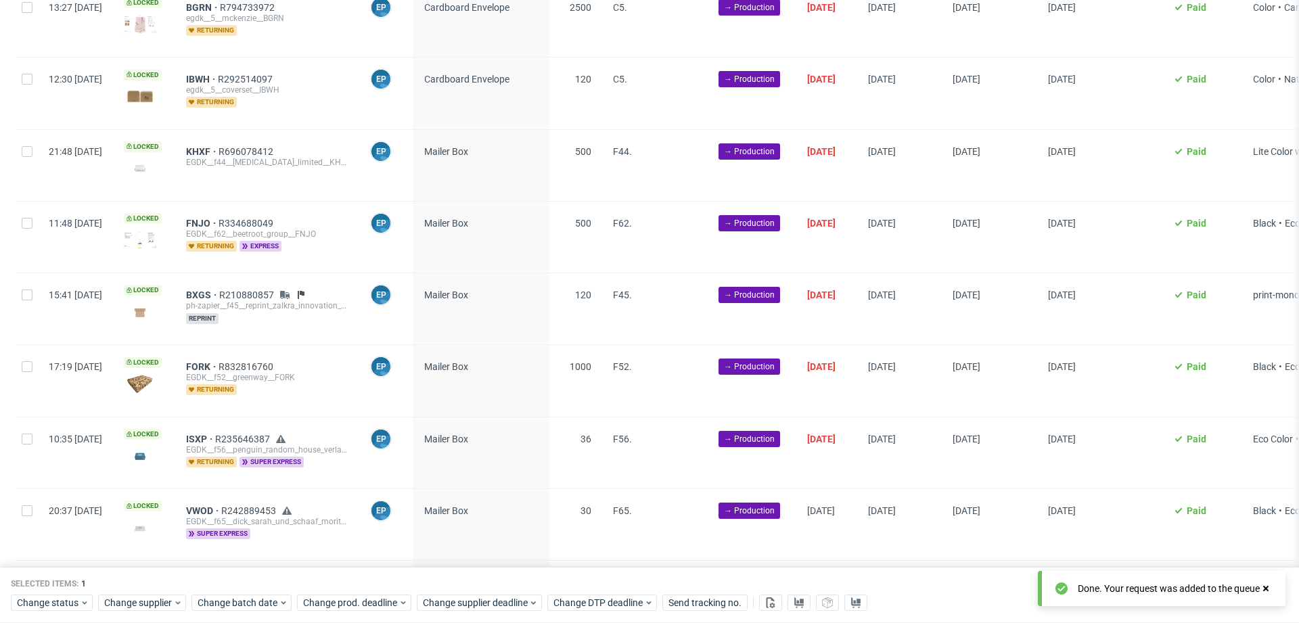
scroll to position [104, 0]
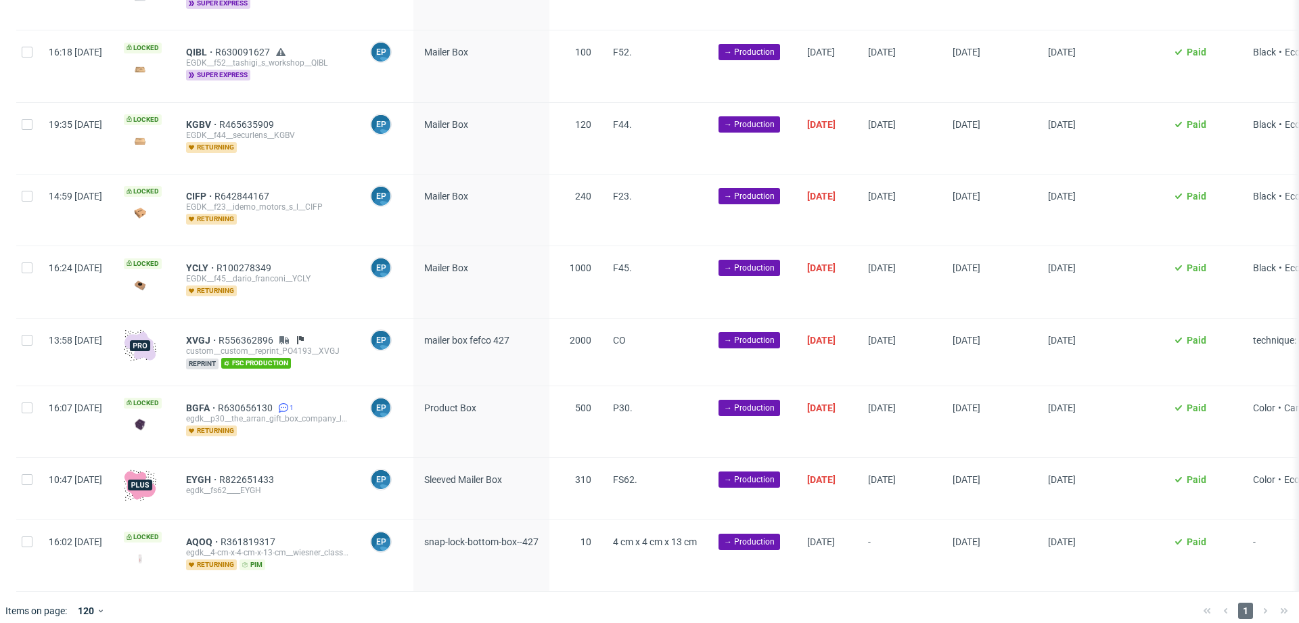
scroll to position [682, 0]
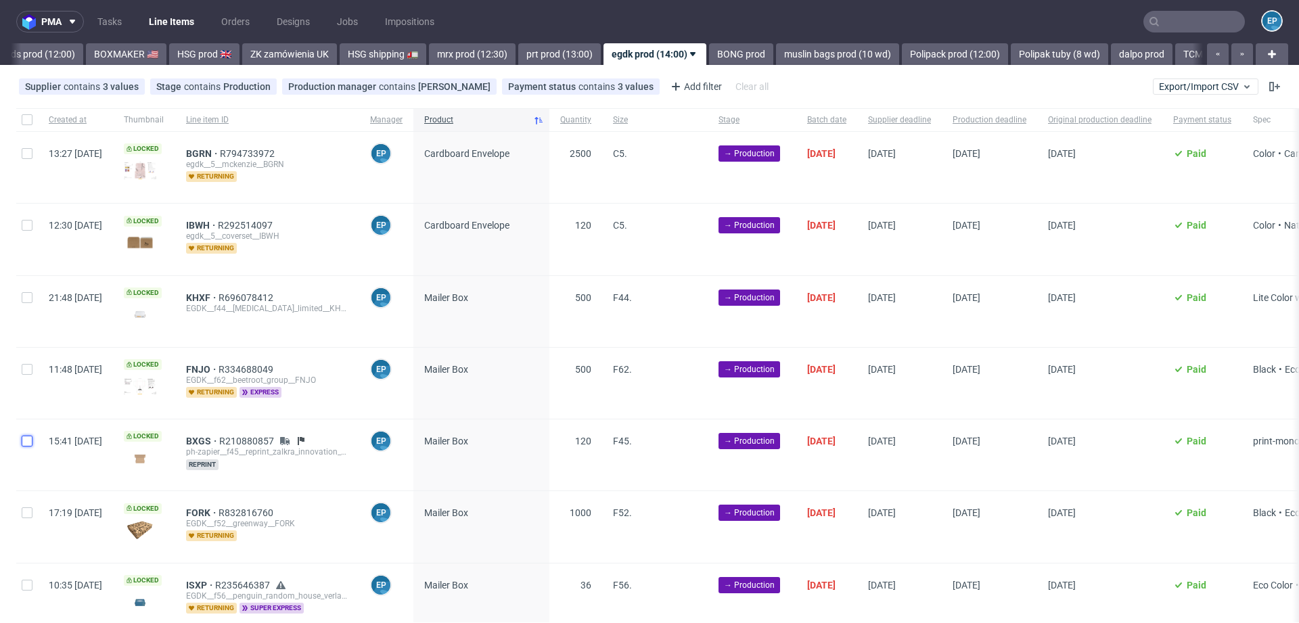
click at [26, 436] on input "checkbox" at bounding box center [27, 441] width 11 height 11
checkbox input "true"
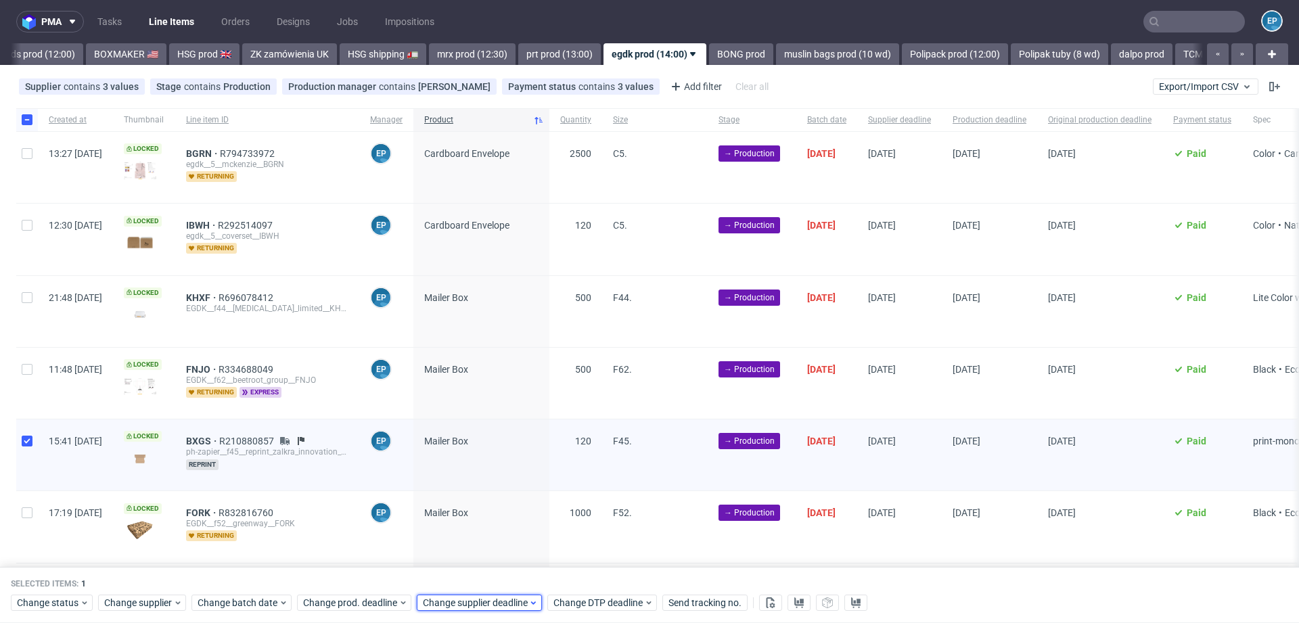
click at [424, 604] on span "Change supplier deadline" at bounding box center [476, 604] width 106 height 14
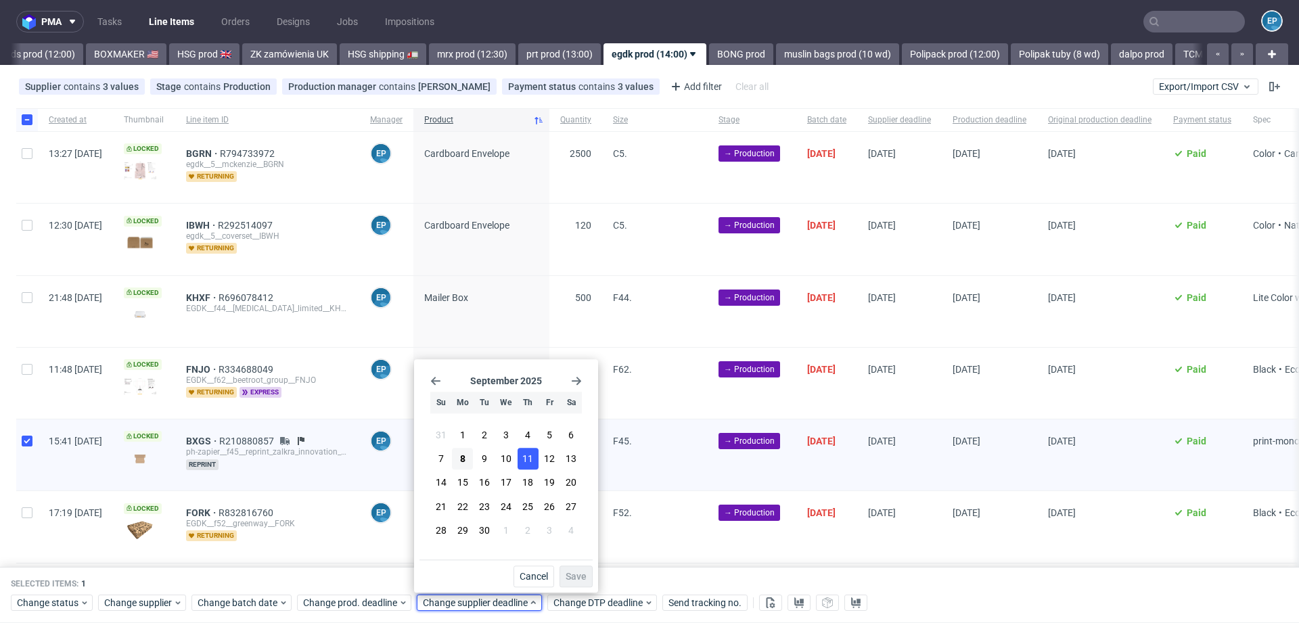
click at [528, 459] on span "11" at bounding box center [527, 460] width 11 height 14
click at [575, 577] on span "Save" at bounding box center [576, 576] width 21 height 9
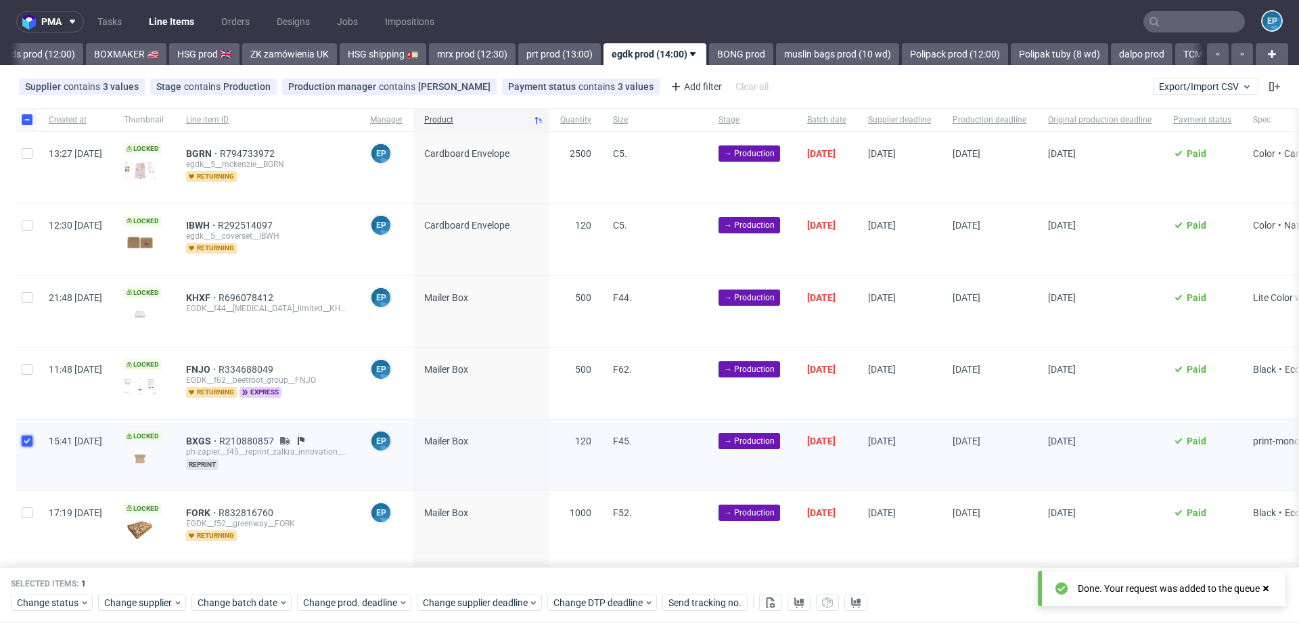
click at [22, 439] on input "checkbox" at bounding box center [27, 441] width 11 height 11
checkbox input "false"
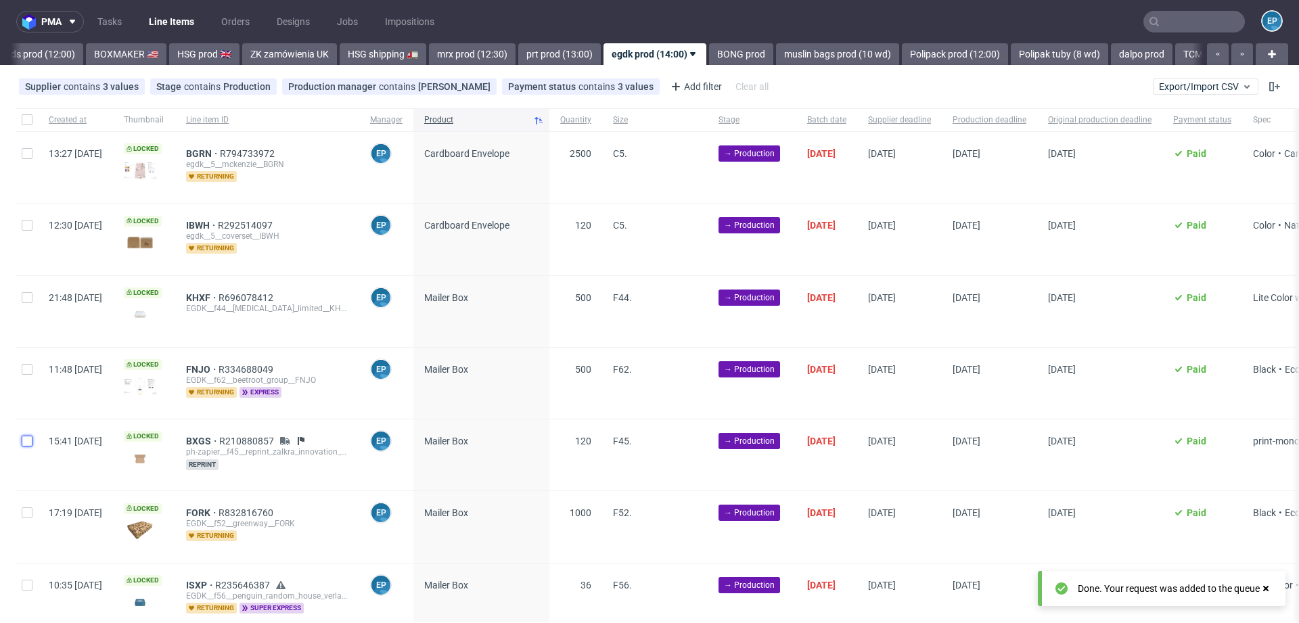
checkbox input "false"
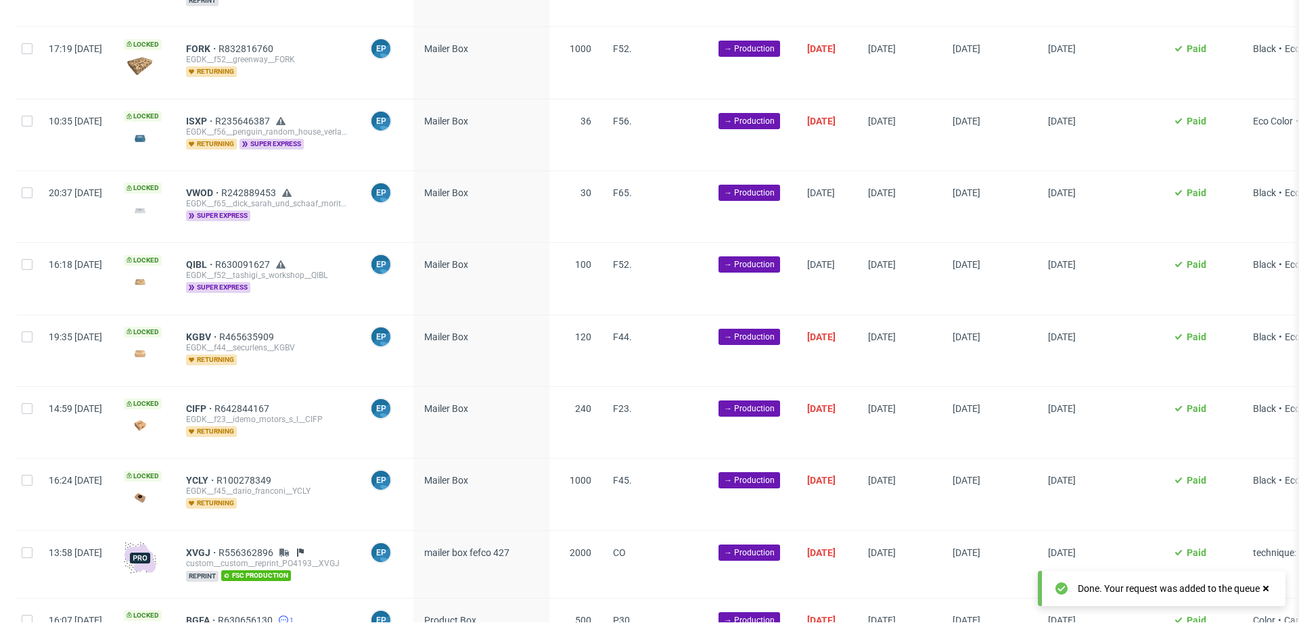
scroll to position [70, 0]
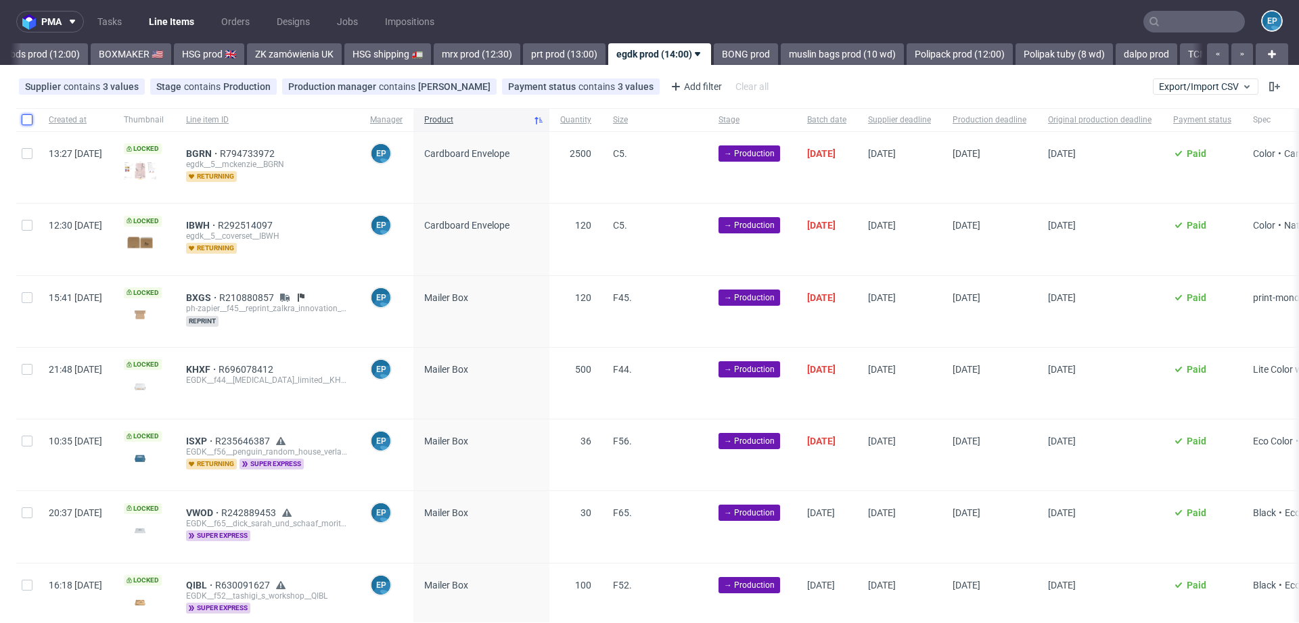
scroll to position [0, 1336]
click at [28, 120] on input "checkbox" at bounding box center [27, 119] width 11 height 11
checkbox input "true"
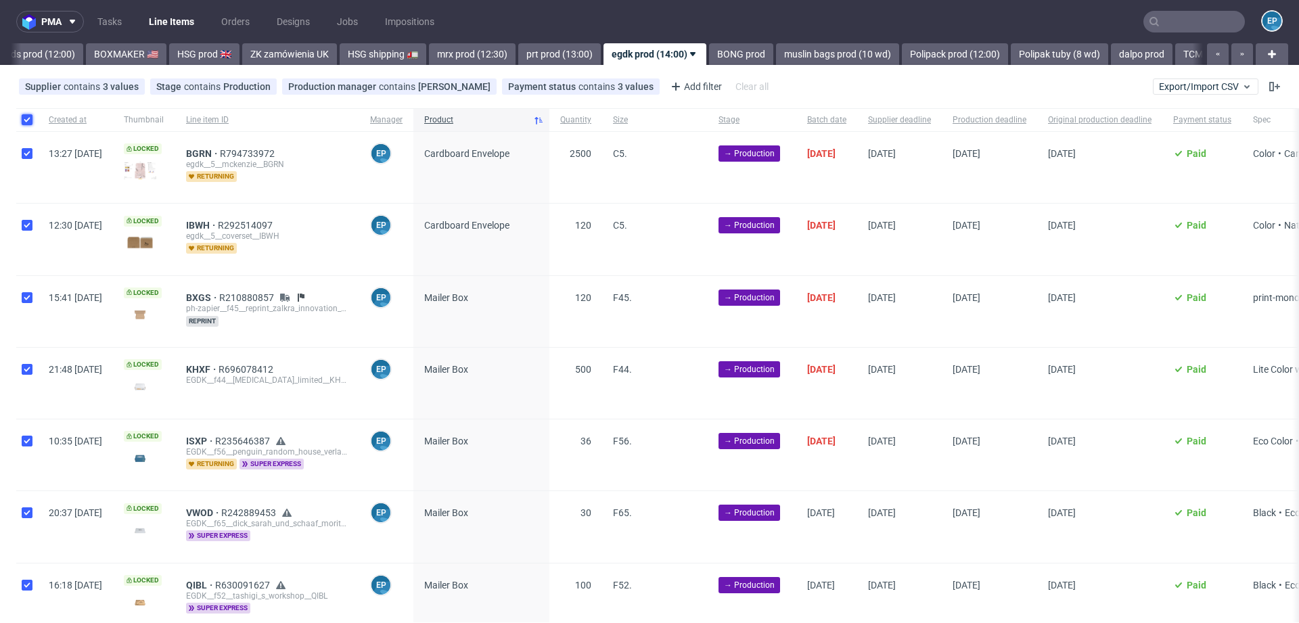
checkbox input "true"
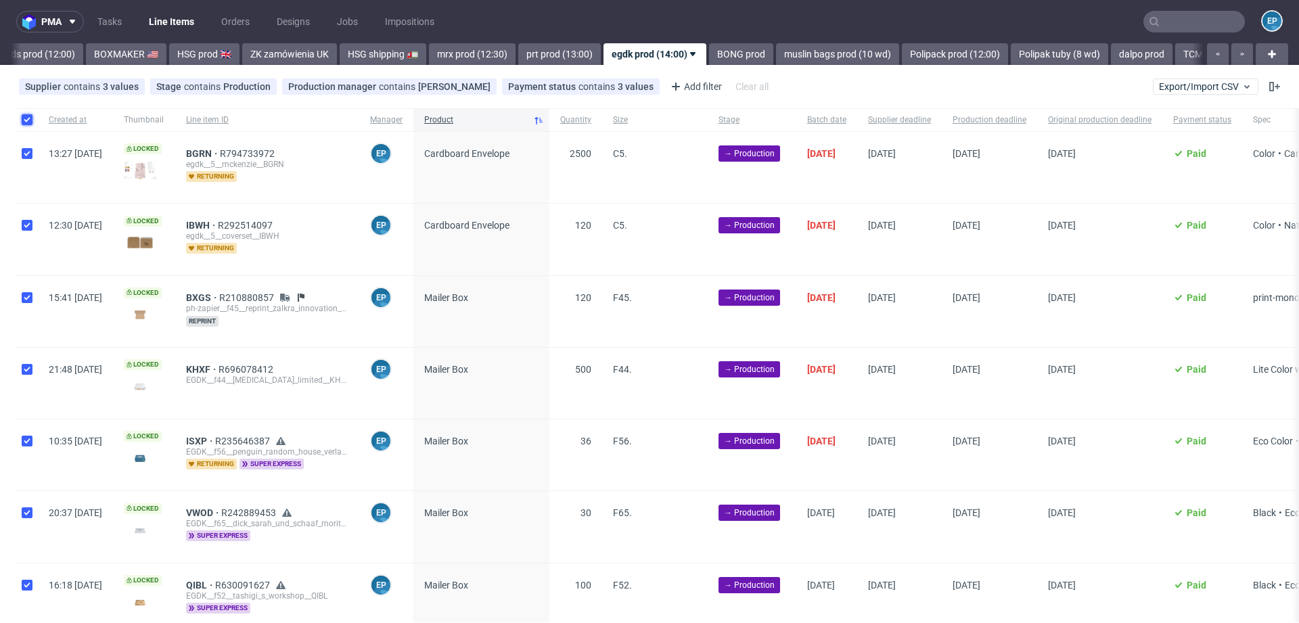
checkbox input "true"
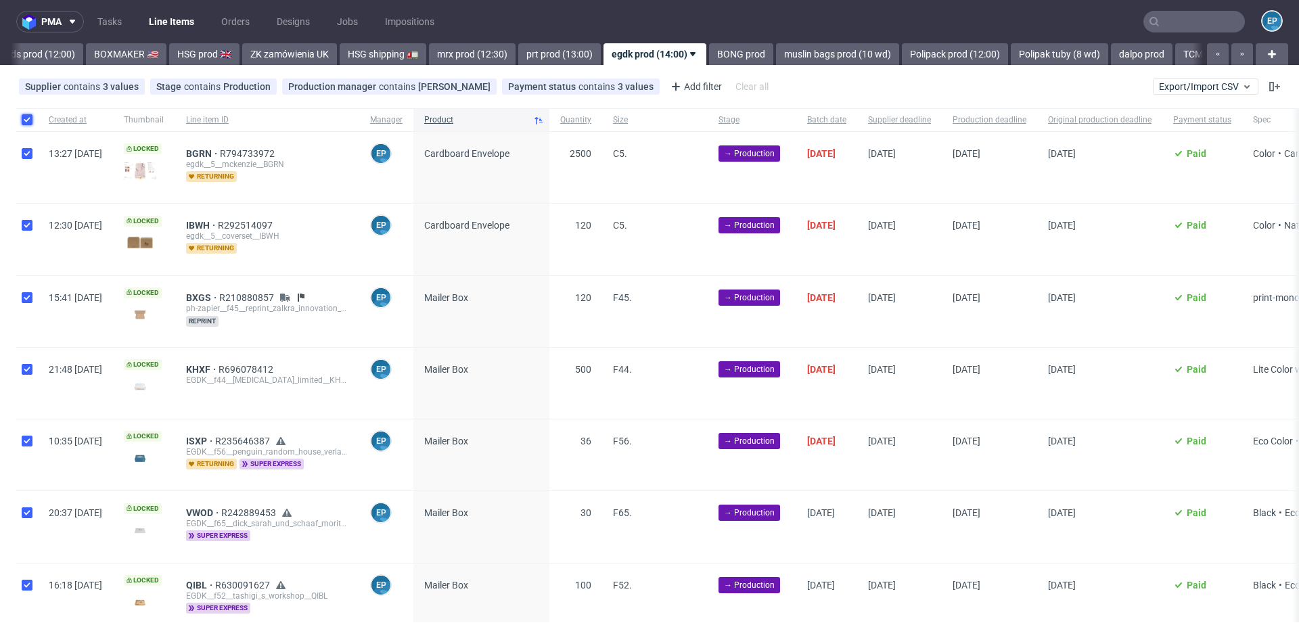
checkbox input "true"
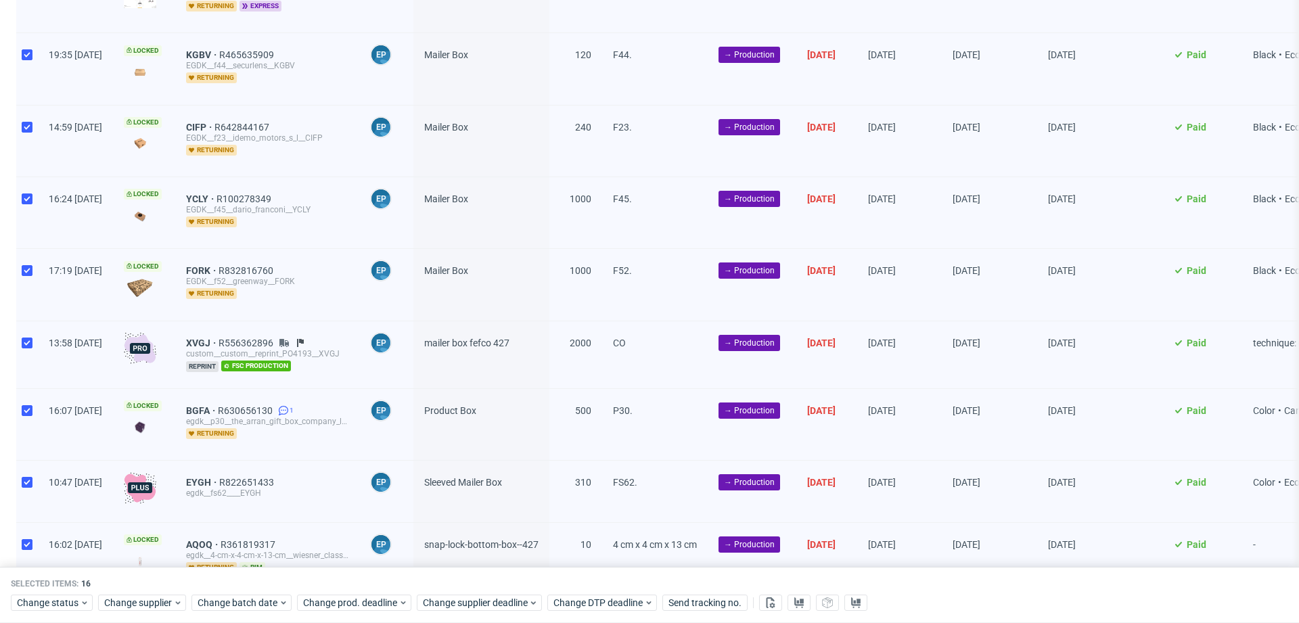
scroll to position [737, 0]
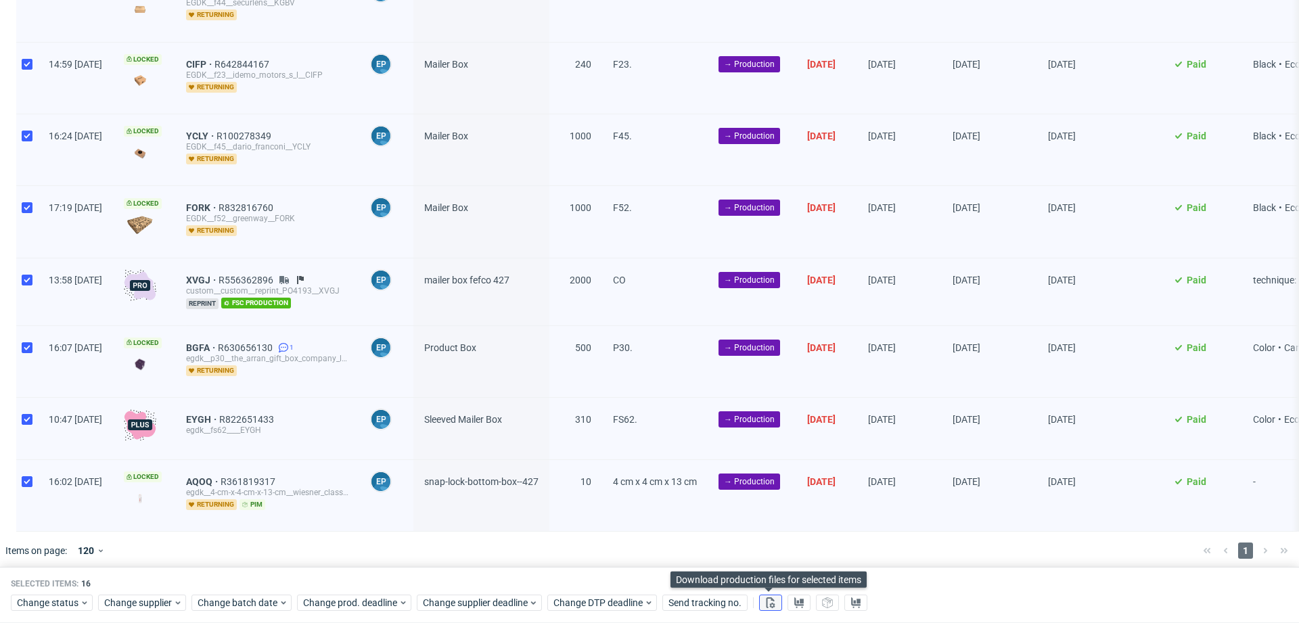
click at [771, 603] on icon at bounding box center [770, 602] width 11 height 11
click at [793, 603] on icon at bounding box center [798, 602] width 11 height 11
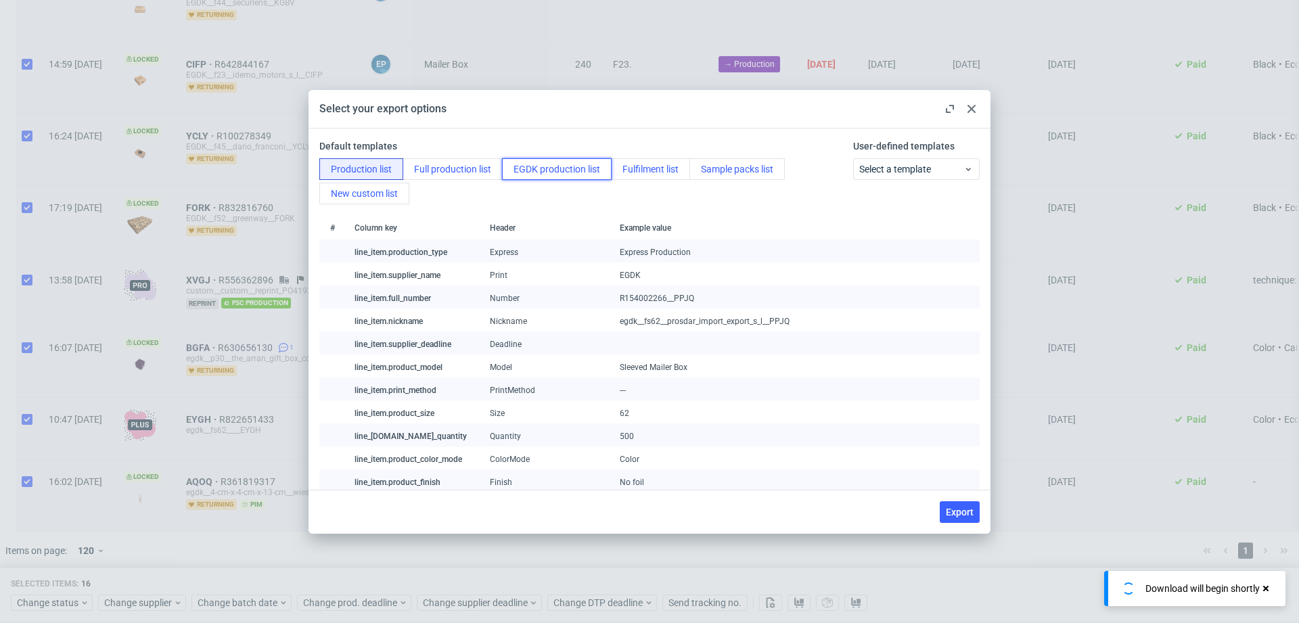
click at [515, 170] on button "EGDK production list" at bounding box center [557, 169] width 110 height 22
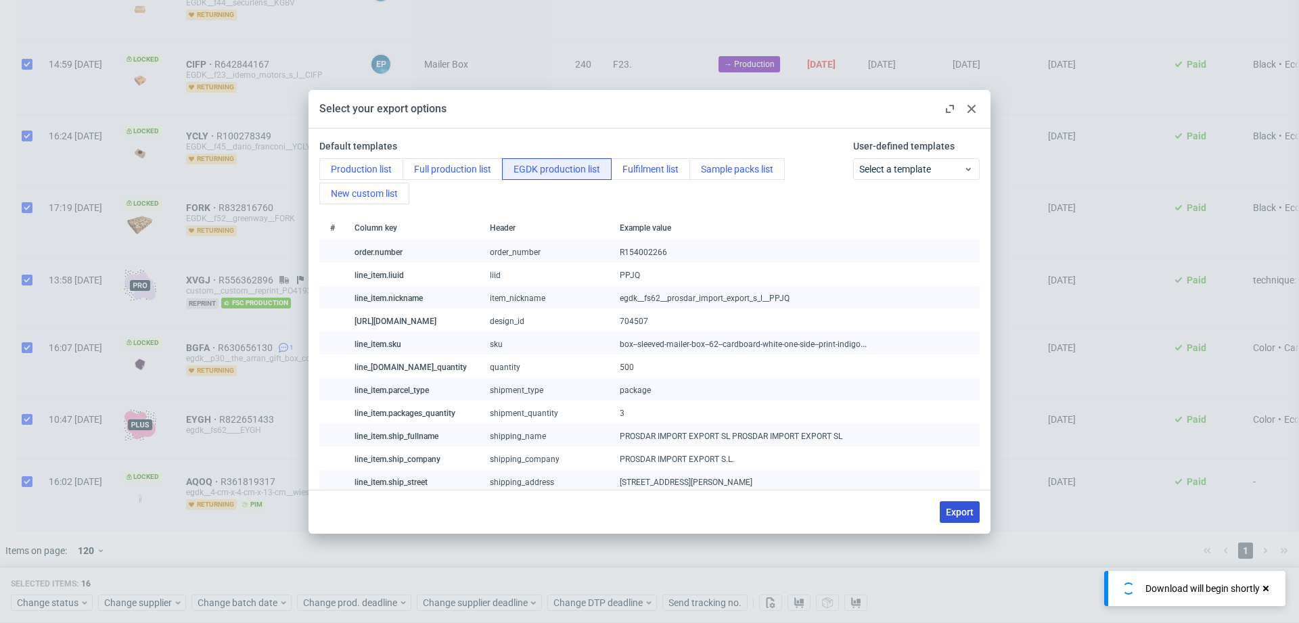
click at [954, 512] on span "Export" at bounding box center [960, 511] width 28 height 9
checkbox input "false"
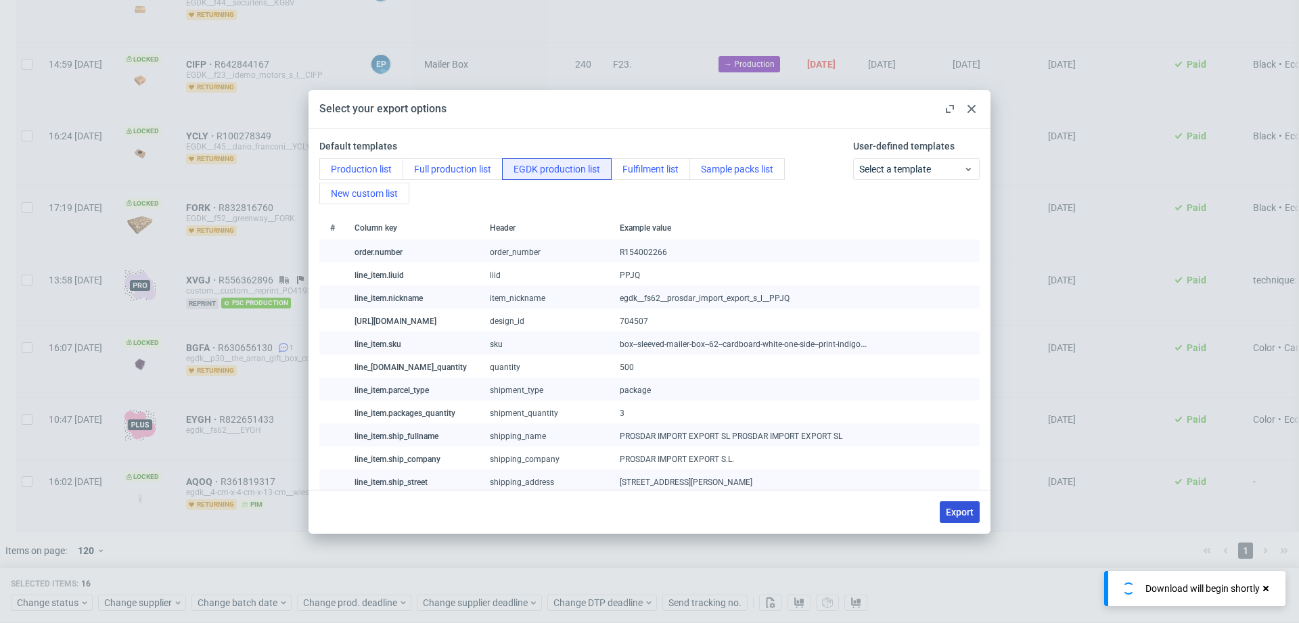
checkbox input "false"
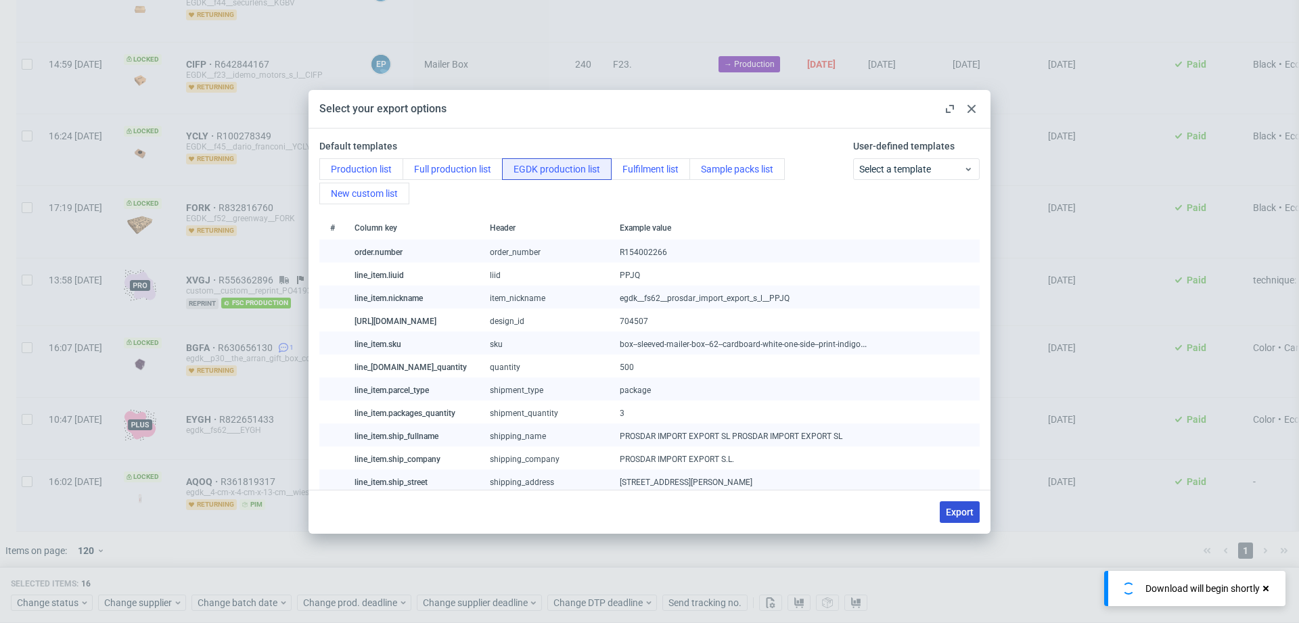
checkbox input "false"
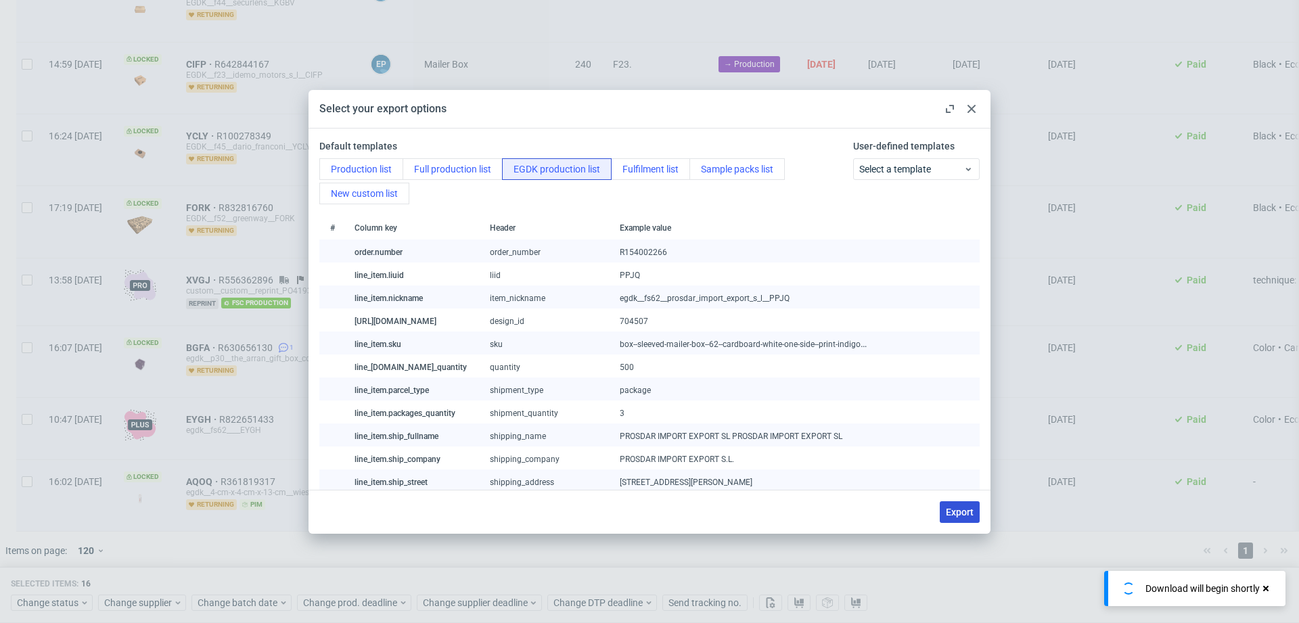
checkbox input "false"
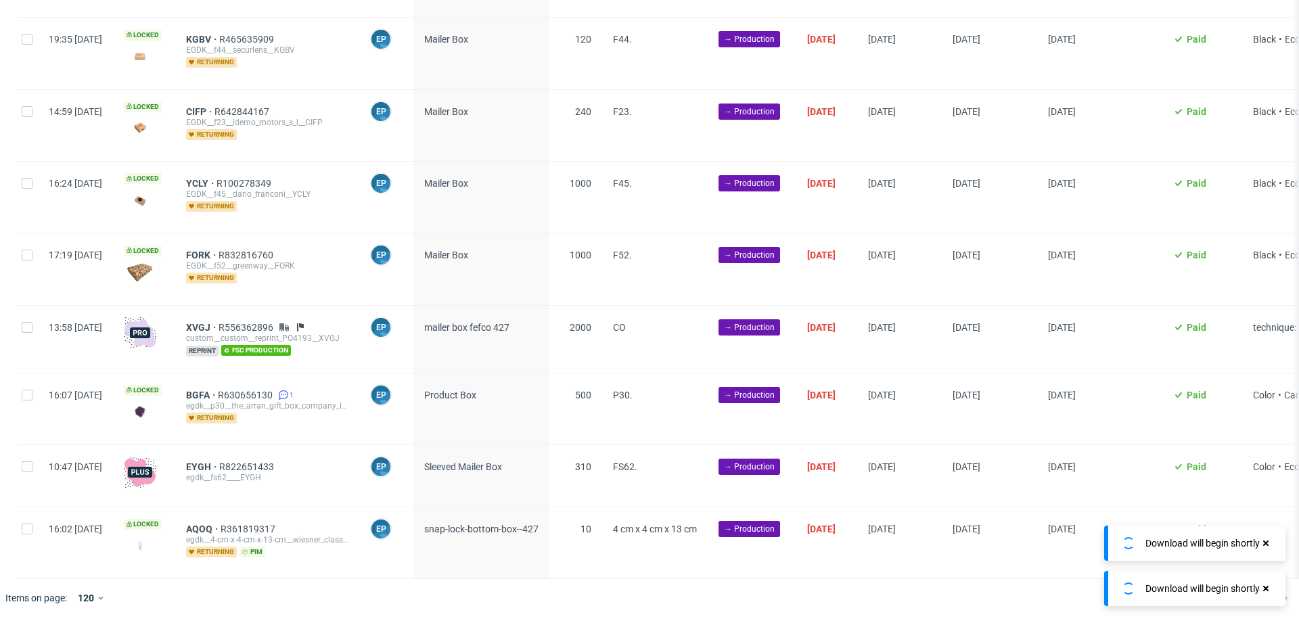
scroll to position [682, 0]
